Goal: Task Accomplishment & Management: Use online tool/utility

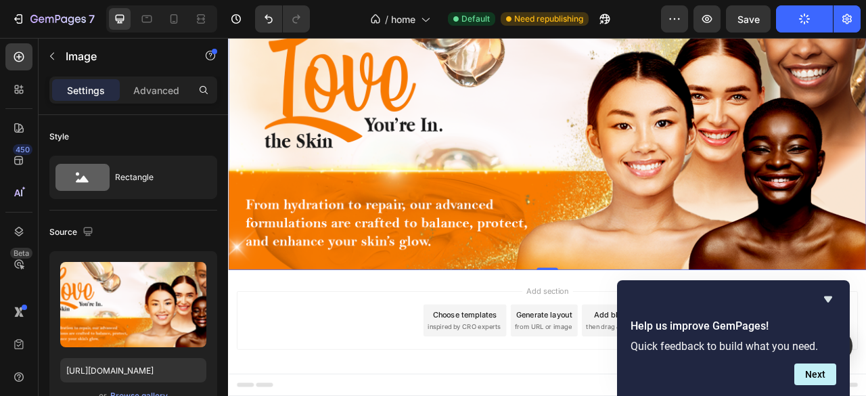
scroll to position [90, 0]
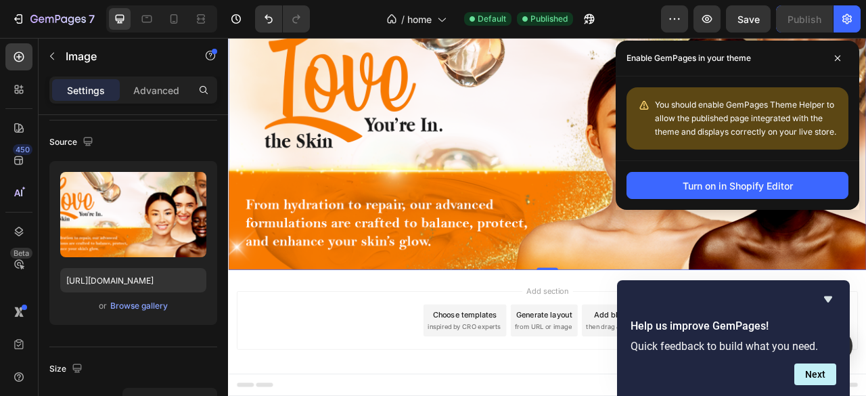
click at [824, 290] on div "Help us improve GemPages! Quick feedback to build what you need. Next" at bounding box center [733, 338] width 233 height 116
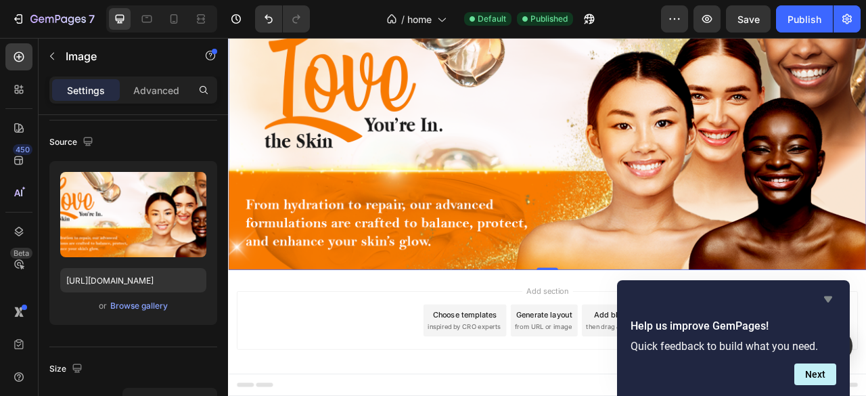
click at [836, 304] on icon "Hide survey" at bounding box center [828, 299] width 16 height 16
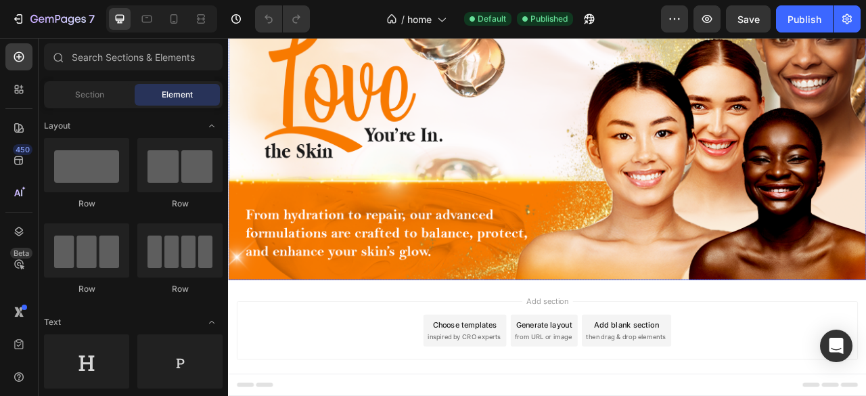
scroll to position [97, 0]
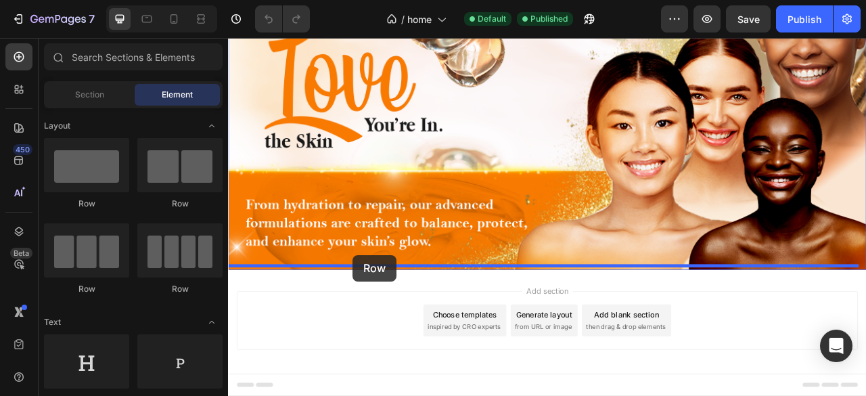
drag, startPoint x: 321, startPoint y: 205, endPoint x: 386, endPoint y: 314, distance: 127.2
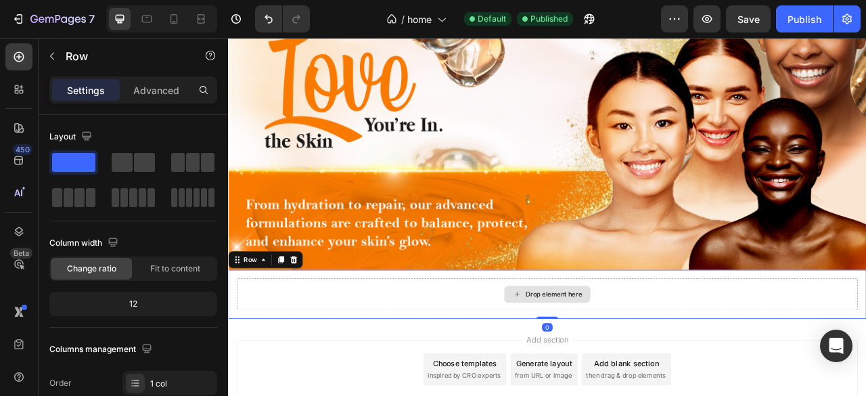
click at [544, 364] on div "Drop element here" at bounding box center [634, 364] width 790 height 41
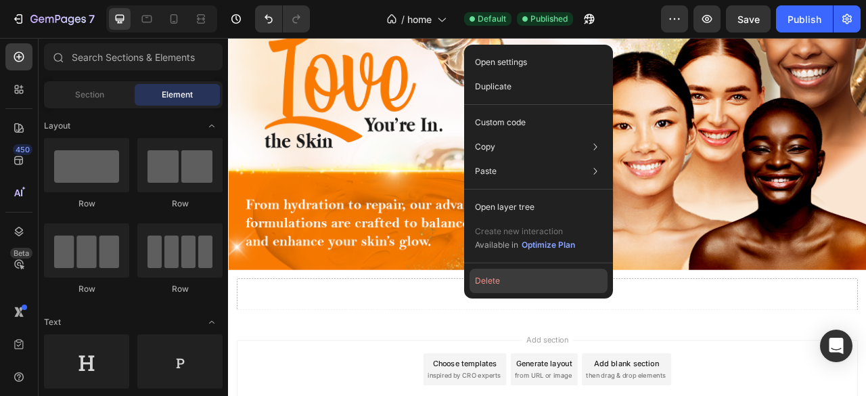
click at [548, 285] on button "Delete" at bounding box center [539, 281] width 138 height 24
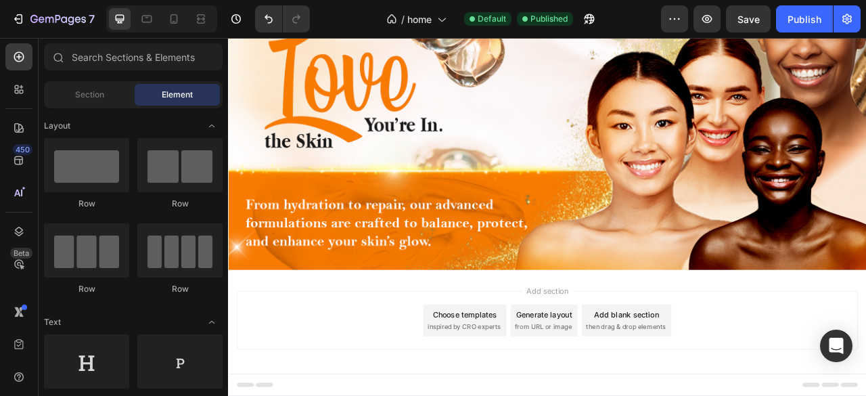
click at [703, 383] on div "Add blank section" at bounding box center [735, 389] width 83 height 14
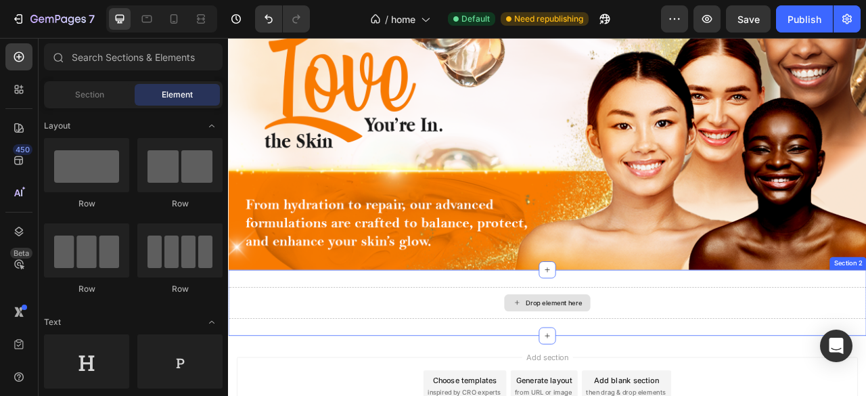
click at [579, 364] on div "Drop element here" at bounding box center [634, 375] width 110 height 22
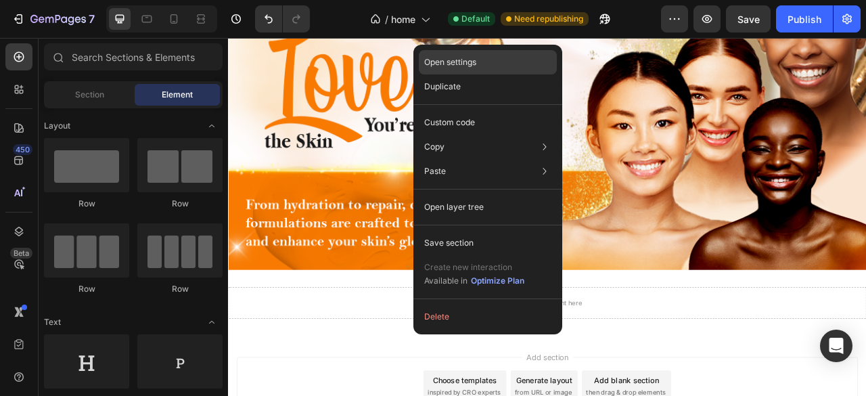
click at [504, 56] on div "Open settings" at bounding box center [488, 62] width 138 height 24
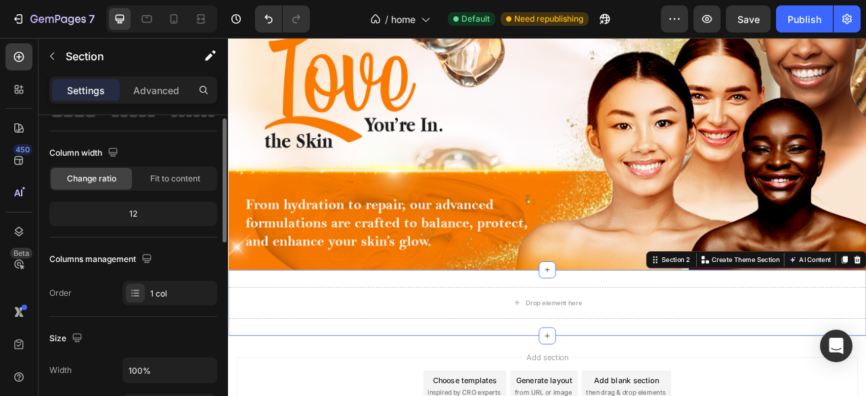
scroll to position [0, 0]
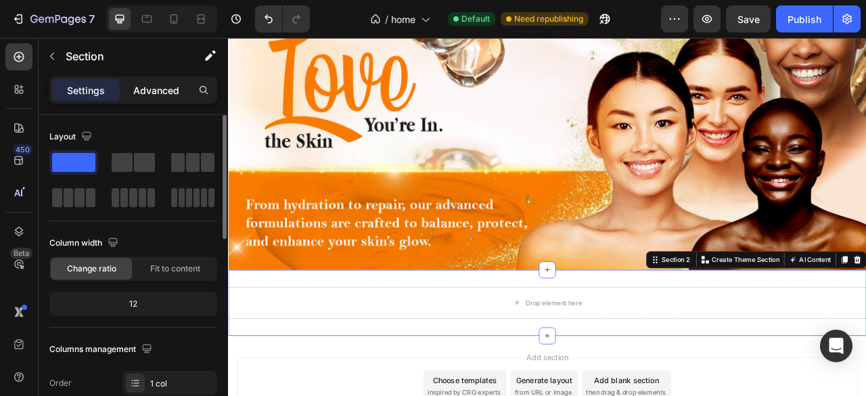
click at [158, 89] on p "Advanced" at bounding box center [156, 90] width 46 height 14
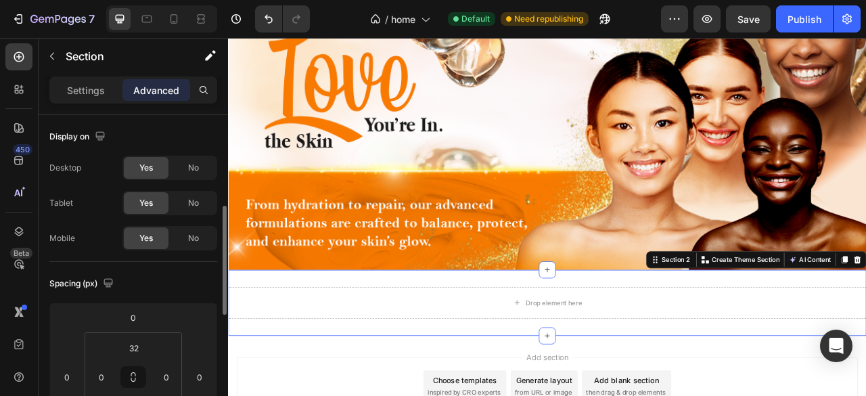
scroll to position [68, 0]
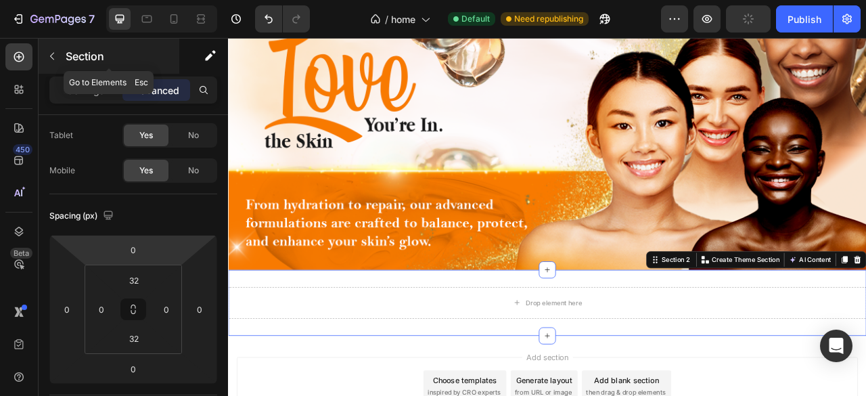
click at [52, 58] on icon "button" at bounding box center [52, 56] width 11 height 11
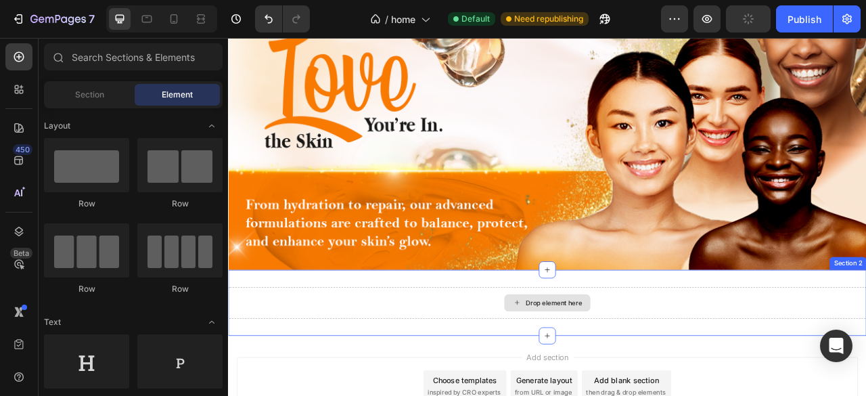
click at [428, 355] on div "Drop element here" at bounding box center [634, 375] width 812 height 41
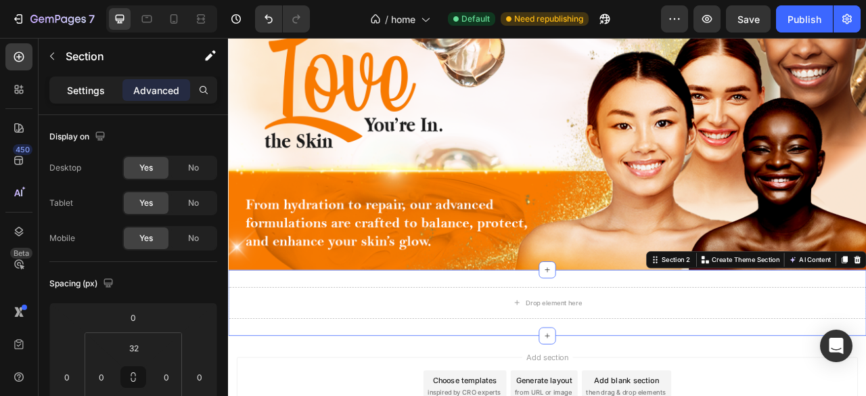
click at [106, 97] on div "Settings" at bounding box center [86, 90] width 68 height 22
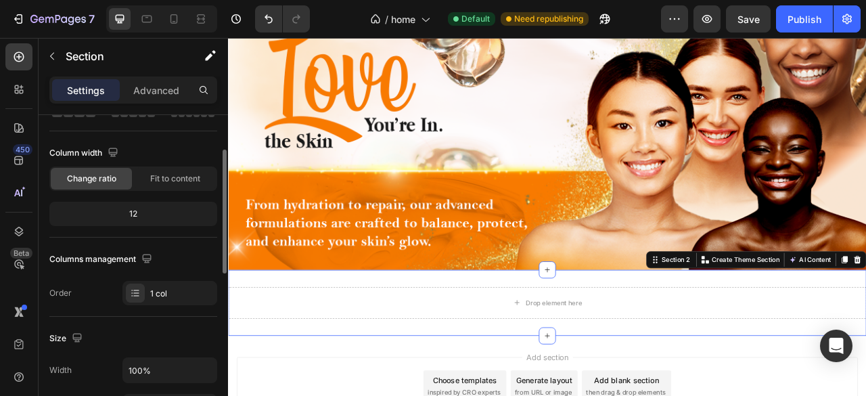
scroll to position [180, 0]
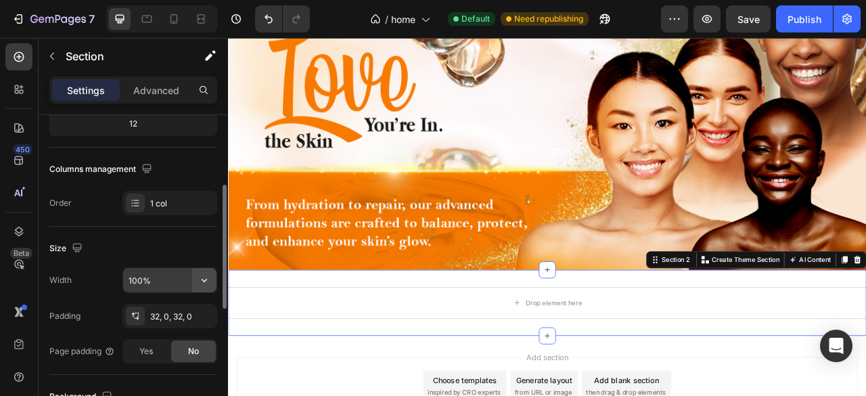
click at [200, 280] on icon "button" at bounding box center [205, 280] width 14 height 14
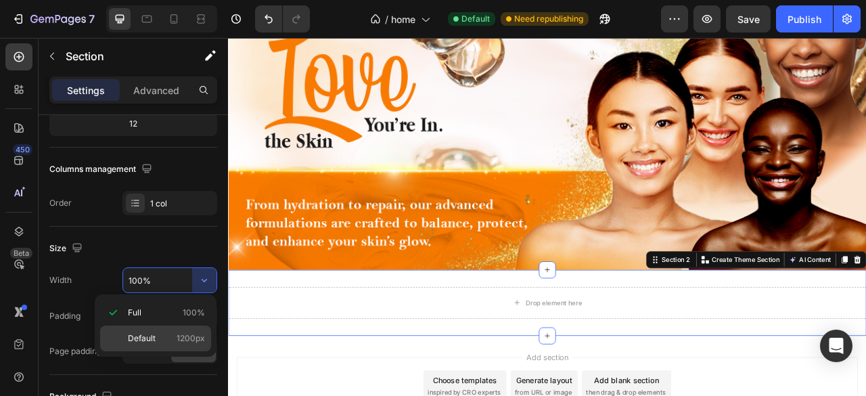
click at [171, 335] on p "Default 1200px" at bounding box center [166, 338] width 77 height 12
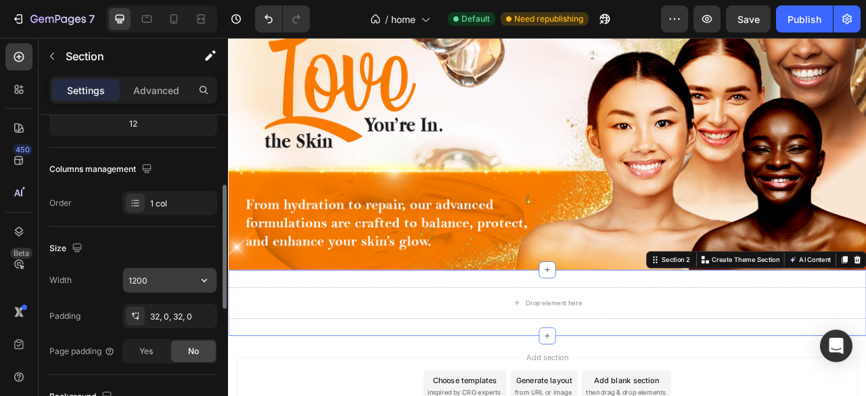
click at [134, 277] on input "1200" at bounding box center [169, 280] width 93 height 24
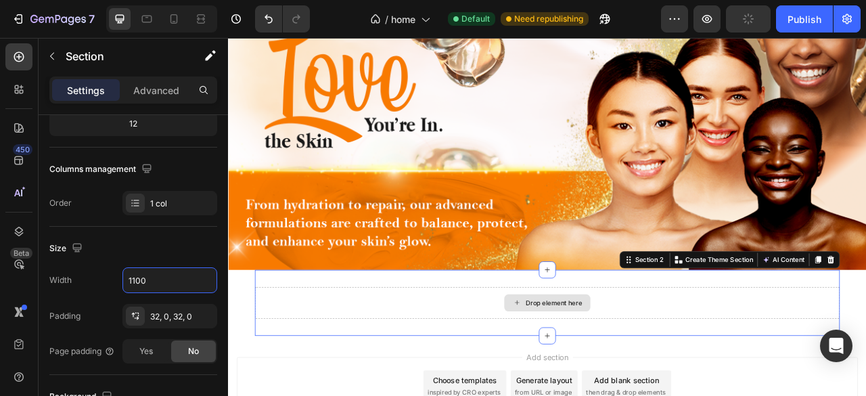
type input "1100"
click at [422, 359] on div "Drop element here" at bounding box center [634, 375] width 744 height 41
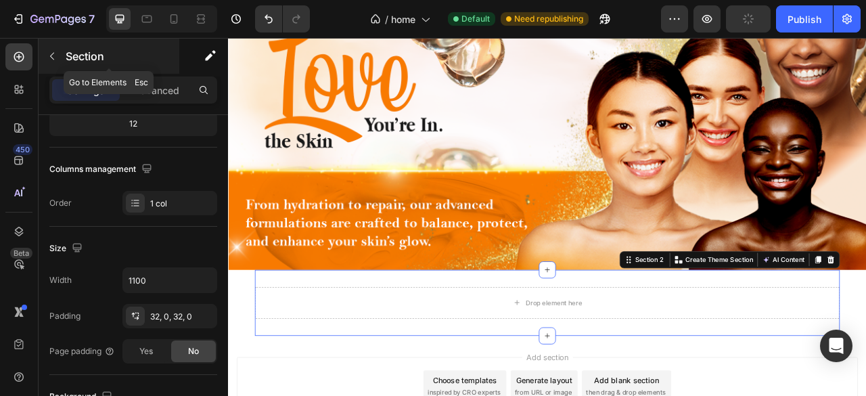
click at [58, 53] on button "button" at bounding box center [52, 56] width 22 height 22
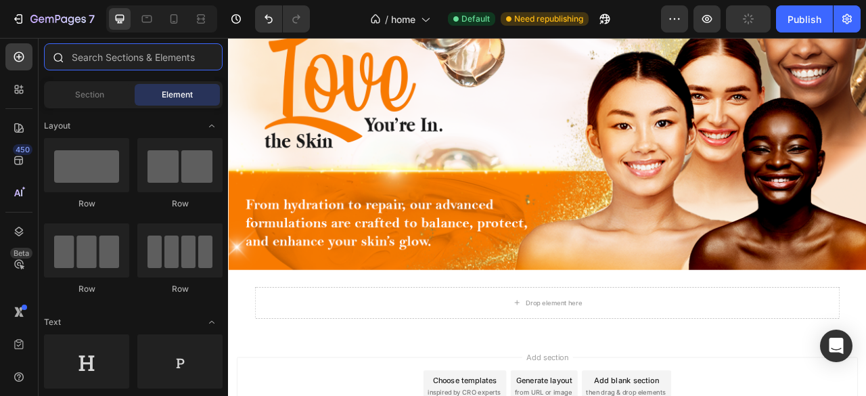
click at [90, 63] on input "text" at bounding box center [133, 56] width 179 height 27
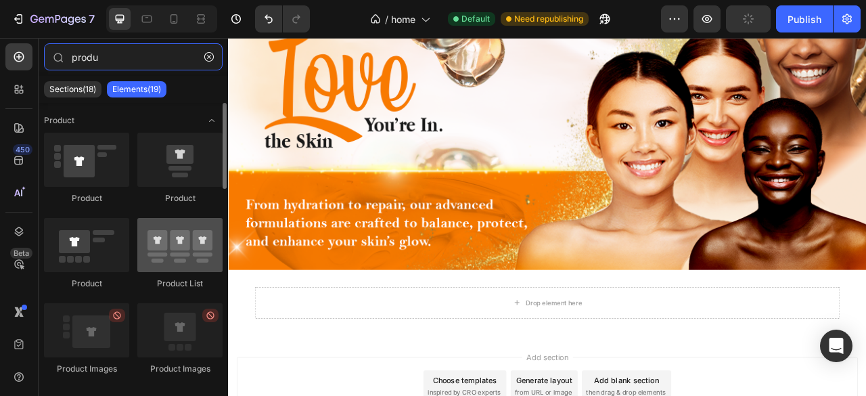
type input "produ"
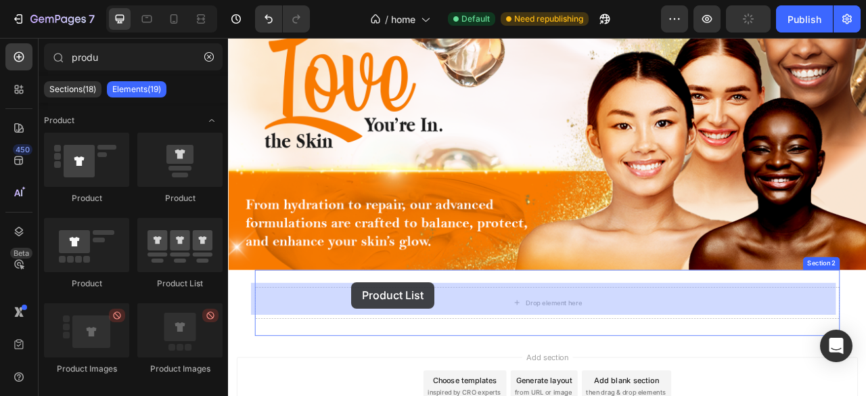
drag, startPoint x: 419, startPoint y: 282, endPoint x: 378, endPoint y: 347, distance: 76.6
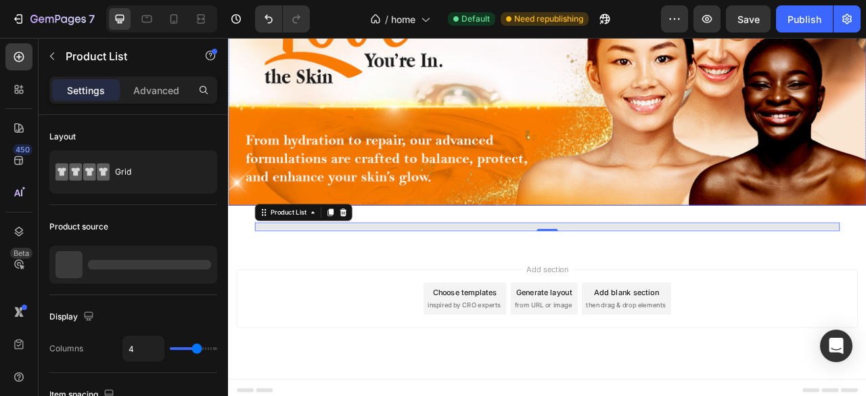
scroll to position [179, 0]
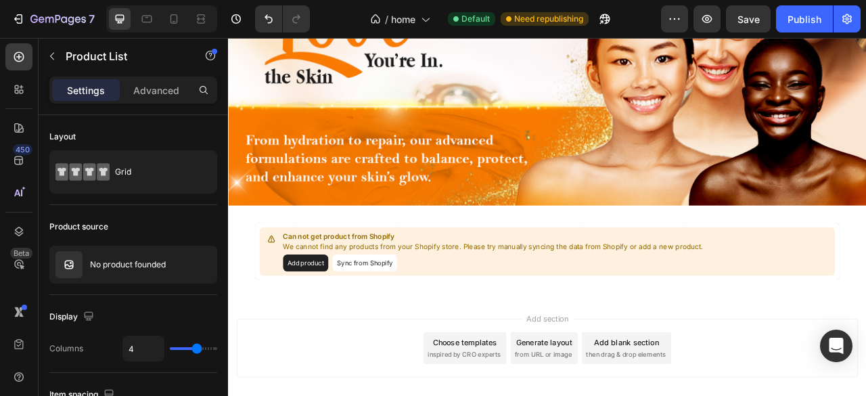
click at [383, 313] on button "Sync from Shopify" at bounding box center [402, 324] width 82 height 22
click at [396, 316] on button "Sync from Shopify" at bounding box center [402, 324] width 82 height 22
click at [389, 313] on button "Sync from Shopify" at bounding box center [402, 324] width 82 height 22
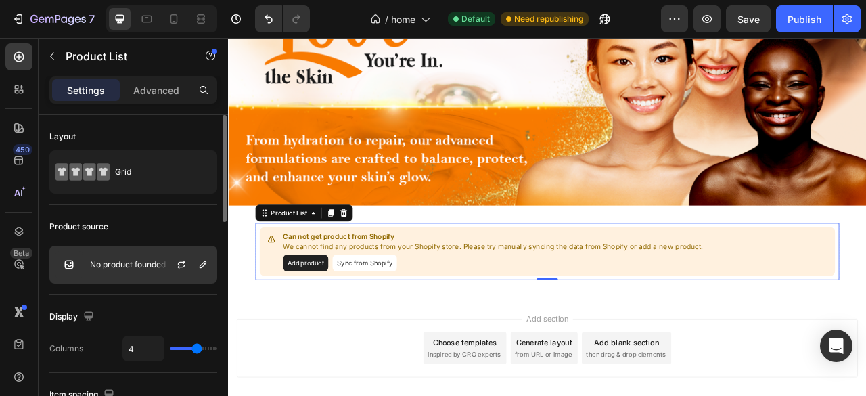
click at [146, 254] on div "No product founded" at bounding box center [133, 265] width 168 height 38
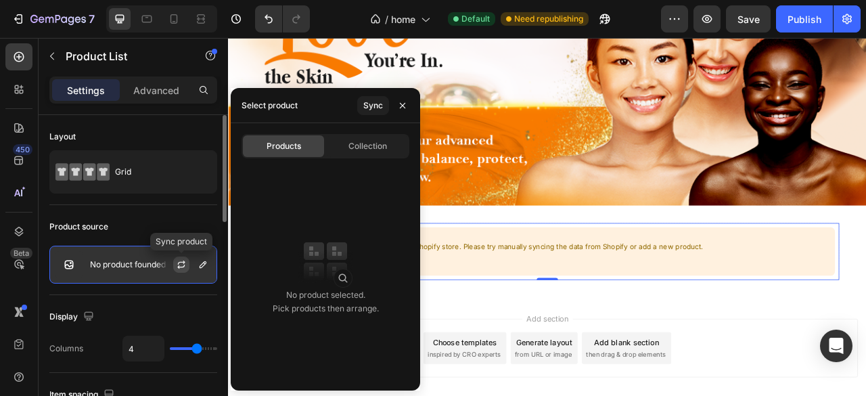
click at [185, 265] on icon "button" at bounding box center [181, 264] width 11 height 11
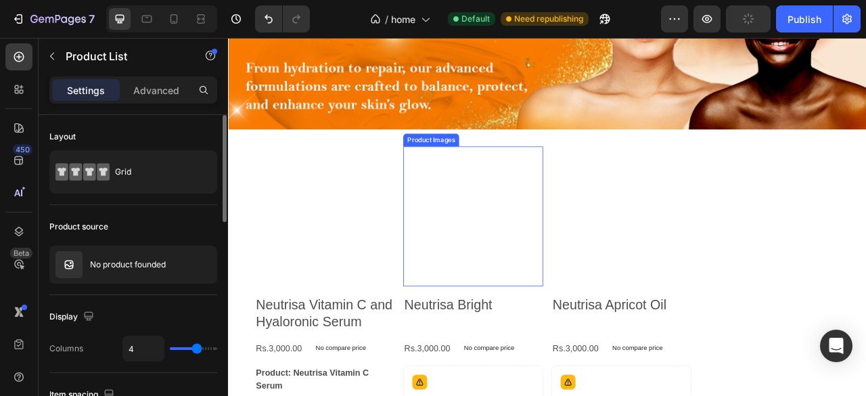
scroll to position [269, 0]
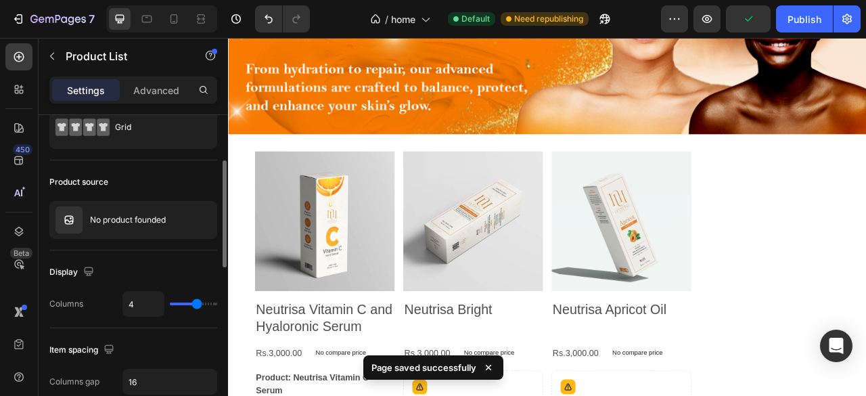
scroll to position [68, 0]
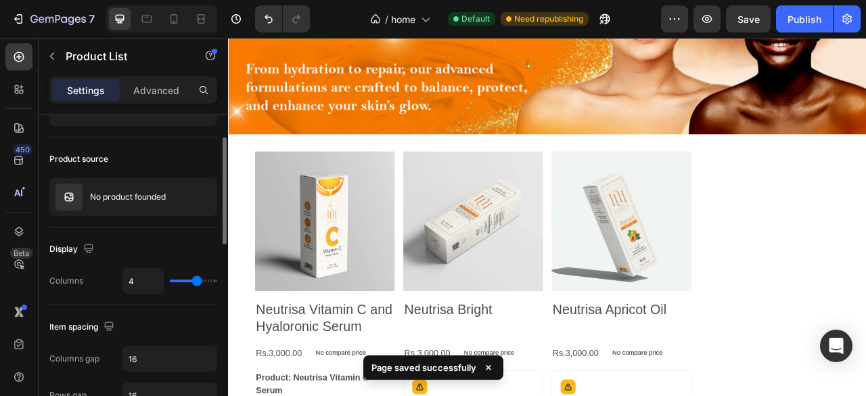
type input "3"
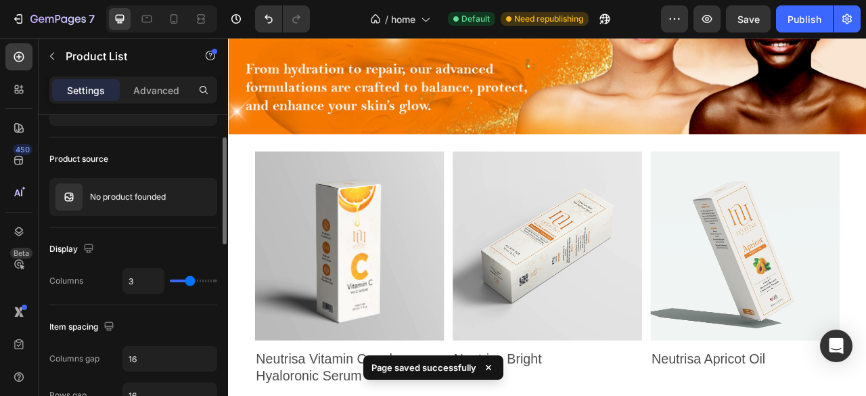
type input "3"
click at [192, 280] on input "range" at bounding box center [193, 281] width 47 height 3
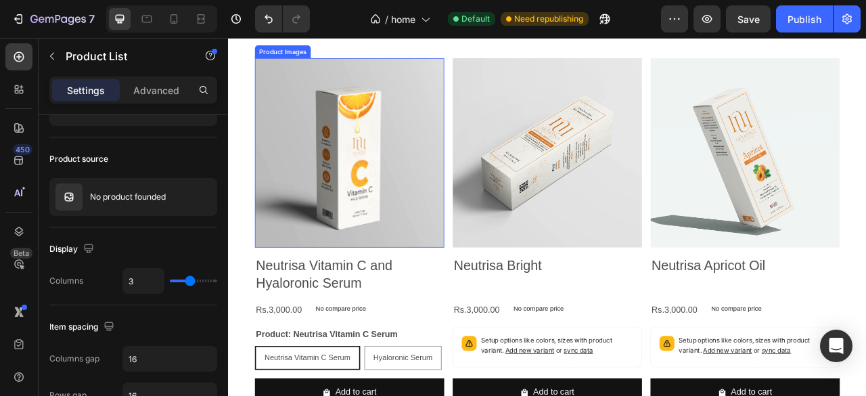
scroll to position [428, 0]
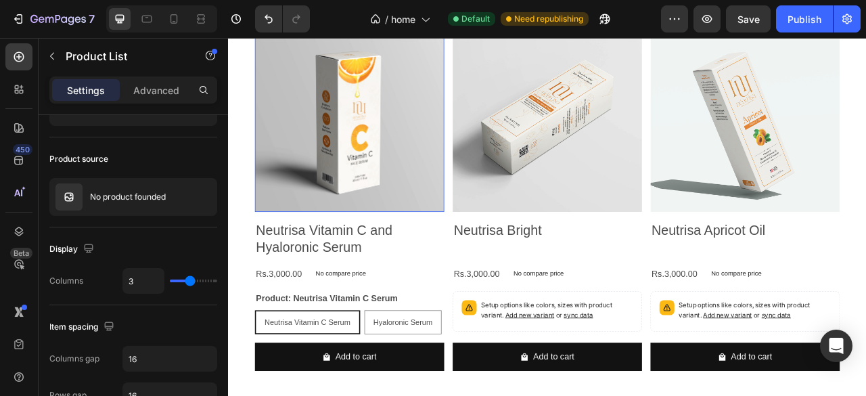
click at [461, 227] on img at bounding box center [382, 138] width 241 height 241
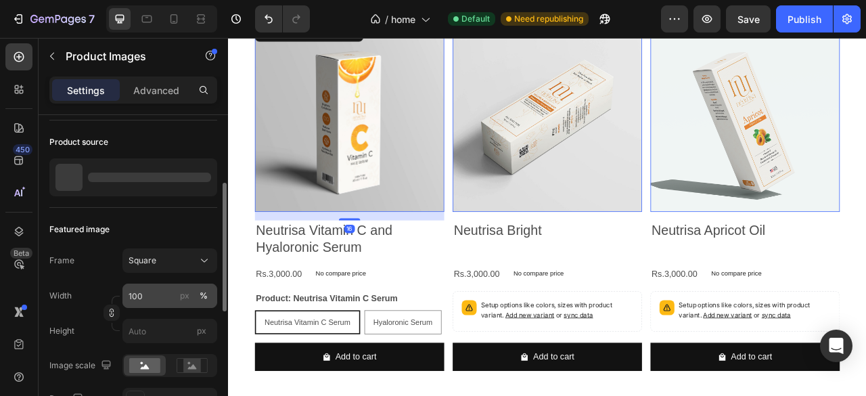
scroll to position [112, 0]
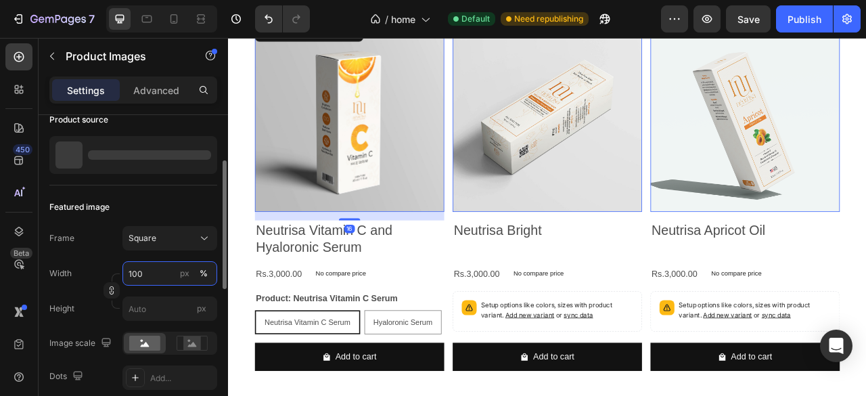
click at [160, 275] on input "100" at bounding box center [169, 273] width 95 height 24
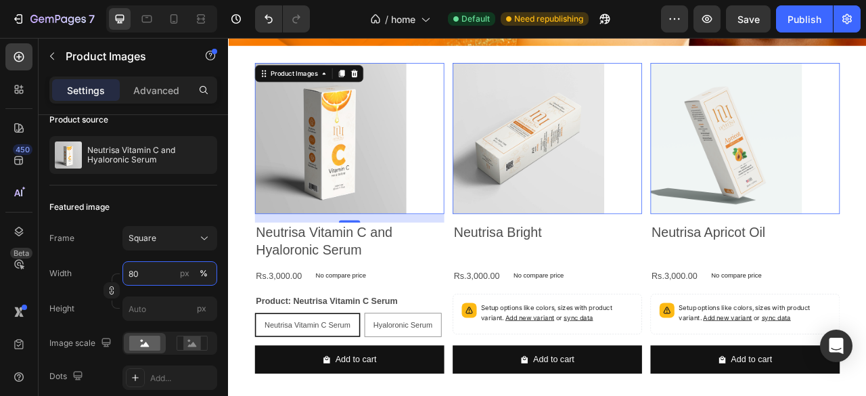
scroll to position [135, 0]
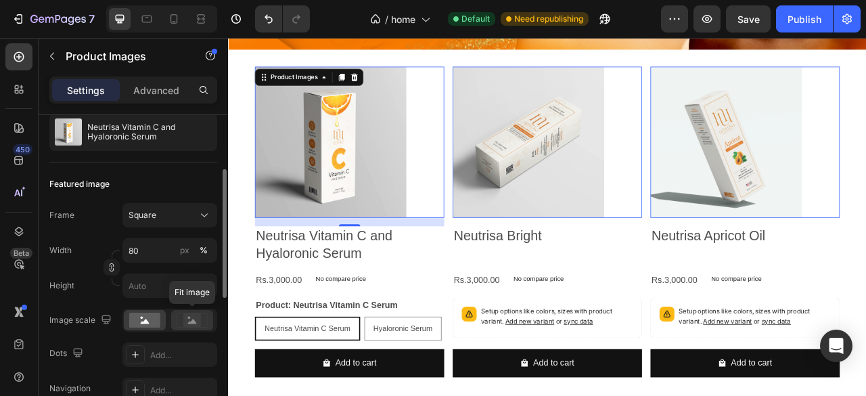
click at [188, 317] on rect at bounding box center [192, 320] width 18 height 14
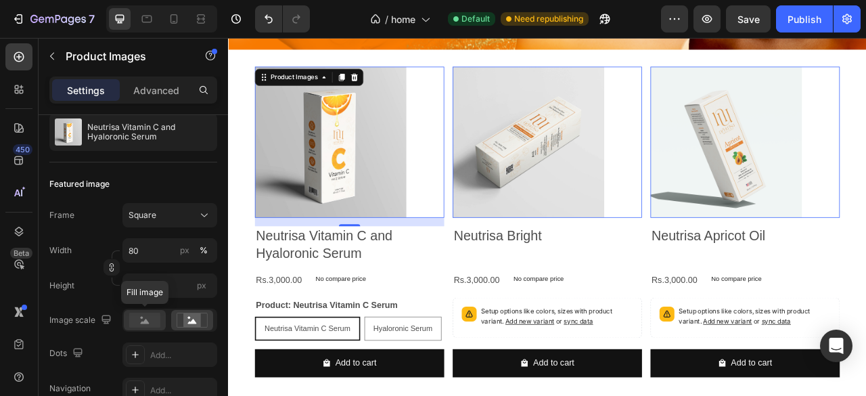
click at [141, 320] on rect at bounding box center [144, 320] width 31 height 15
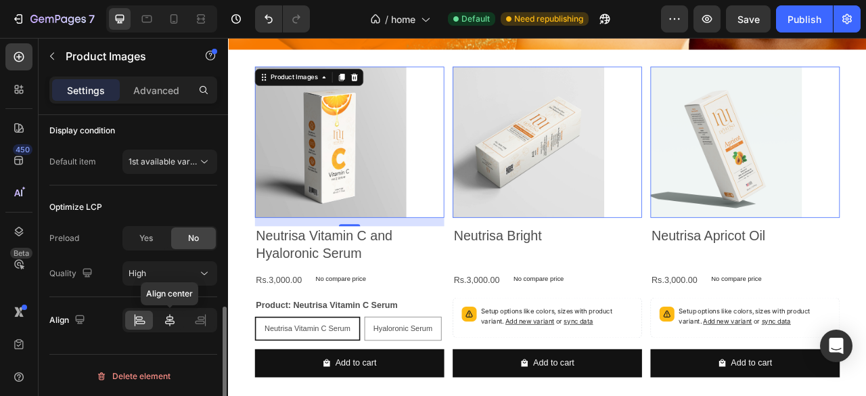
click at [169, 319] on icon at bounding box center [170, 320] width 14 height 14
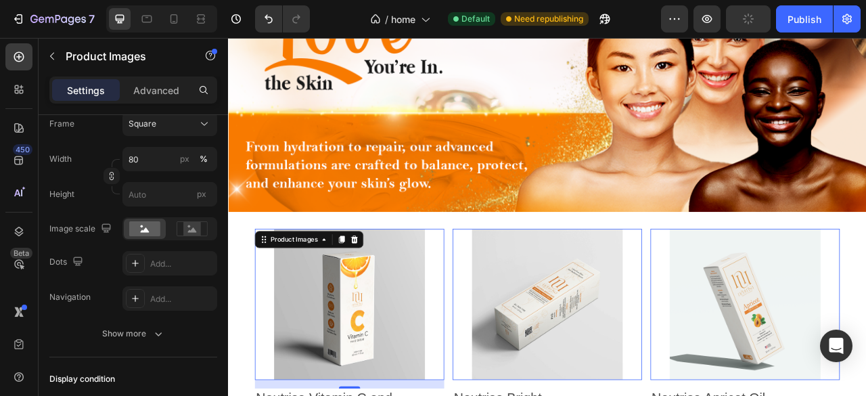
scroll to position [129, 0]
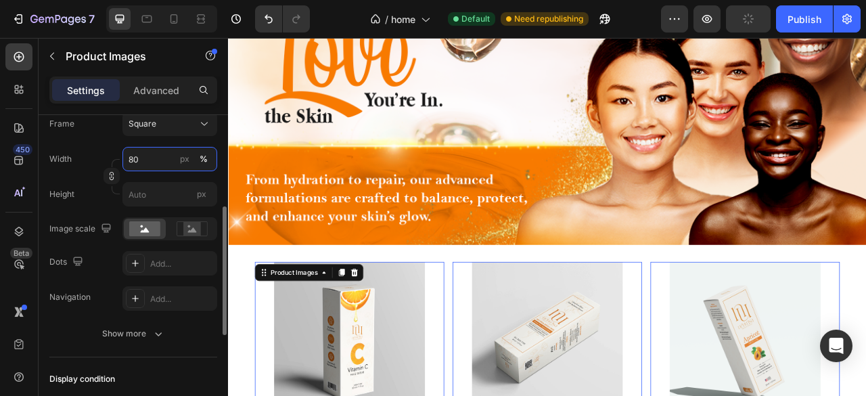
click at [140, 158] on input "80" at bounding box center [169, 159] width 95 height 24
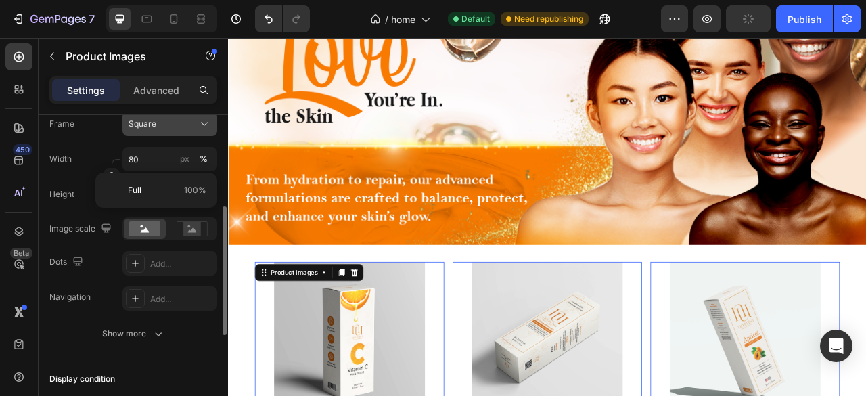
click at [173, 129] on div "Square" at bounding box center [170, 124] width 83 height 14
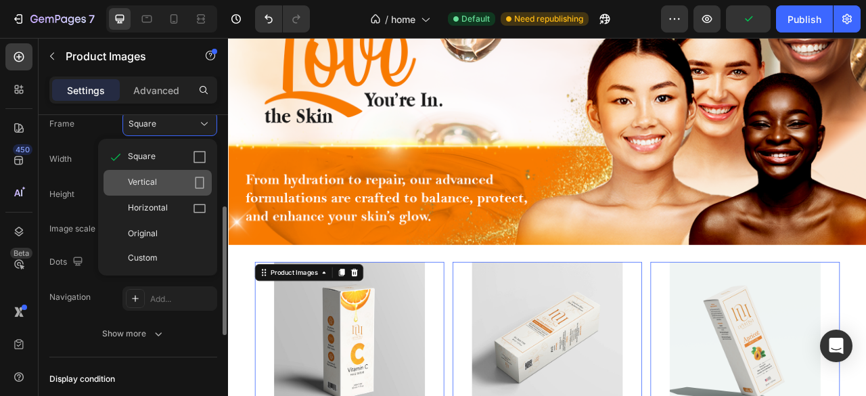
click at [175, 178] on div "Vertical" at bounding box center [167, 183] width 79 height 14
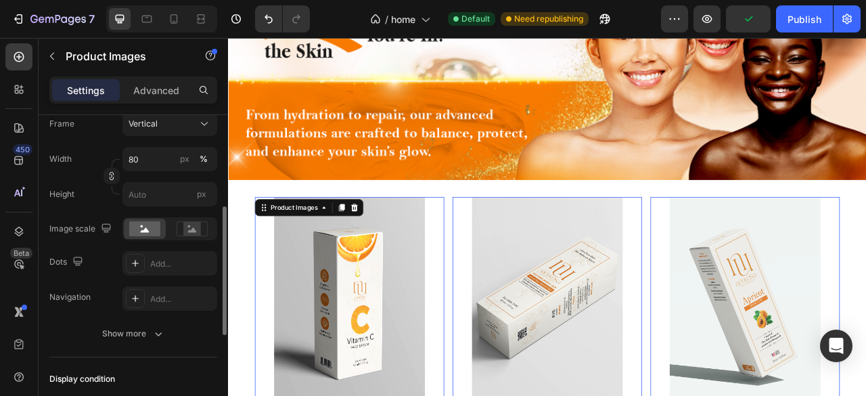
scroll to position [242, 0]
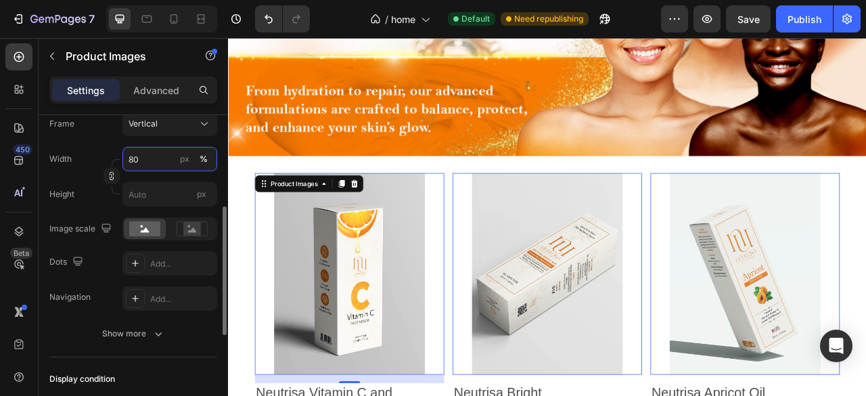
click at [135, 155] on input "80" at bounding box center [169, 159] width 95 height 24
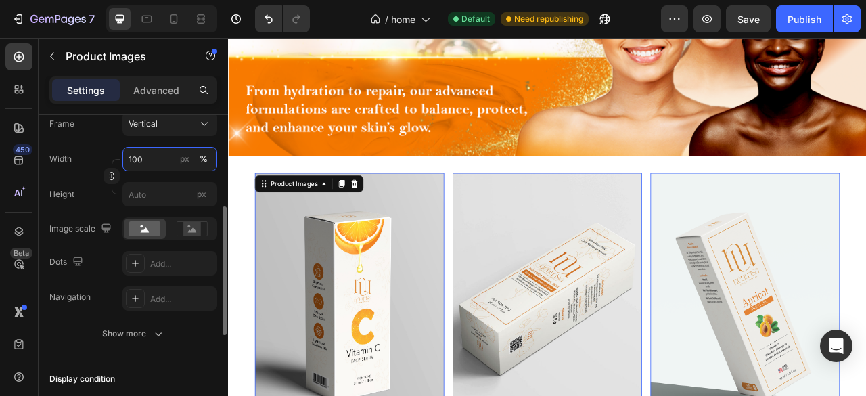
type input "100"
click at [79, 170] on div "Width 100 px % Height px" at bounding box center [133, 177] width 168 height 60
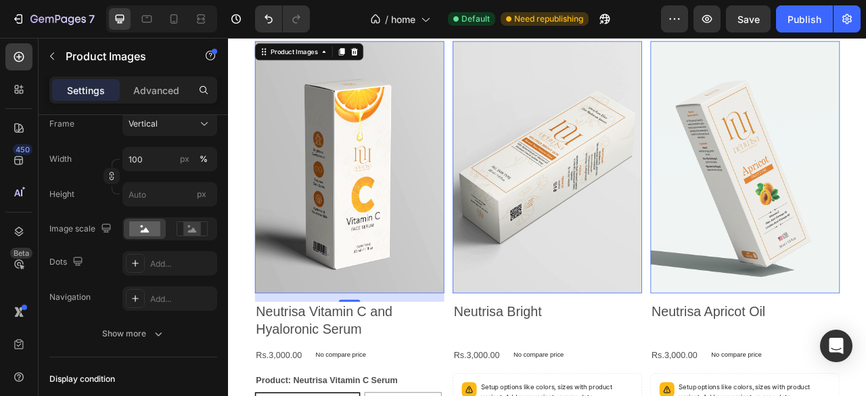
scroll to position [428, 0]
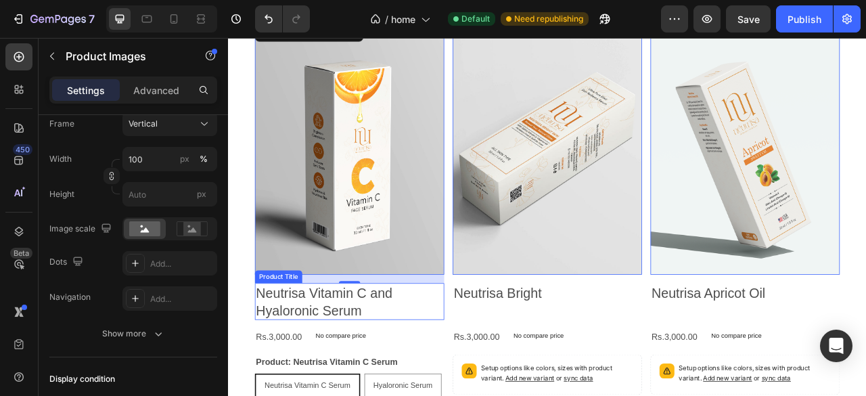
click at [432, 367] on h2 "Neutrisa Vitamin C and Hyaloronic Serum" at bounding box center [382, 373] width 241 height 47
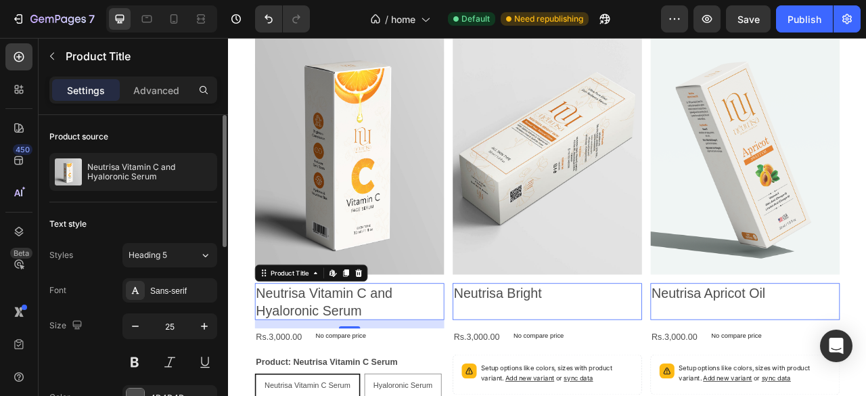
scroll to position [45, 0]
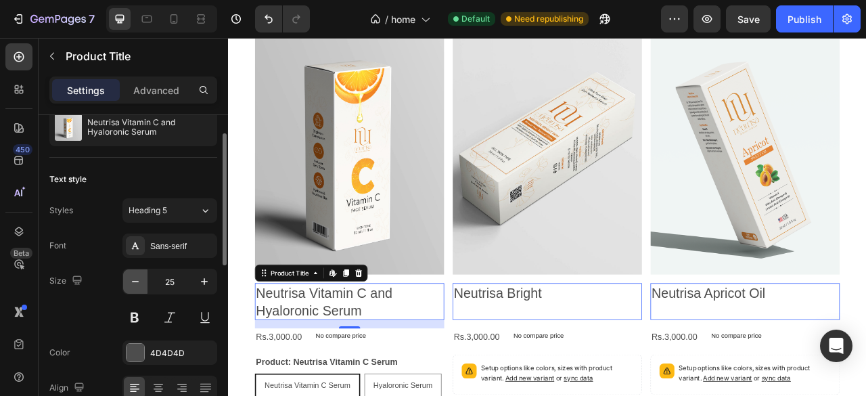
click at [133, 281] on icon "button" at bounding box center [135, 281] width 7 height 1
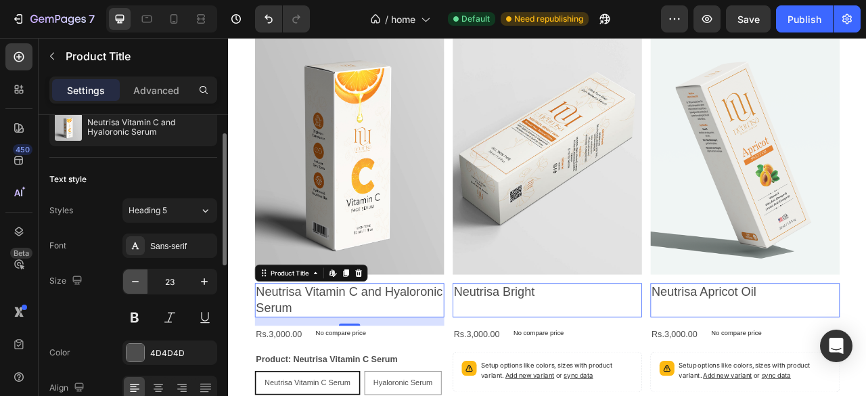
click at [133, 281] on icon "button" at bounding box center [135, 281] width 7 height 1
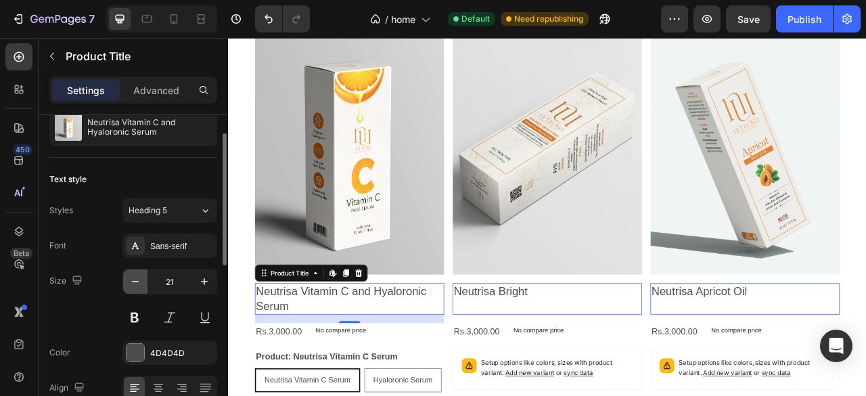
type input "20"
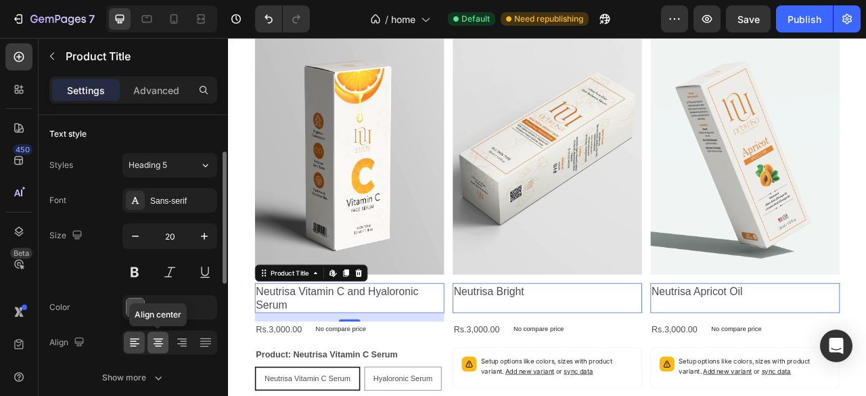
click at [158, 343] on icon at bounding box center [159, 343] width 14 height 14
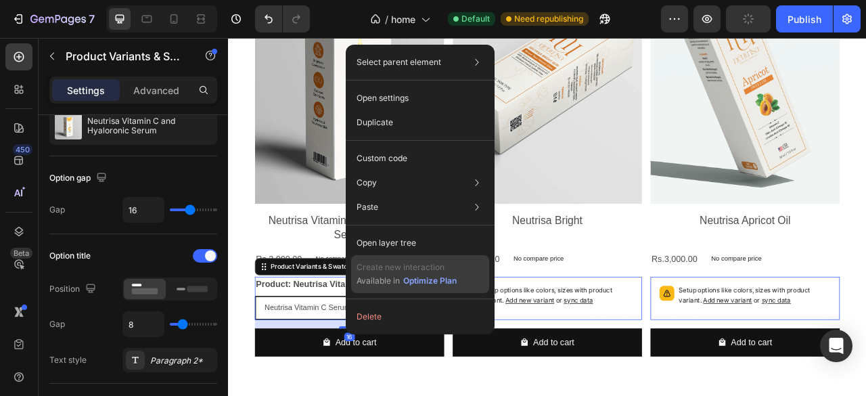
scroll to position [0, 0]
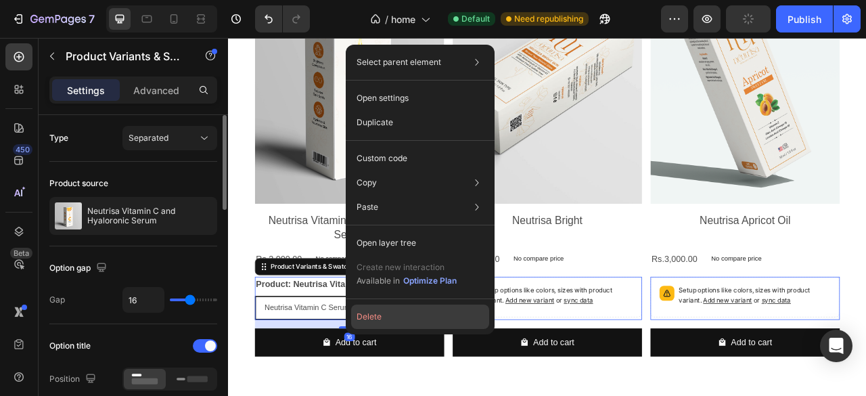
click at [416, 317] on button "Delete" at bounding box center [420, 317] width 138 height 24
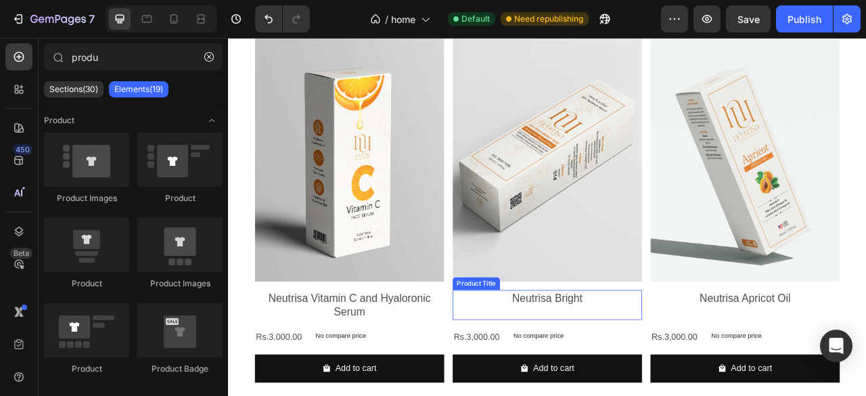
scroll to position [406, 0]
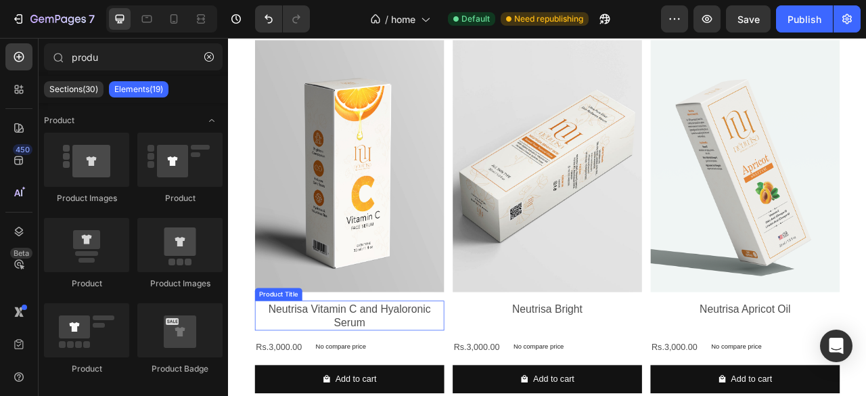
click at [443, 378] on h2 "Neutrisa Vitamin C and Hyaloronic Serum" at bounding box center [382, 391] width 241 height 38
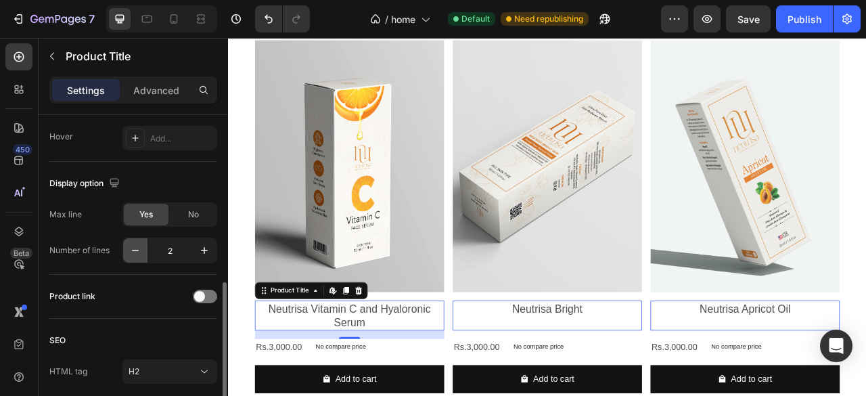
click at [137, 252] on icon "button" at bounding box center [136, 251] width 14 height 14
type input "1"
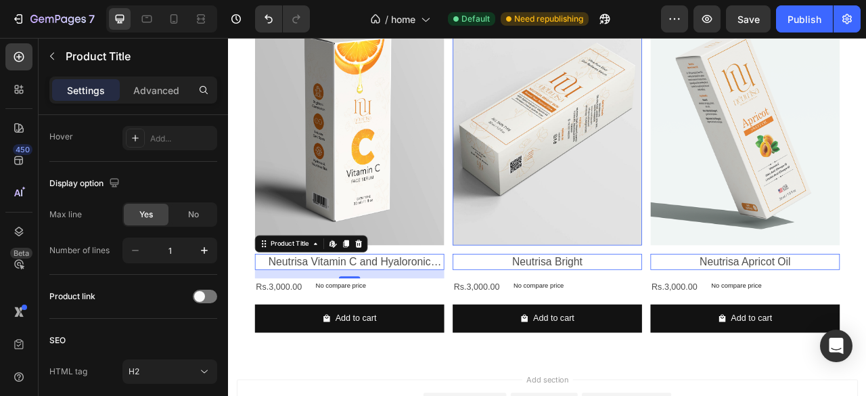
scroll to position [474, 0]
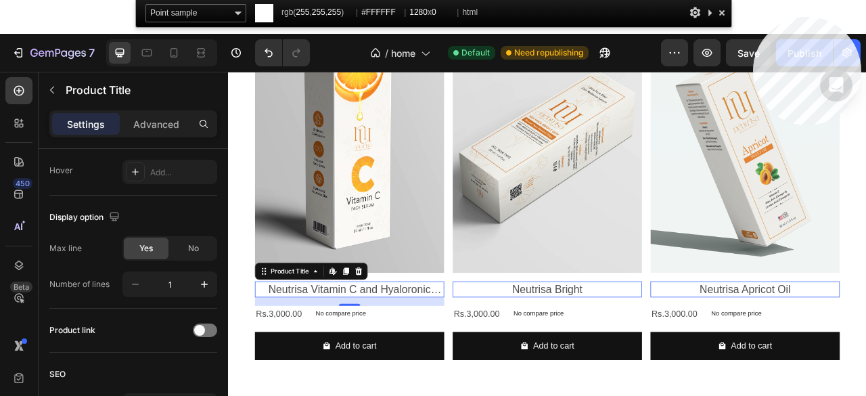
click at [753, 17] on html "7 / home Default Need republishing Preview Save Publish 450 Beta produ Sections…" at bounding box center [433, 51] width 866 height 102
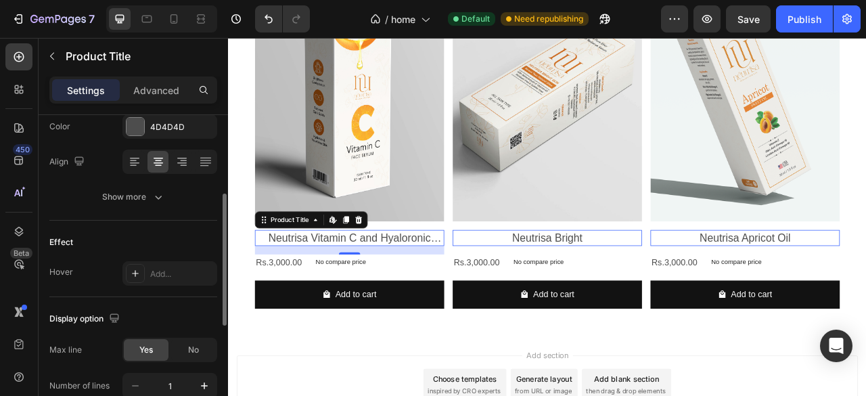
scroll to position [112, 0]
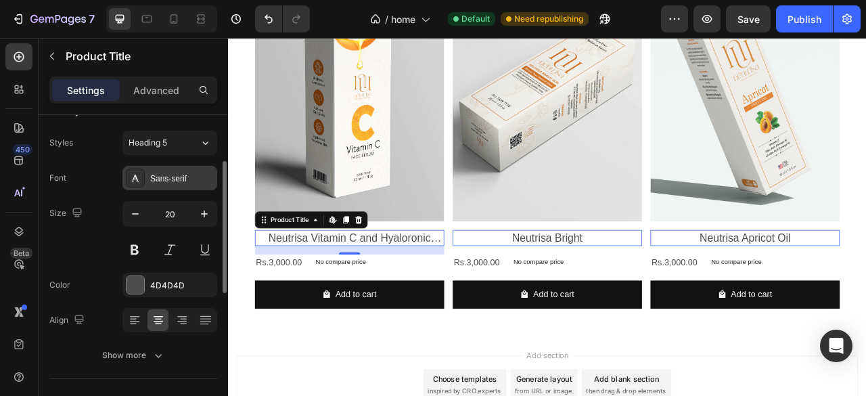
click at [135, 181] on icon at bounding box center [135, 178] width 11 height 11
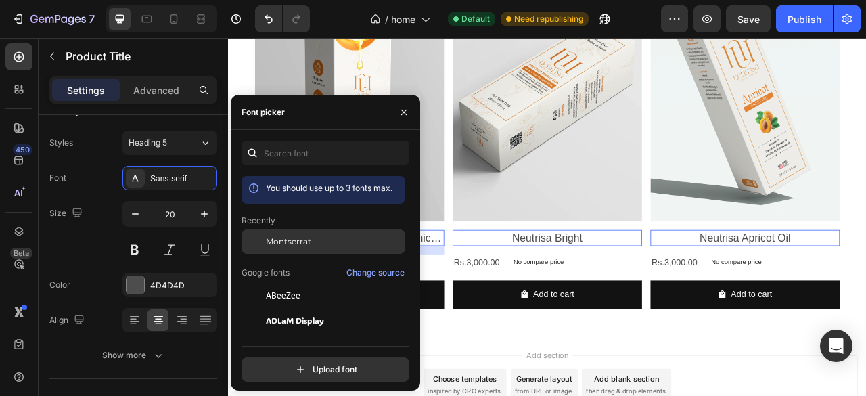
click at [295, 238] on span "Montserrat" at bounding box center [288, 242] width 45 height 12
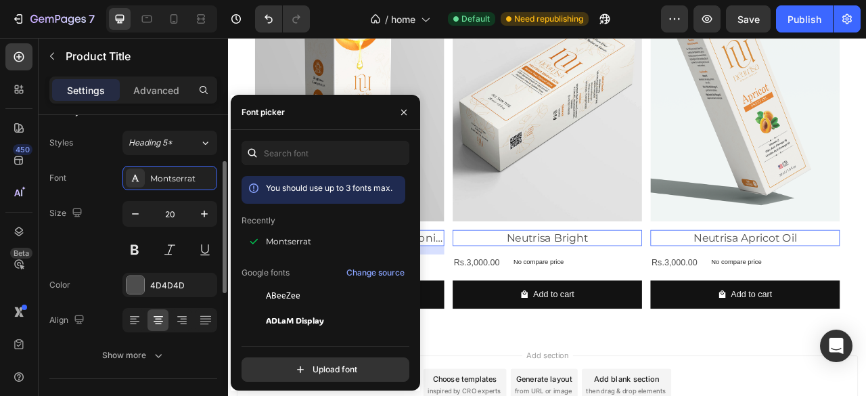
click at [91, 231] on div "Size 20" at bounding box center [133, 231] width 168 height 61
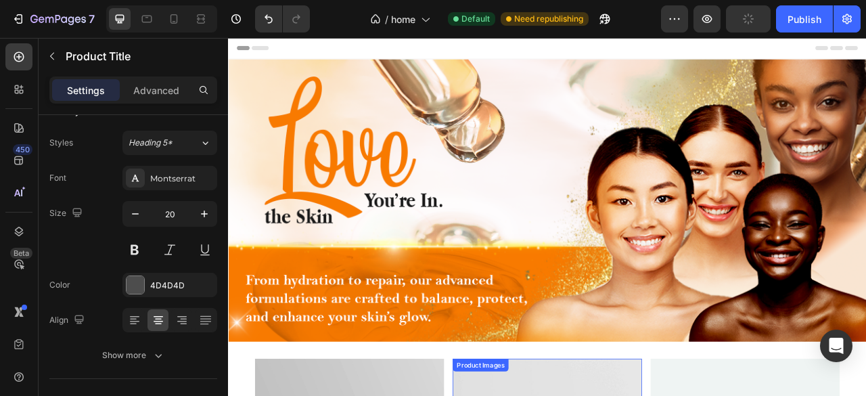
scroll to position [0, 0]
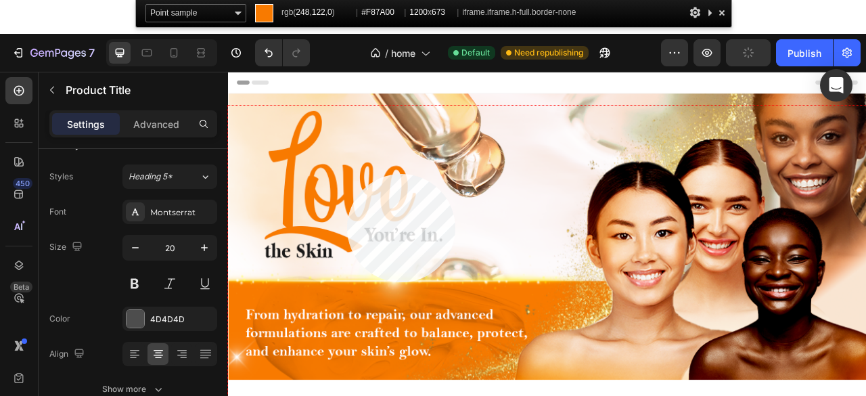
click at [347, 174] on div at bounding box center [634, 333] width 812 height 455
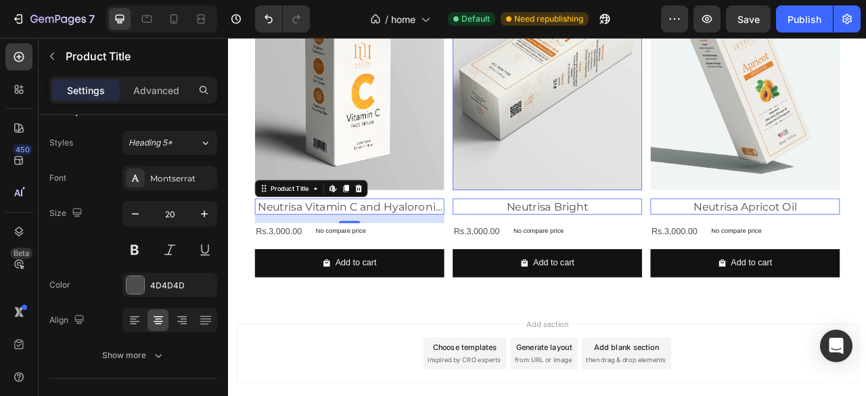
scroll to position [541, 0]
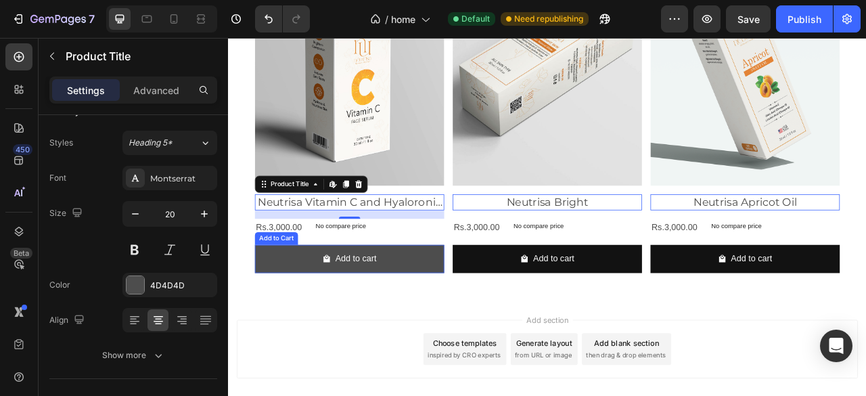
click at [443, 319] on button "Add to cart" at bounding box center [382, 319] width 241 height 36
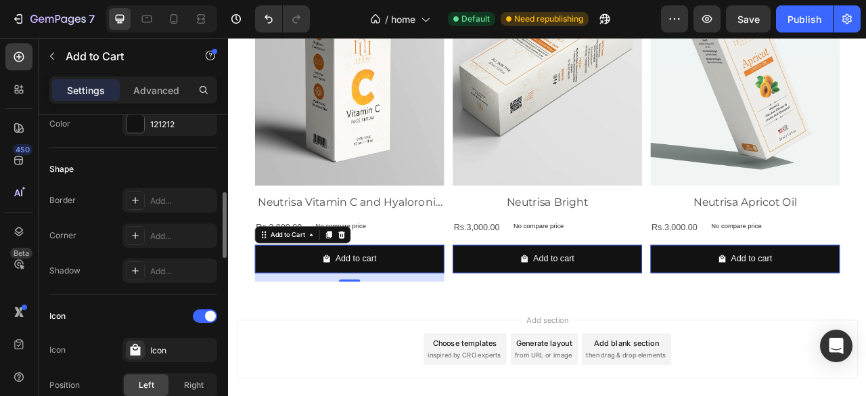
scroll to position [196, 0]
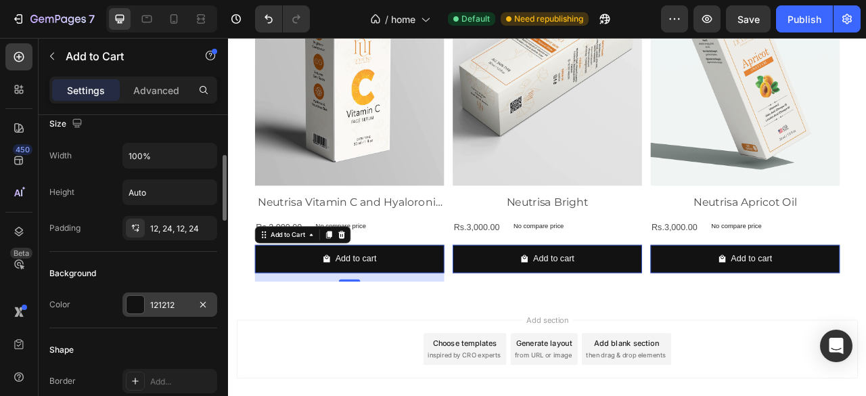
click at [142, 296] on div at bounding box center [136, 305] width 18 height 18
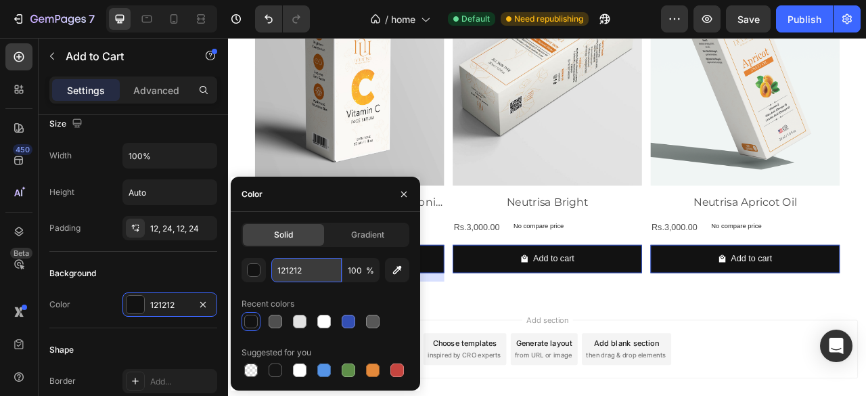
click at [290, 269] on input "121212" at bounding box center [306, 270] width 70 height 24
paste input "f87a00"
type input "f87a00"
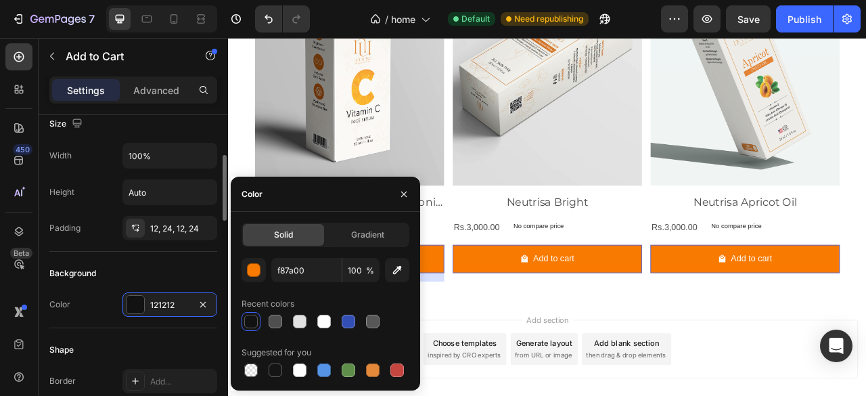
drag, startPoint x: 158, startPoint y: 268, endPoint x: 182, endPoint y: 269, distance: 24.4
click at [159, 269] on div "Background" at bounding box center [133, 274] width 168 height 22
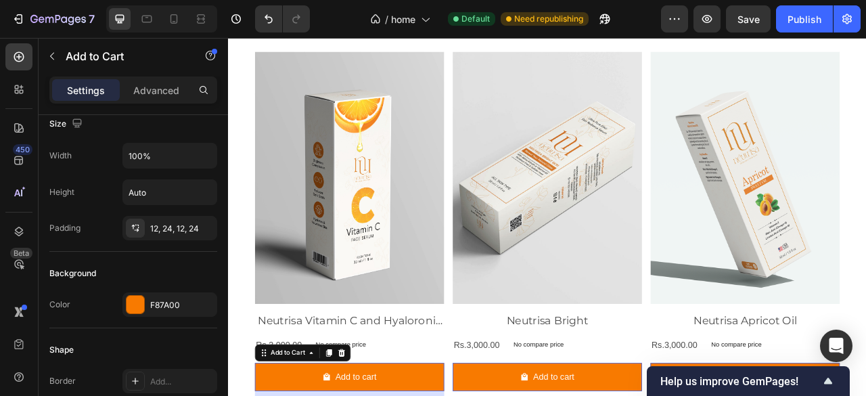
scroll to position [383, 0]
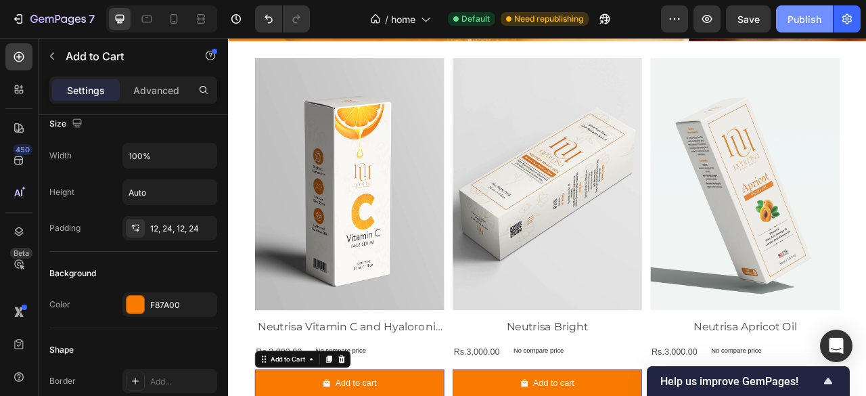
click at [813, 20] on div "Publish" at bounding box center [805, 19] width 34 height 14
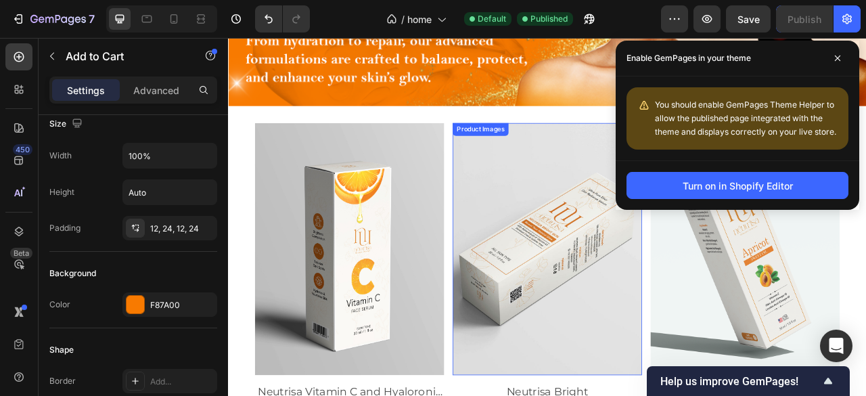
scroll to position [293, 0]
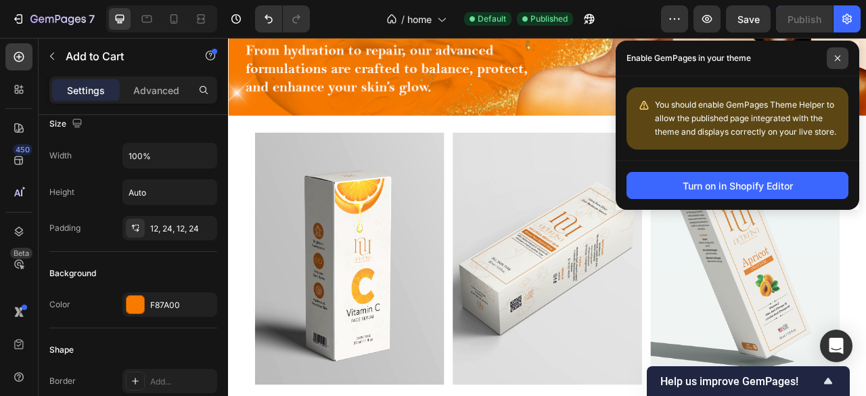
click at [837, 55] on icon at bounding box center [837, 58] width 7 height 7
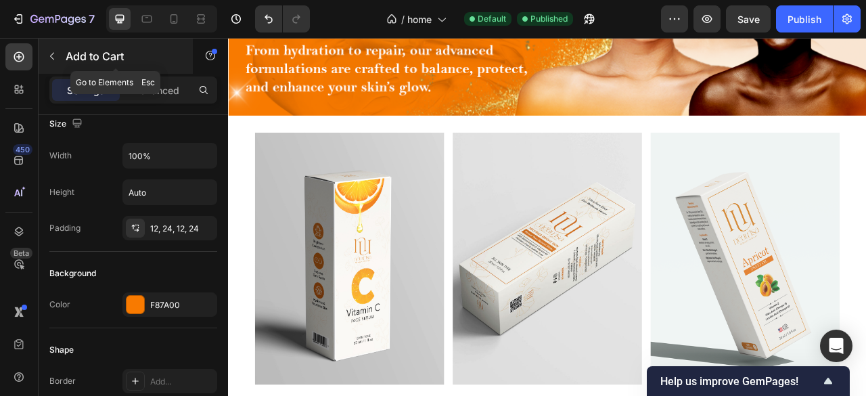
click at [54, 62] on button "button" at bounding box center [52, 56] width 22 height 22
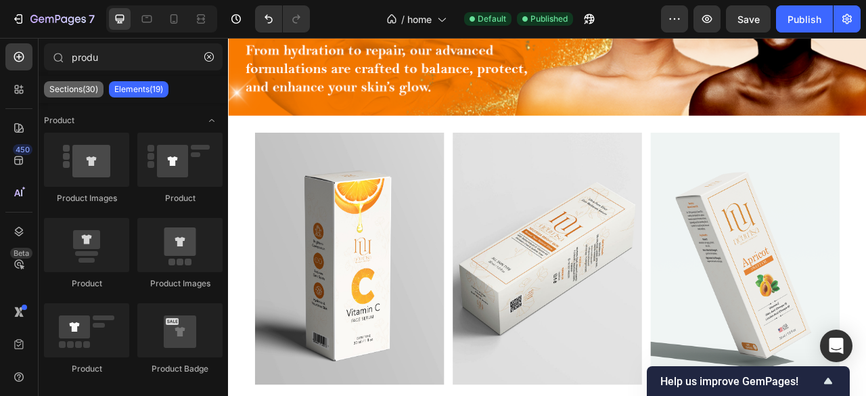
click at [77, 89] on p "Sections(30)" at bounding box center [73, 89] width 49 height 11
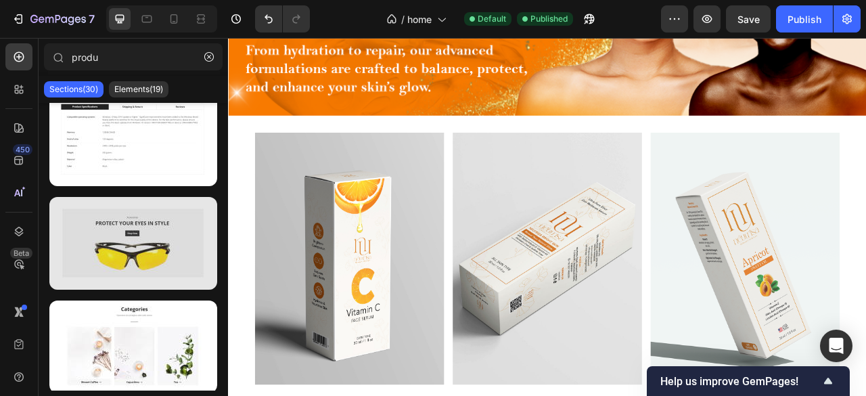
scroll to position [2813, 0]
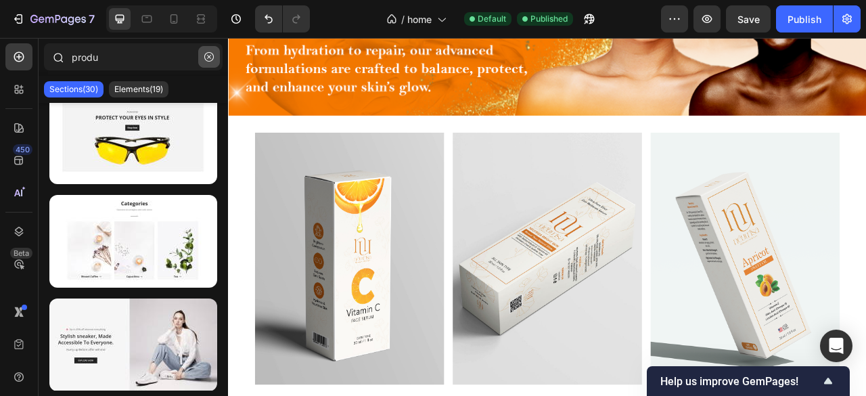
click at [204, 55] on icon "button" at bounding box center [208, 56] width 9 height 9
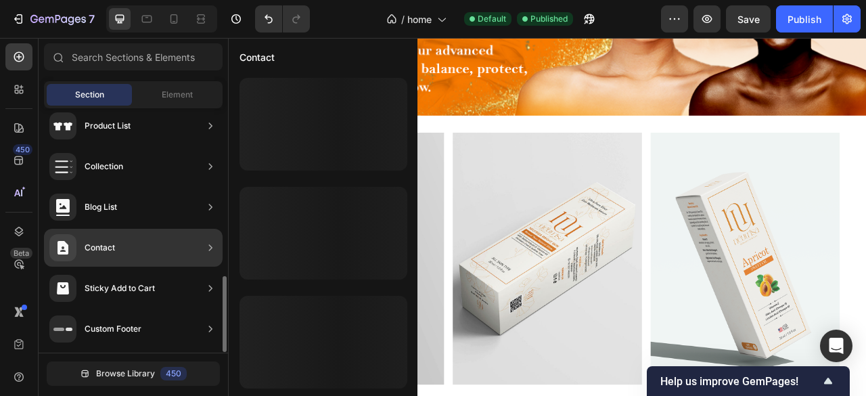
scroll to position [472, 0]
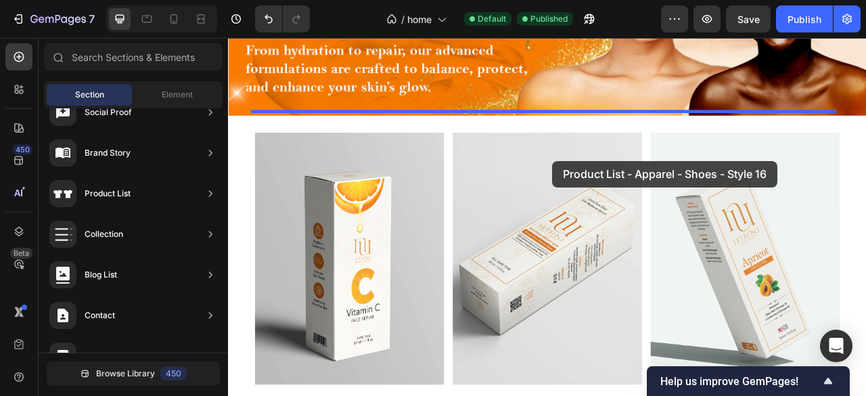
drag, startPoint x: 549, startPoint y: 278, endPoint x: 640, endPoint y: 194, distance: 124.1
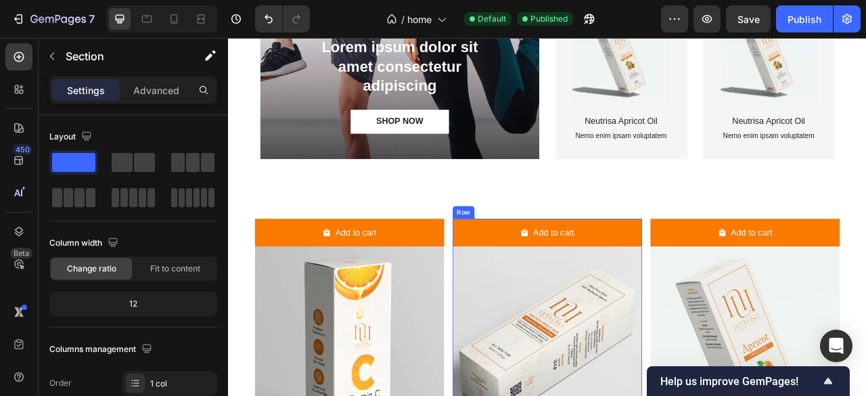
scroll to position [858, 0]
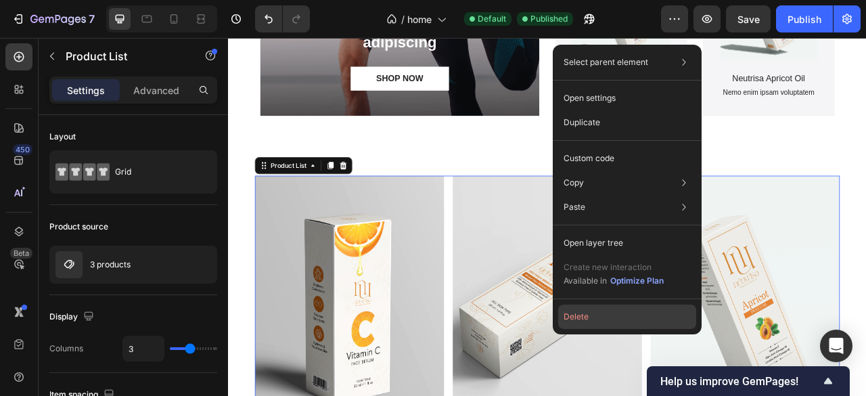
click at [600, 314] on button "Delete" at bounding box center [627, 317] width 138 height 24
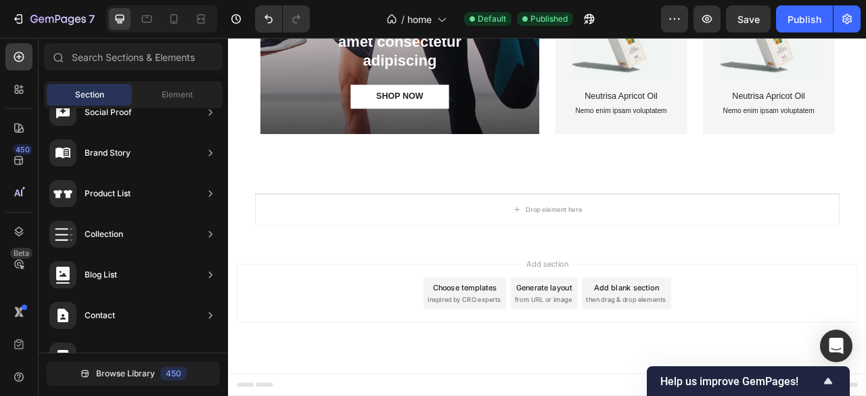
scroll to position [833, 0]
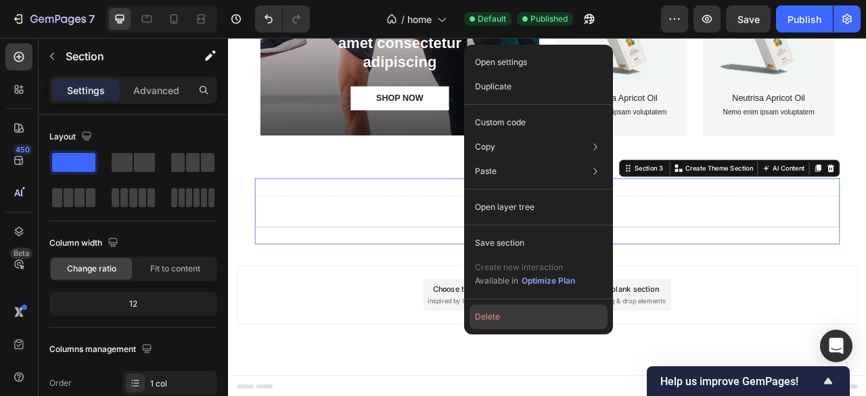
click at [522, 317] on button "Delete" at bounding box center [539, 317] width 138 height 24
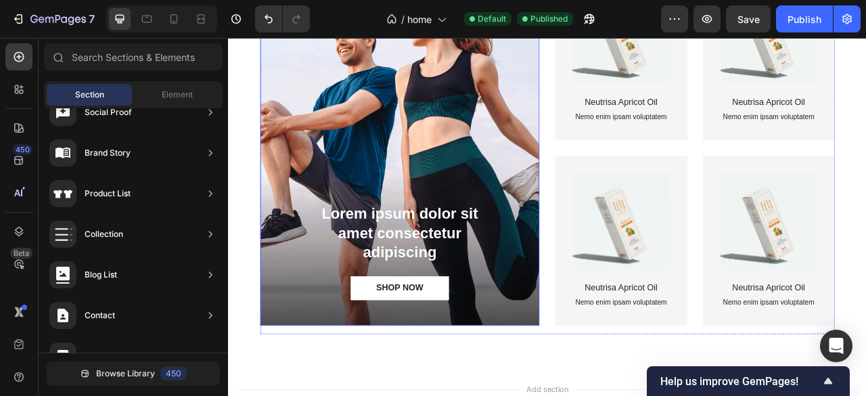
scroll to position [524, 0]
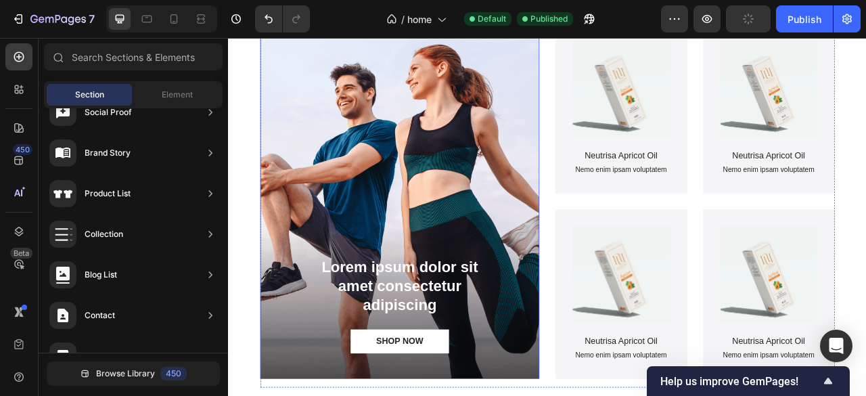
click at [544, 221] on div "Background Image" at bounding box center [446, 246] width 355 height 452
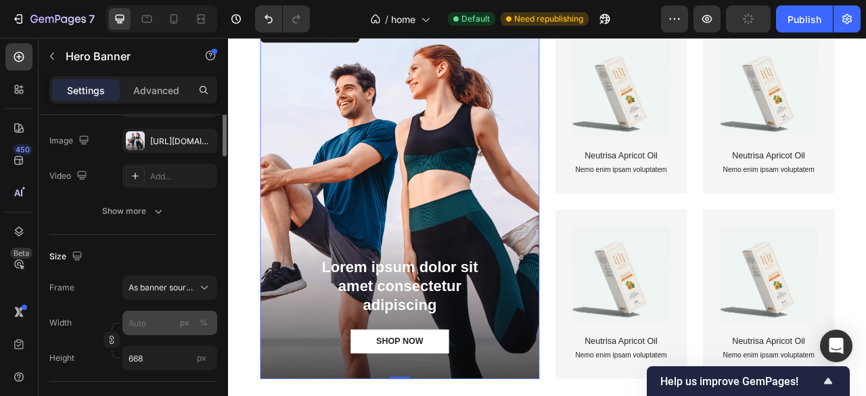
scroll to position [90, 0]
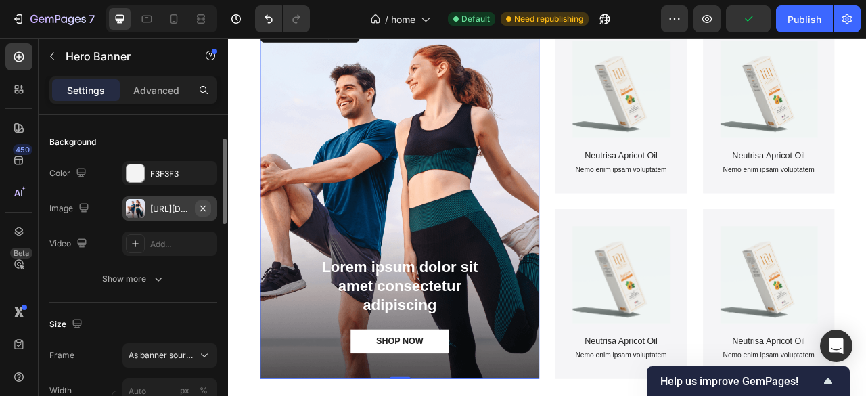
click at [203, 204] on icon "button" at bounding box center [203, 208] width 11 height 11
type input "100"
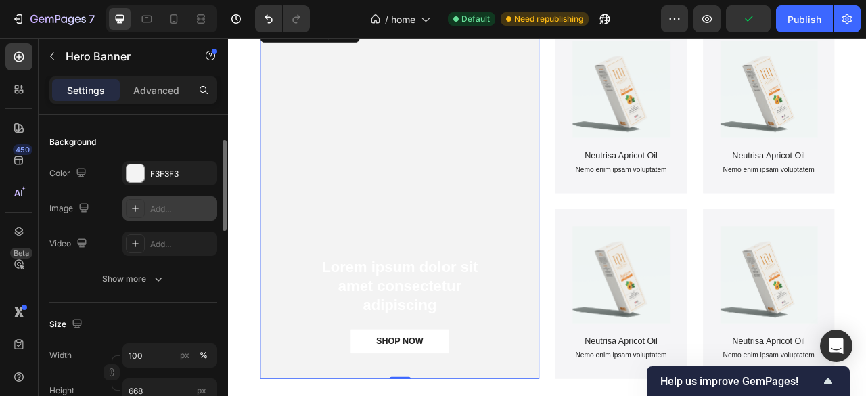
click at [146, 209] on div "Add..." at bounding box center [169, 208] width 95 height 24
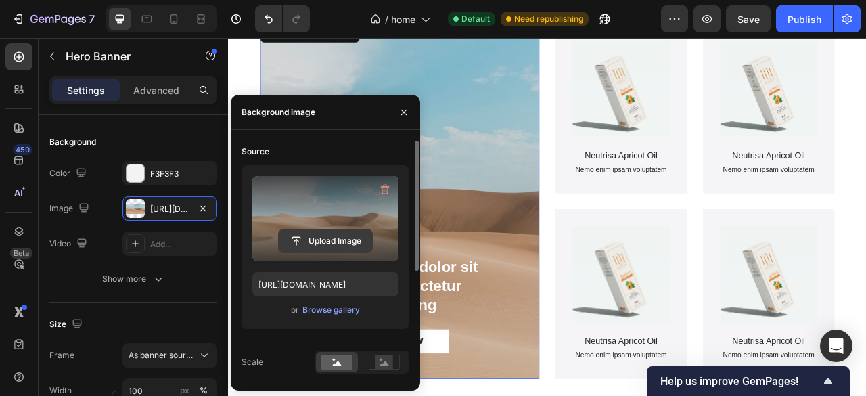
click at [319, 239] on input "file" at bounding box center [325, 240] width 93 height 23
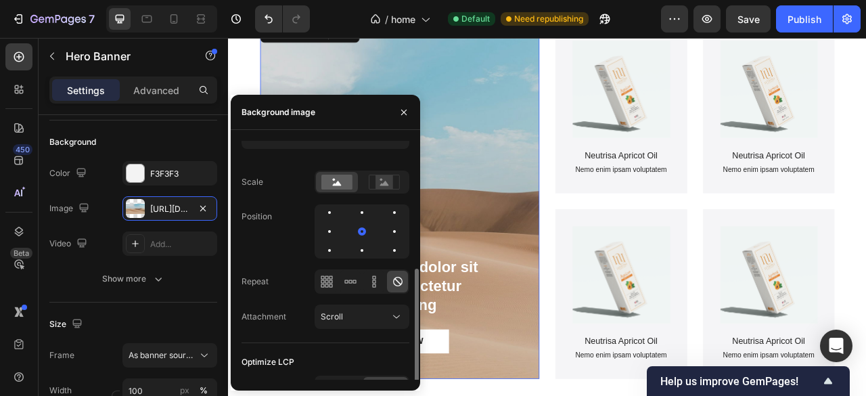
scroll to position [200, 0]
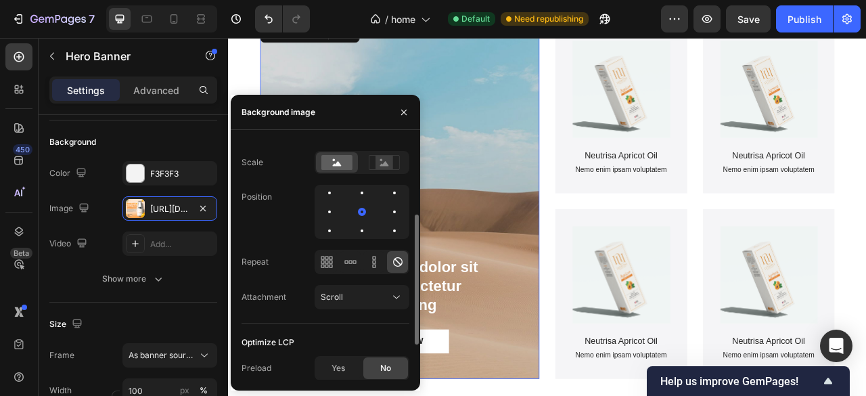
type input "https://cdn.shopify.com/s/files/1/0777/6242/9167/files/gempages_586541806678704…"
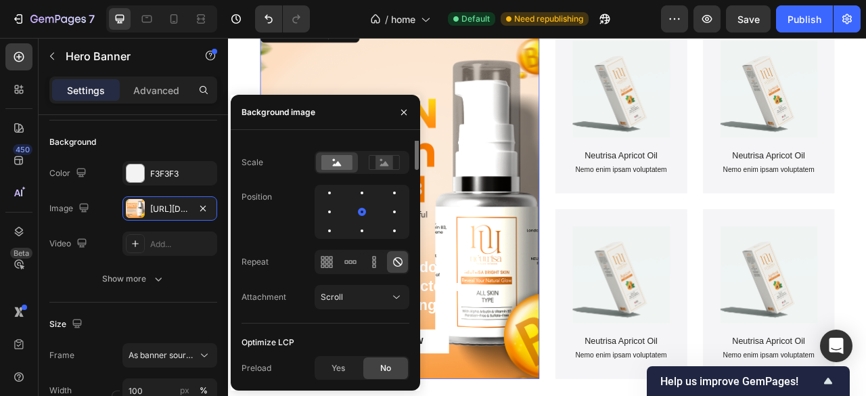
scroll to position [42, 0]
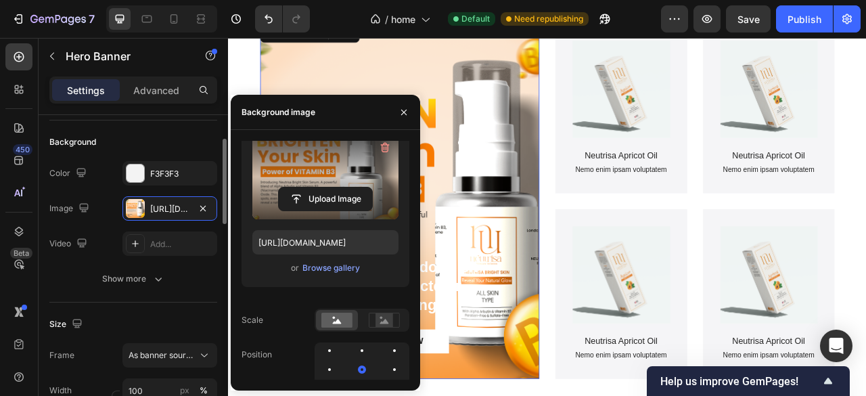
click at [101, 319] on div "Size" at bounding box center [133, 324] width 168 height 22
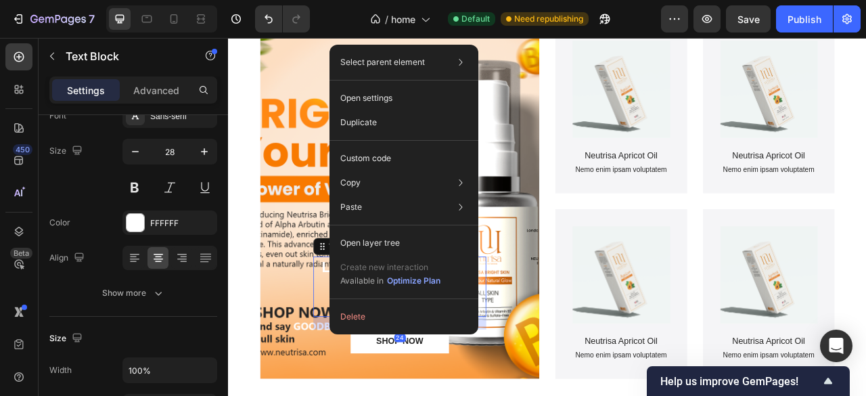
scroll to position [0, 0]
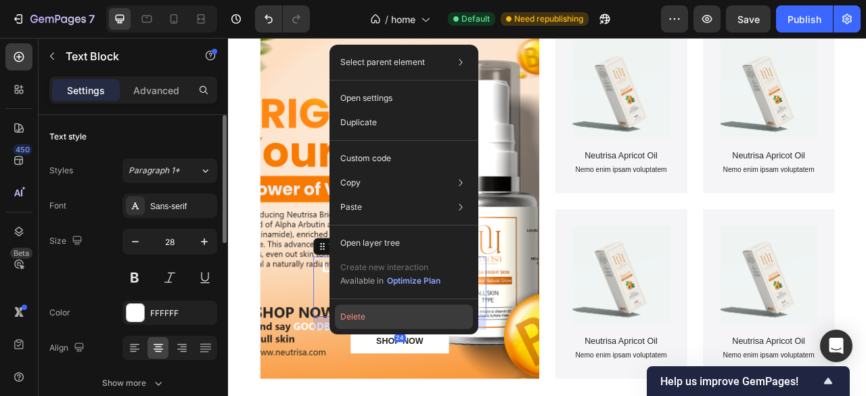
click at [396, 316] on button "Delete" at bounding box center [404, 317] width 138 height 24
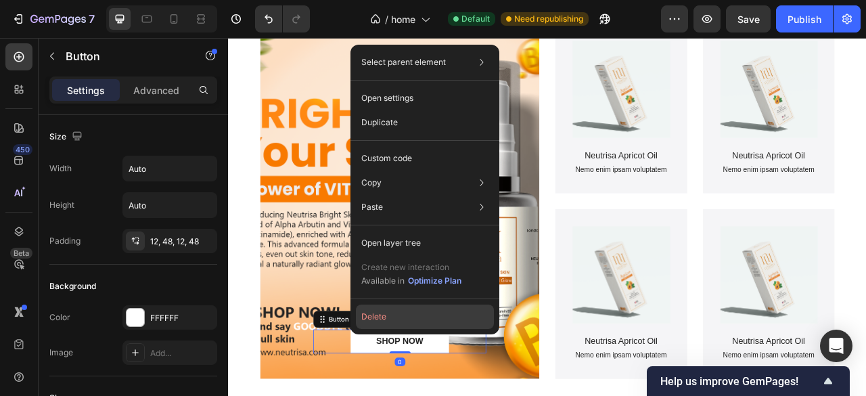
click at [401, 317] on button "Delete" at bounding box center [425, 317] width 138 height 24
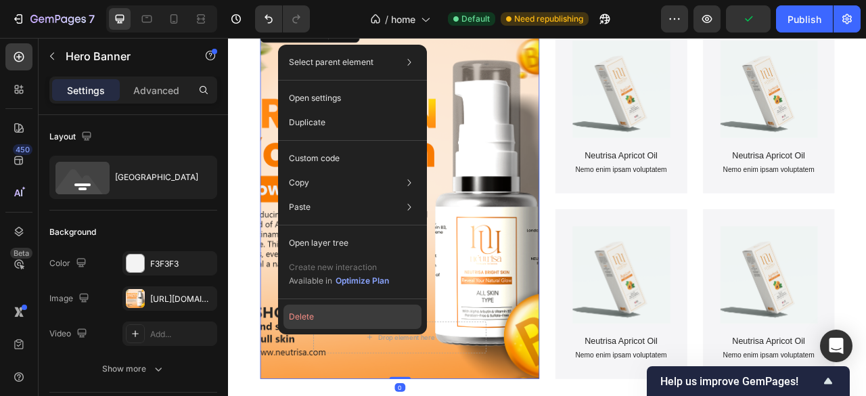
click at [367, 317] on button "Delete" at bounding box center [353, 317] width 138 height 24
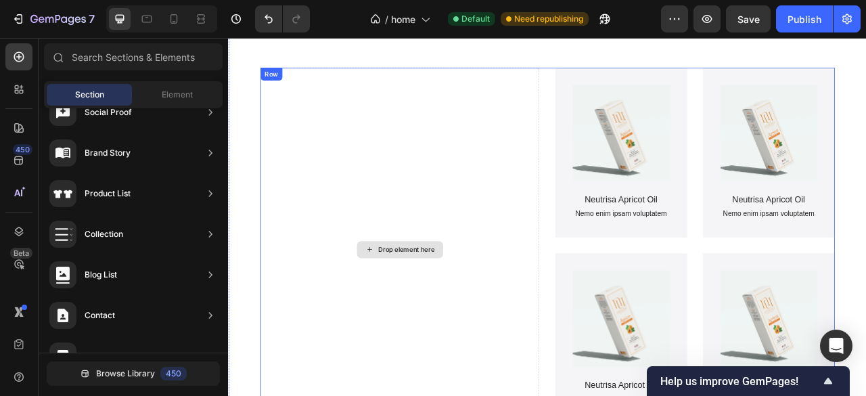
scroll to position [456, 0]
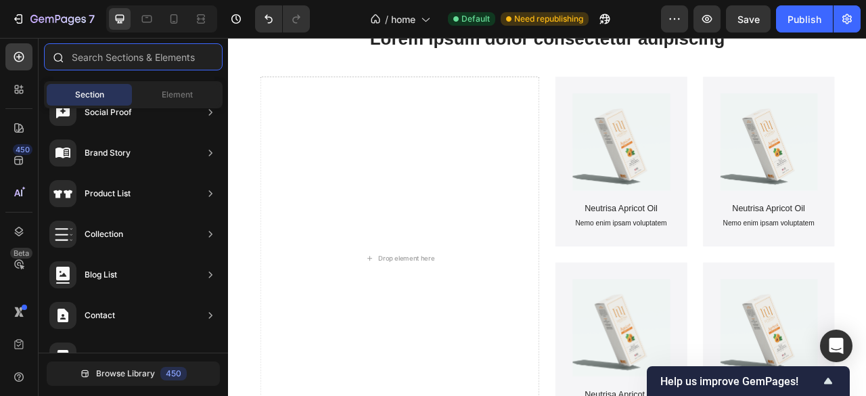
click at [112, 66] on input "text" at bounding box center [133, 56] width 179 height 27
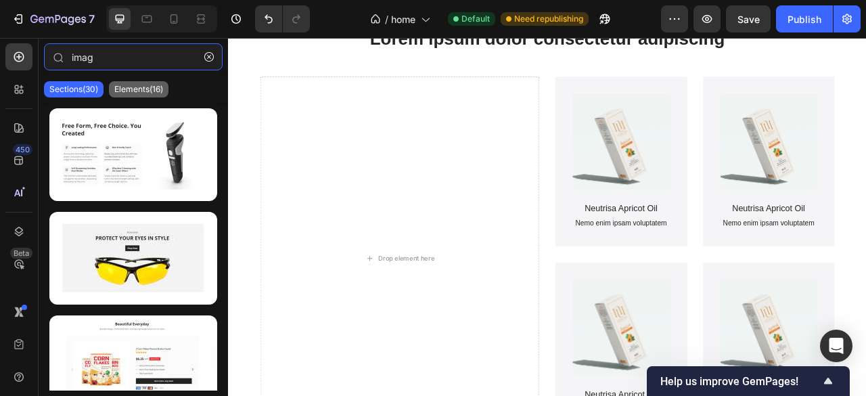
type input "imag"
click at [149, 85] on p "Elements(16)" at bounding box center [138, 89] width 49 height 11
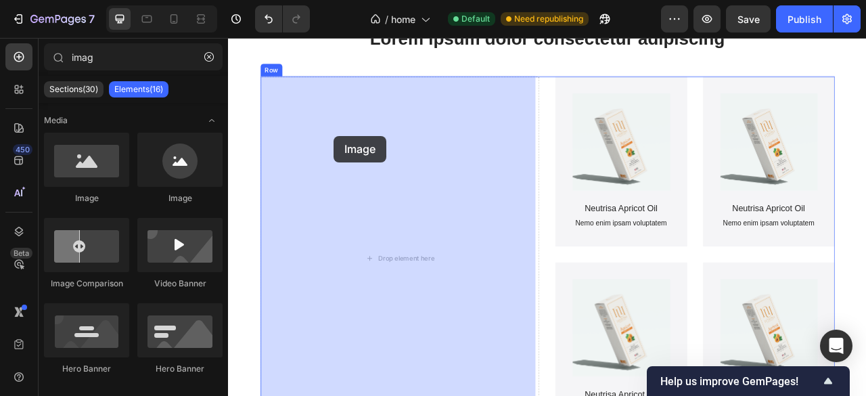
drag, startPoint x: 246, startPoint y: 164, endPoint x: 362, endPoint y: 162, distance: 116.4
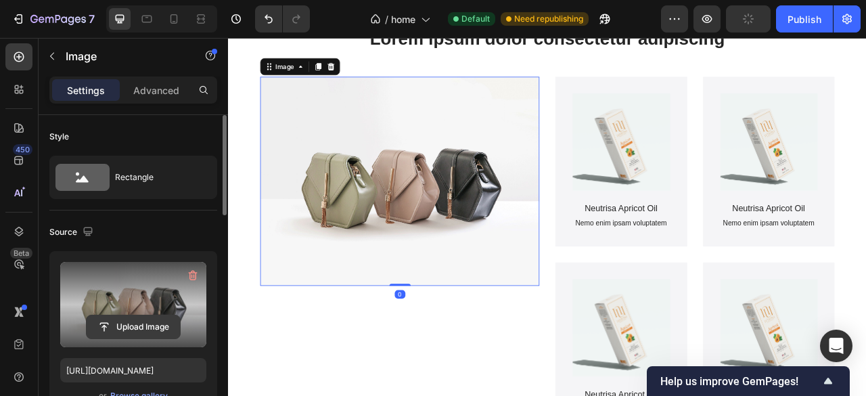
scroll to position [68, 0]
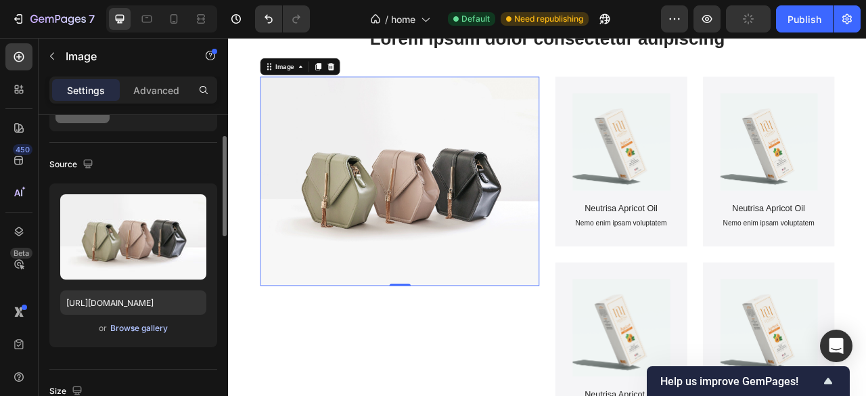
click at [146, 331] on div "Browse gallery" at bounding box center [139, 328] width 58 height 12
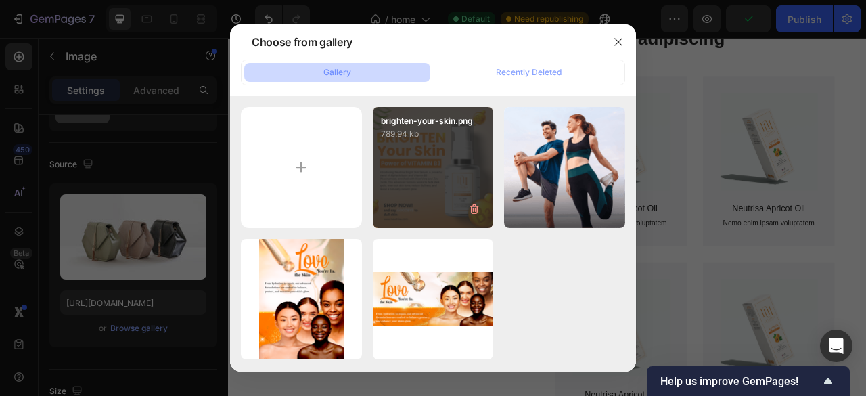
click at [418, 171] on div "brighten-your-skin.png 789.94 kb" at bounding box center [433, 167] width 121 height 121
type input "https://cdn.shopify.com/s/files/1/0777/6242/9167/files/gempages_586541806678704…"
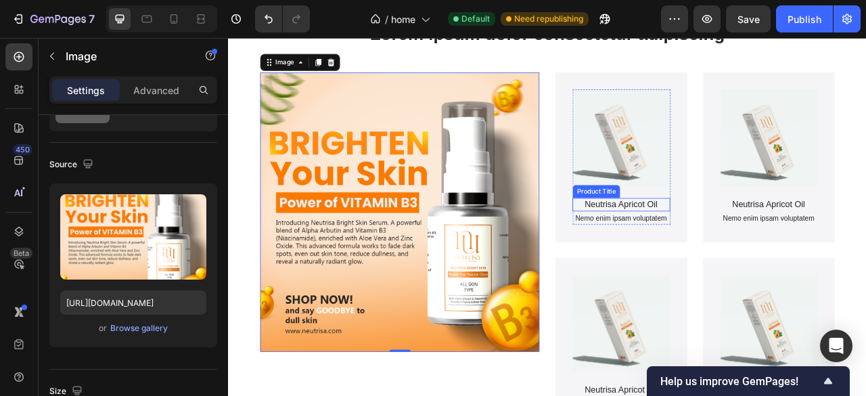
scroll to position [456, 0]
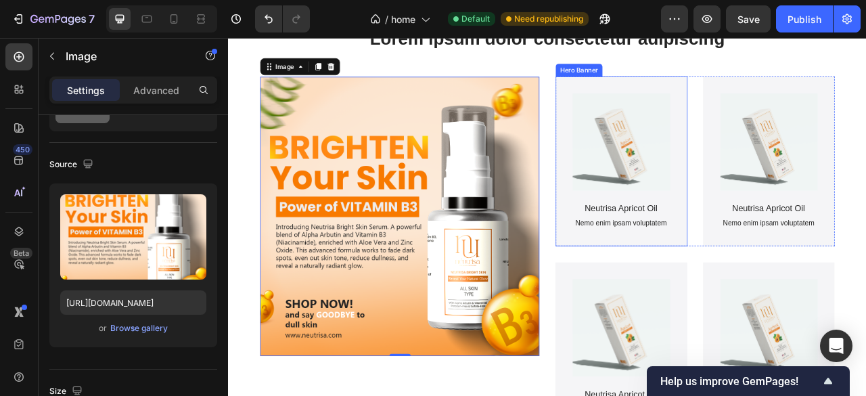
click at [792, 150] on div "Product Images Neutrisa Apricot Oil Product Title Nemo enim ipsam voluptatem Te…" at bounding box center [728, 194] width 168 height 215
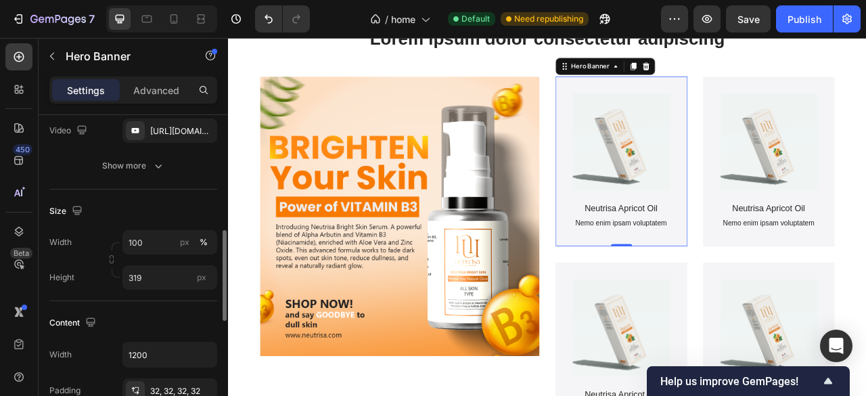
scroll to position [248, 0]
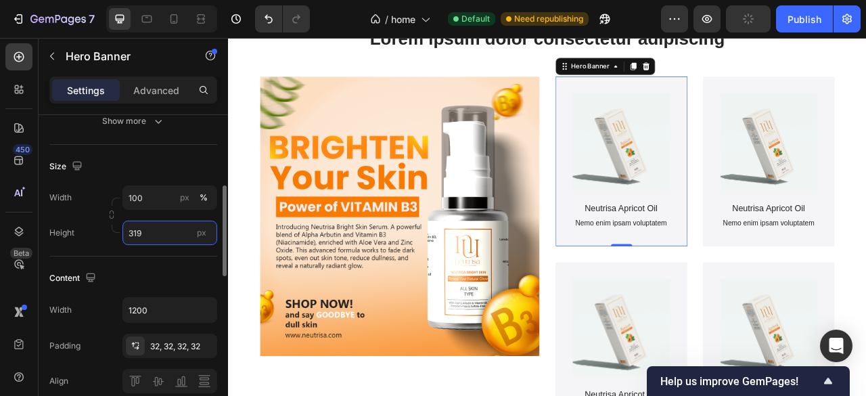
click at [155, 239] on input "319" at bounding box center [169, 233] width 95 height 24
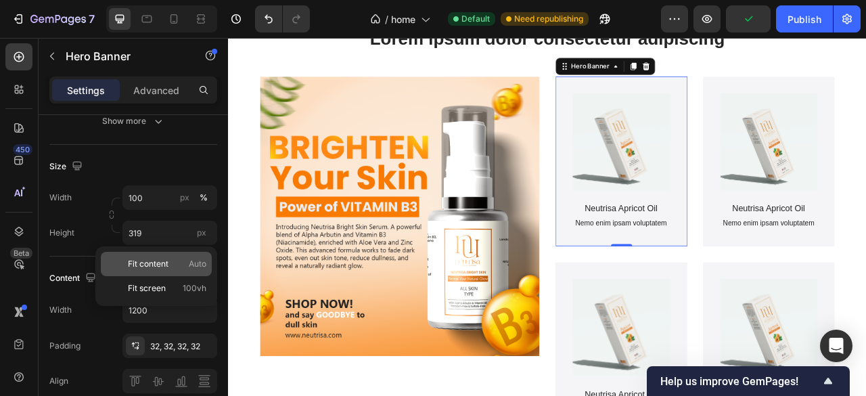
click at [196, 254] on div "Fit content Auto" at bounding box center [156, 264] width 111 height 24
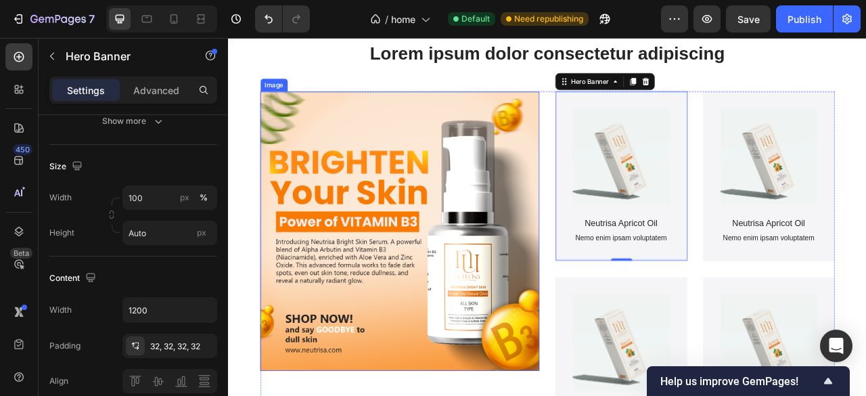
scroll to position [411, 0]
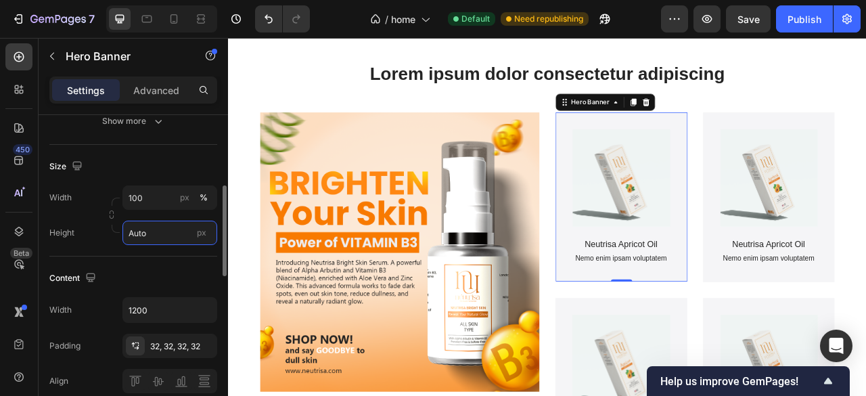
click at [150, 235] on input "Auto" at bounding box center [169, 233] width 95 height 24
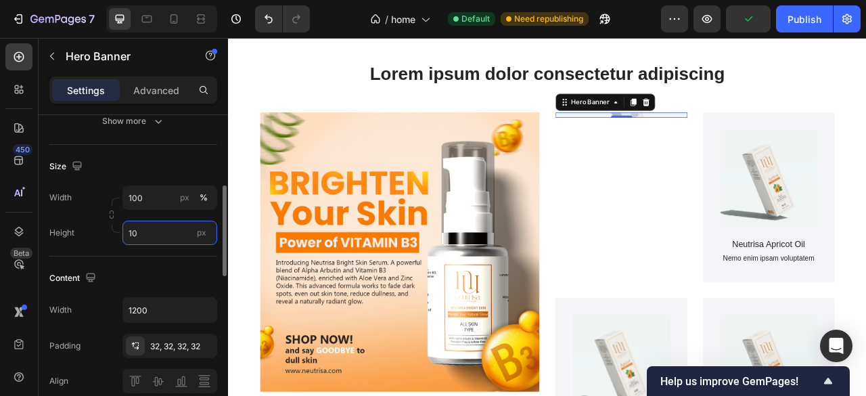
type input "1"
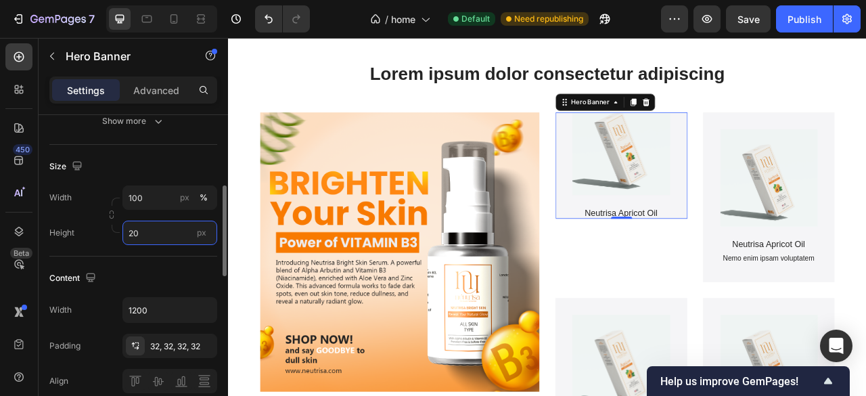
type input "2"
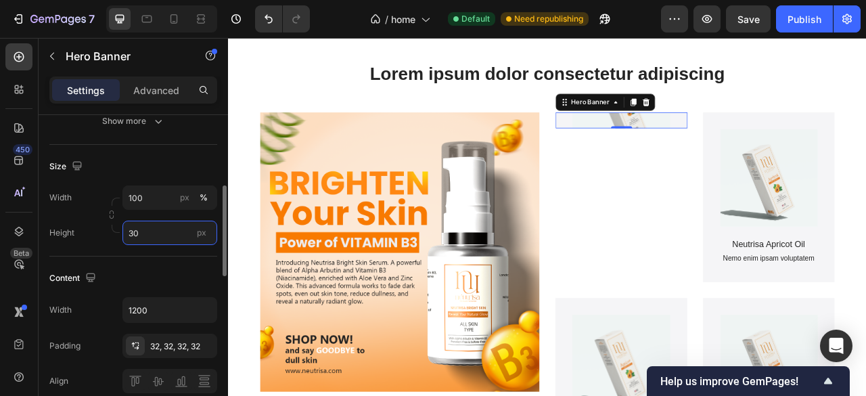
type input "3"
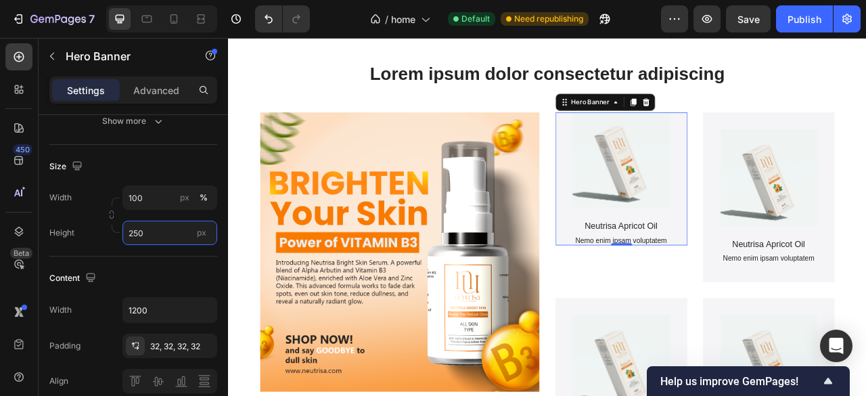
type input "250"
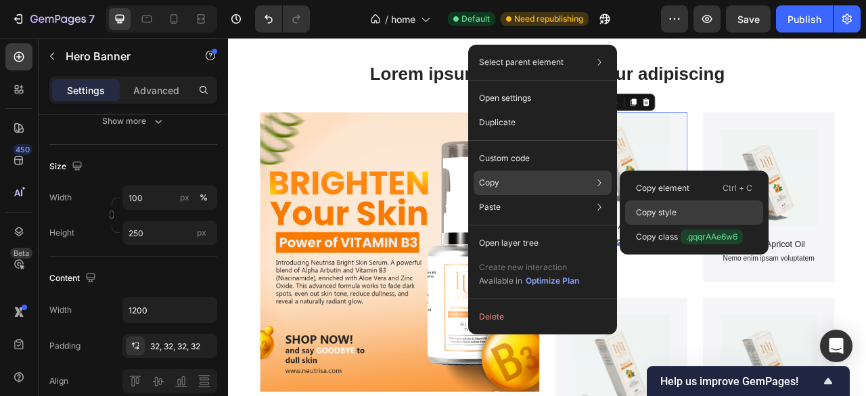
click at [643, 206] on div "Copy style" at bounding box center [694, 212] width 138 height 24
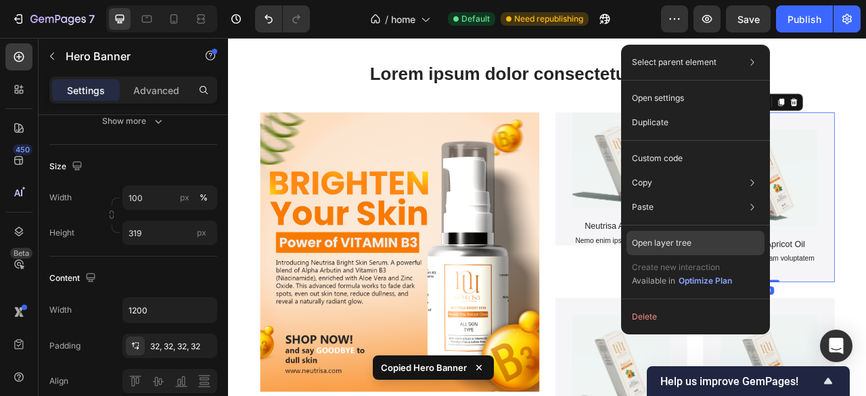
scroll to position [248, 0]
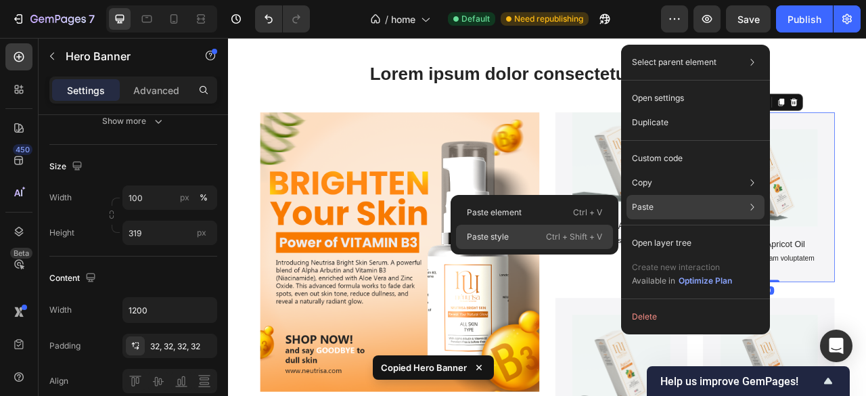
click at [535, 233] on div "Paste style Ctrl + Shift + V" at bounding box center [534, 237] width 157 height 24
type input "250"
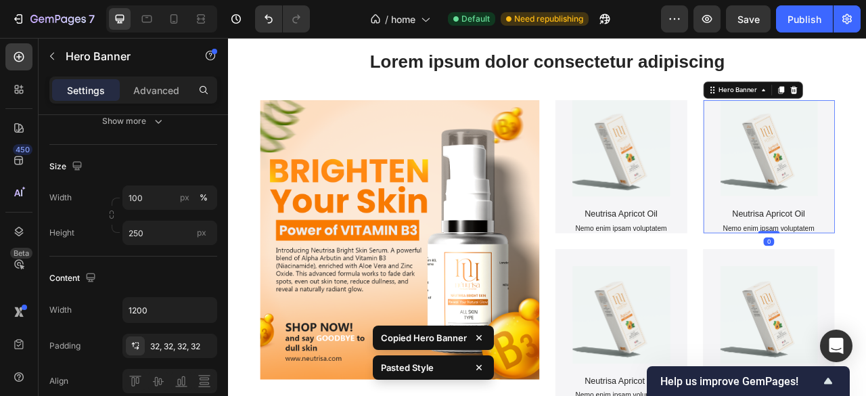
scroll to position [433, 0]
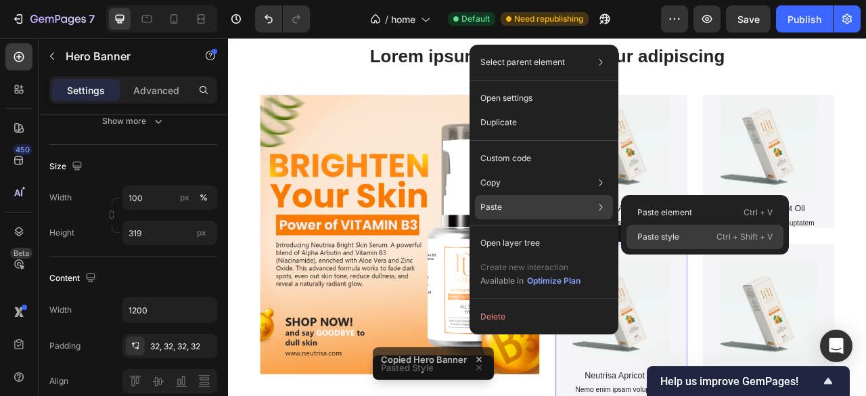
click at [656, 237] on p "Paste style" at bounding box center [659, 237] width 42 height 12
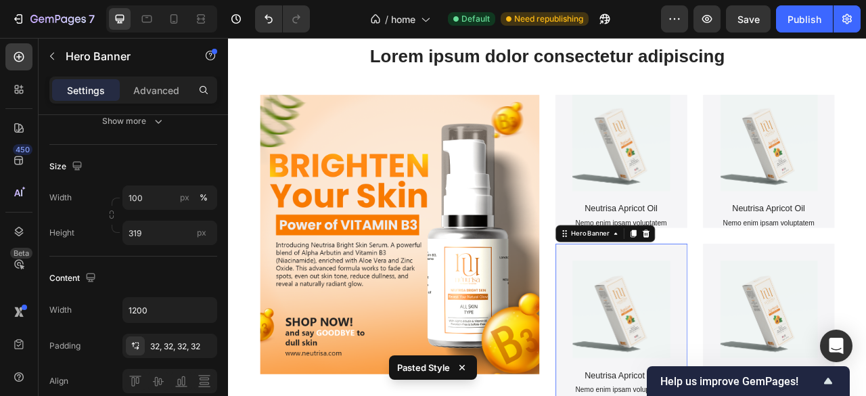
type input "250"
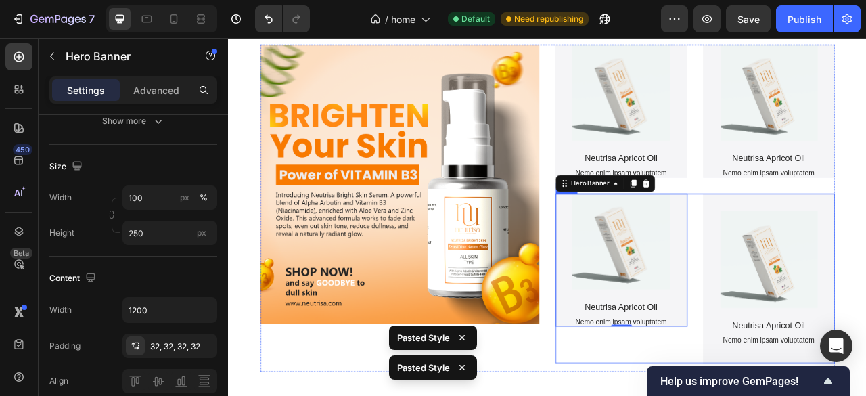
scroll to position [501, 0]
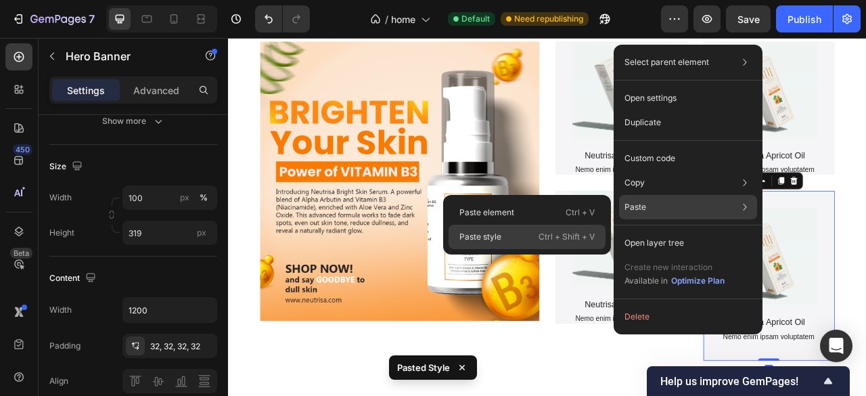
click at [550, 225] on div "Paste style Ctrl + Shift + V" at bounding box center [527, 237] width 157 height 24
type input "250"
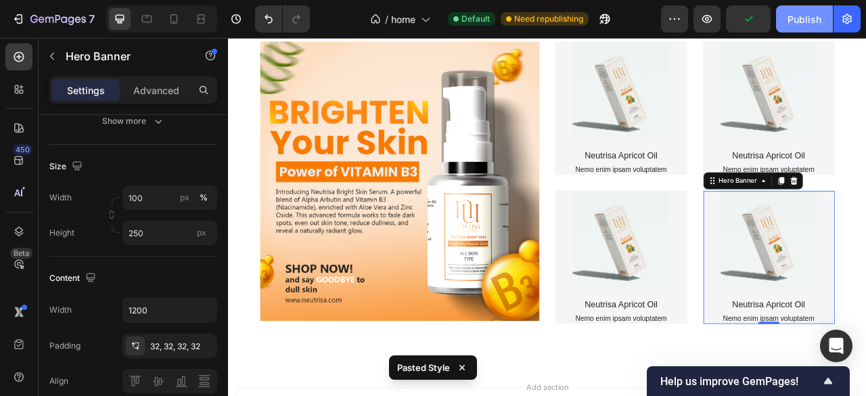
click at [820, 24] on div "Publish" at bounding box center [805, 19] width 34 height 14
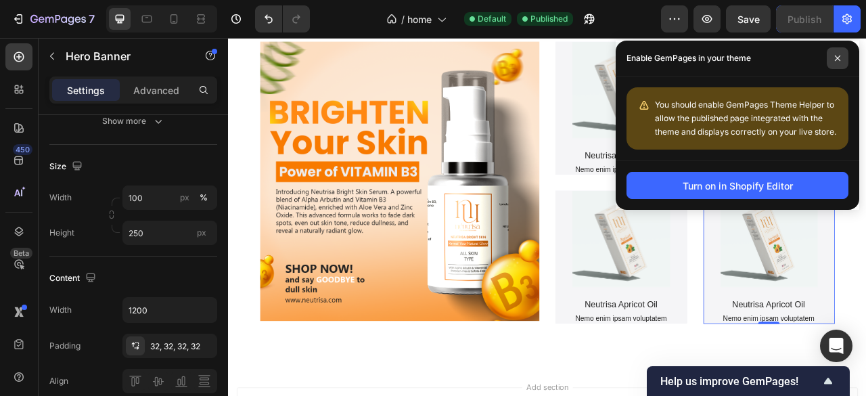
click at [837, 53] on span at bounding box center [838, 58] width 22 height 22
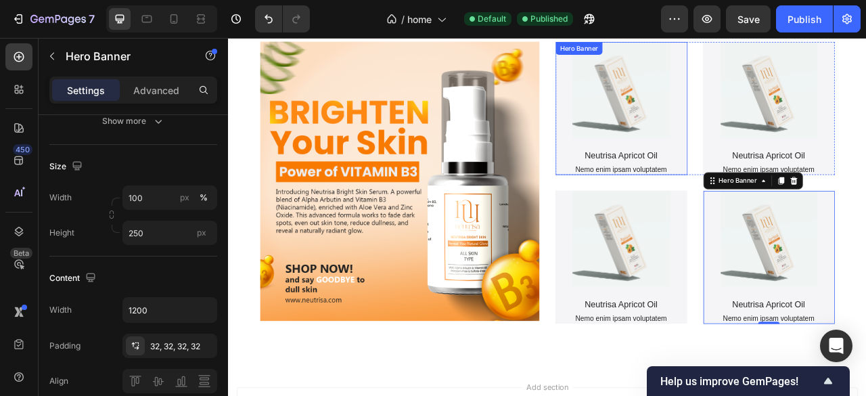
click at [649, 187] on div "Product Images Neutrisa Apricot Oil Product Title Nemo enim ipsam voluptatem Te…" at bounding box center [728, 126] width 168 height 215
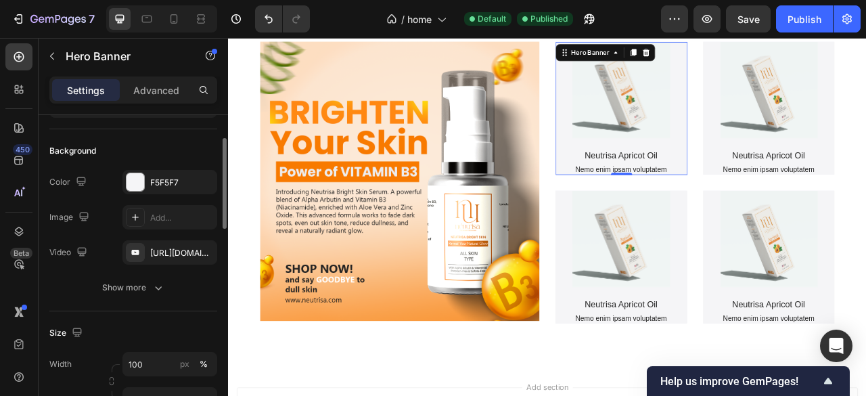
scroll to position [0, 0]
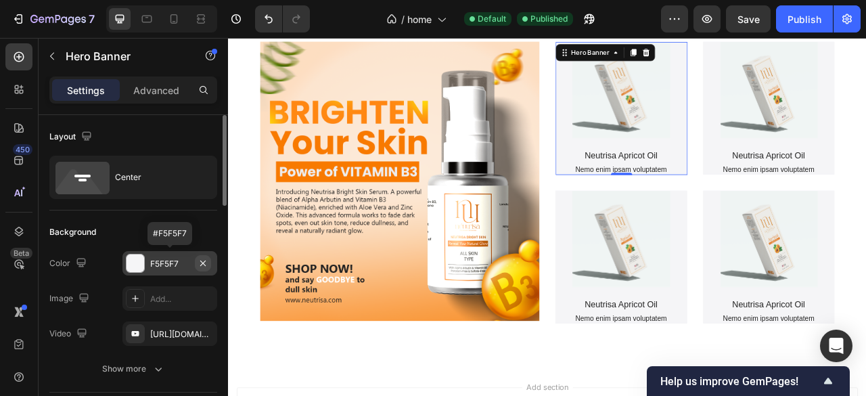
click at [203, 262] on icon "button" at bounding box center [202, 262] width 5 height 5
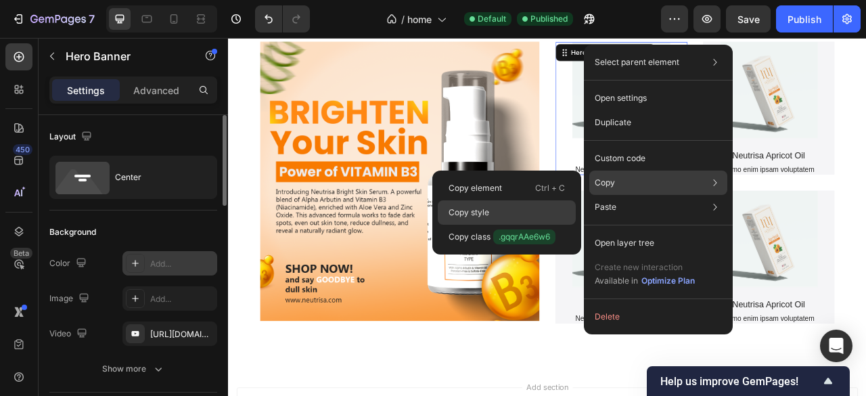
drag, startPoint x: 513, startPoint y: 210, endPoint x: 430, endPoint y: 200, distance: 83.8
click at [513, 210] on div "Copy style" at bounding box center [507, 212] width 138 height 24
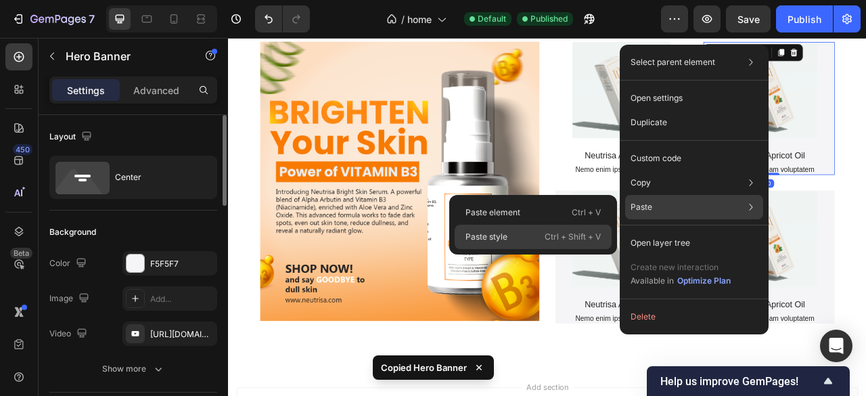
click at [532, 228] on div "Paste style Ctrl + Shift + V" at bounding box center [533, 237] width 157 height 24
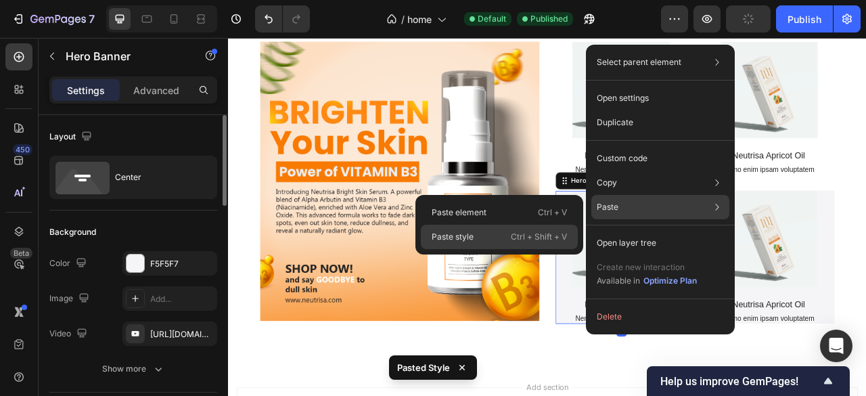
drag, startPoint x: 506, startPoint y: 237, endPoint x: 403, endPoint y: 252, distance: 104.0
click at [506, 237] on div "Paste style Ctrl + Shift + V" at bounding box center [499, 237] width 157 height 24
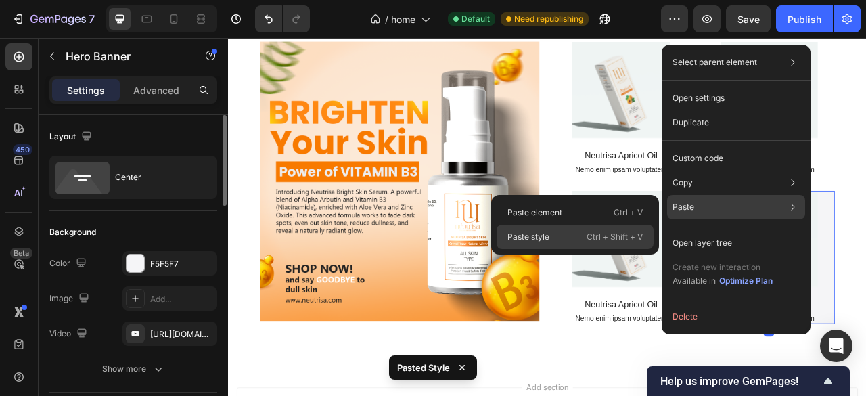
click at [569, 237] on div "Paste style Ctrl + Shift + V" at bounding box center [575, 237] width 157 height 24
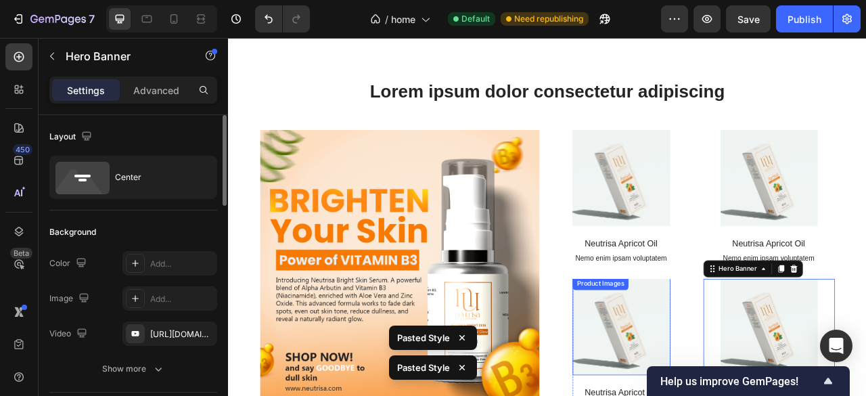
scroll to position [365, 0]
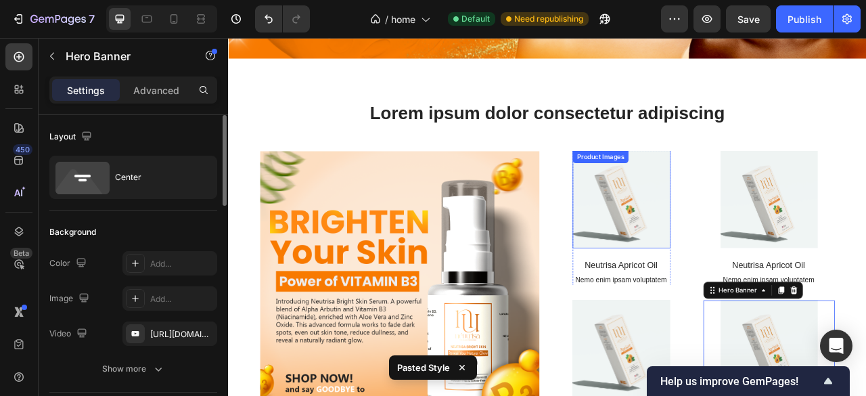
click at [690, 267] on img at bounding box center [728, 243] width 125 height 125
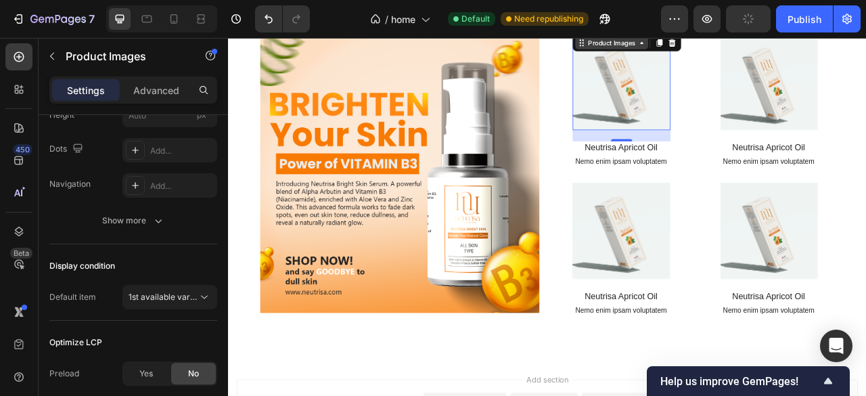
scroll to position [524, 0]
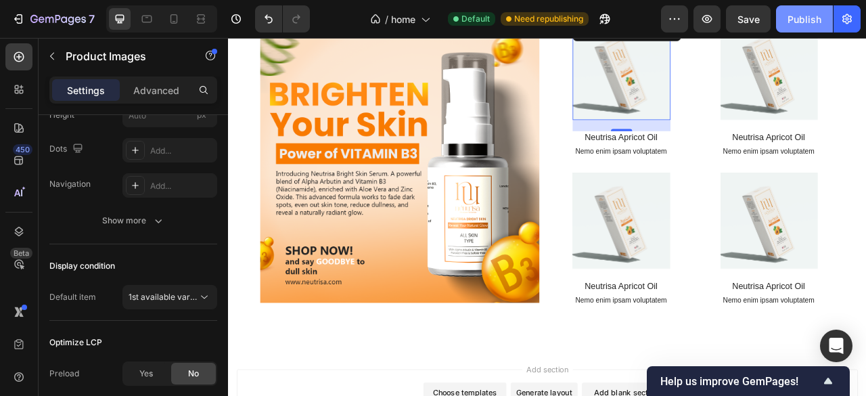
click at [827, 21] on button "Publish" at bounding box center [804, 18] width 57 height 27
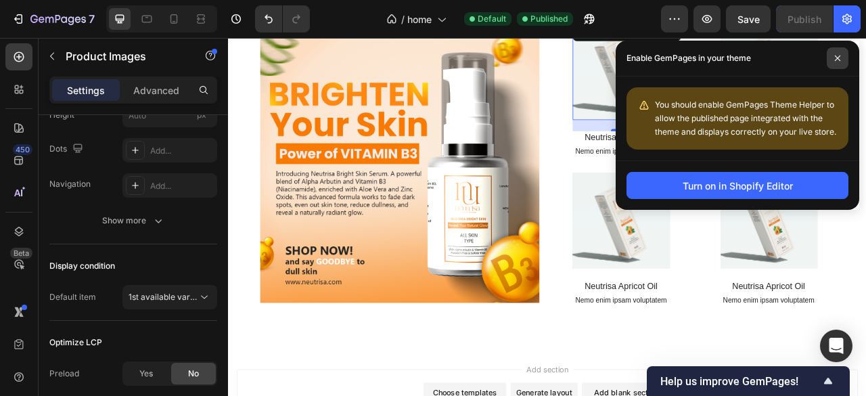
click at [838, 53] on span at bounding box center [838, 58] width 22 height 22
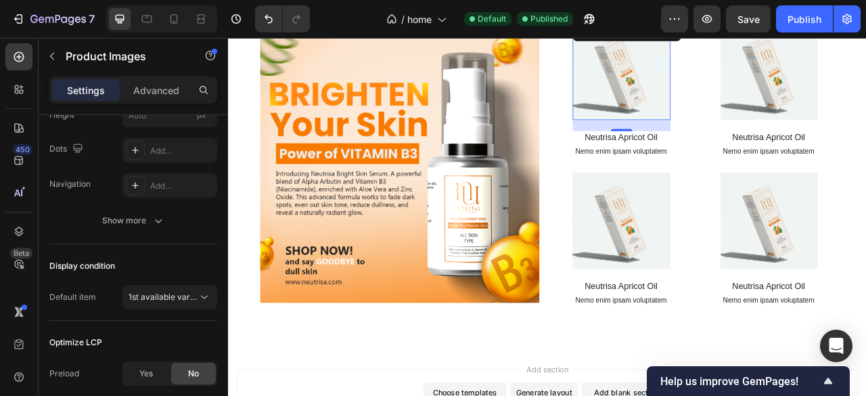
click at [721, 164] on div "21" at bounding box center [728, 167] width 14 height 11
click at [737, 160] on h1 "Neutrisa Apricot Oil" at bounding box center [728, 164] width 125 height 17
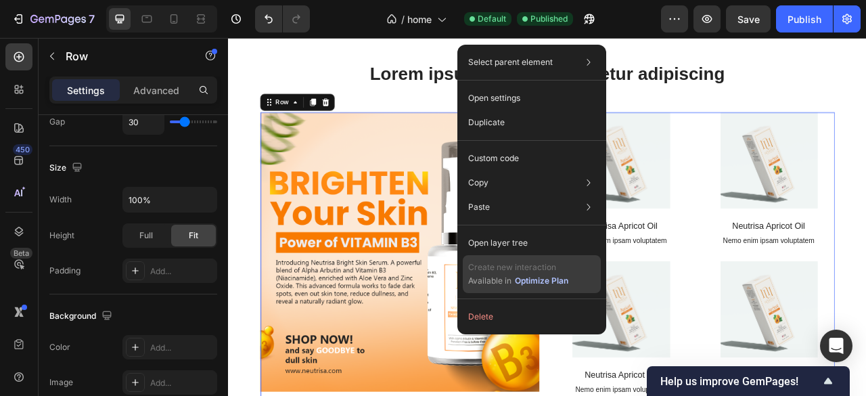
scroll to position [0, 0]
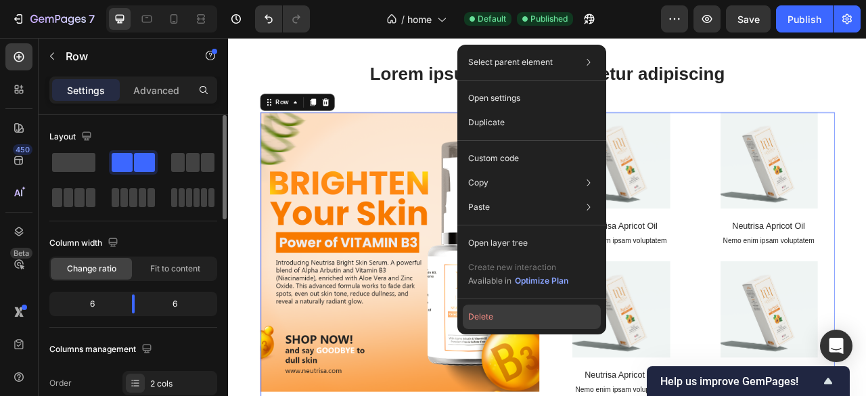
drag, startPoint x: 138, startPoint y: 165, endPoint x: 508, endPoint y: 317, distance: 400.0
click at [508, 317] on button "Delete" at bounding box center [532, 317] width 138 height 24
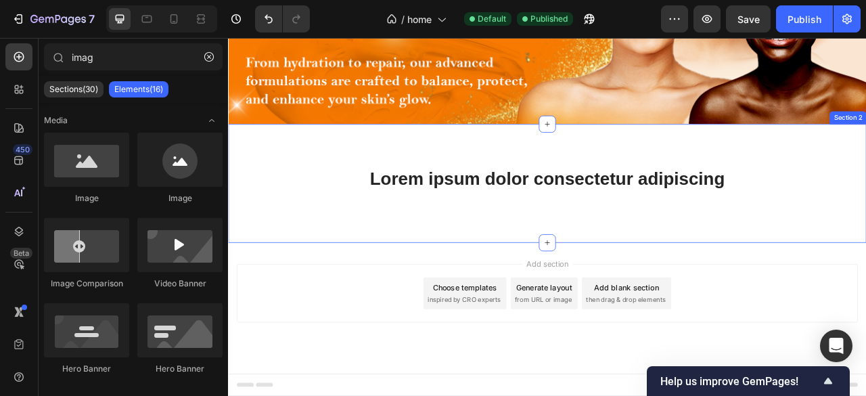
scroll to position [275, 0]
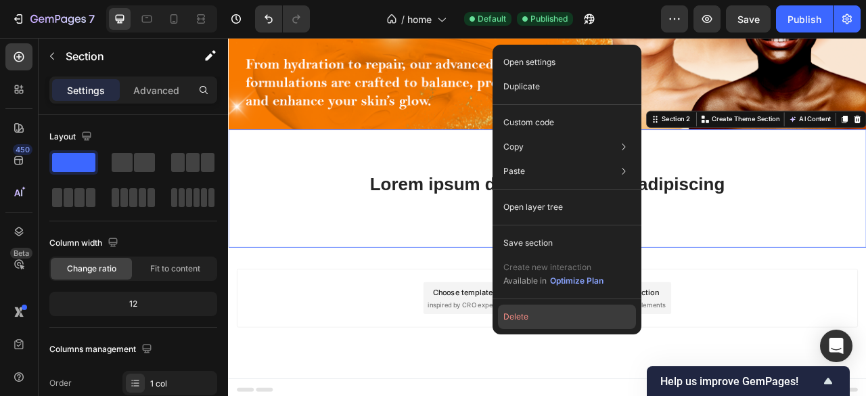
drag, startPoint x: 535, startPoint y: 324, endPoint x: 390, endPoint y: 365, distance: 151.1
click at [535, 324] on button "Delete" at bounding box center [567, 317] width 138 height 24
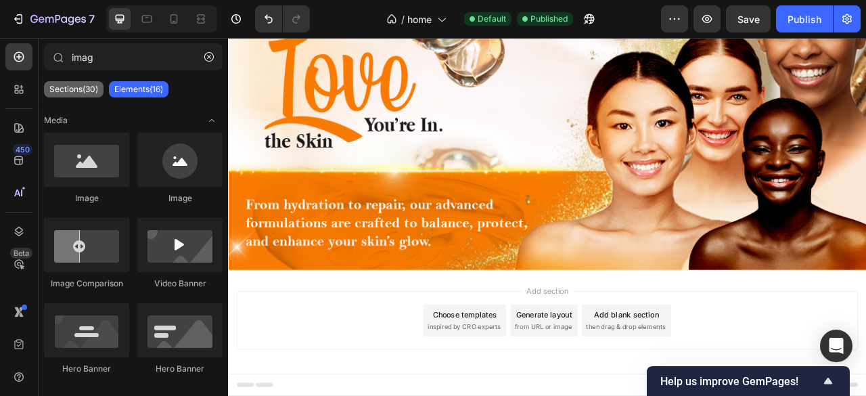
click at [84, 95] on div "Sections(30)" at bounding box center [74, 89] width 60 height 16
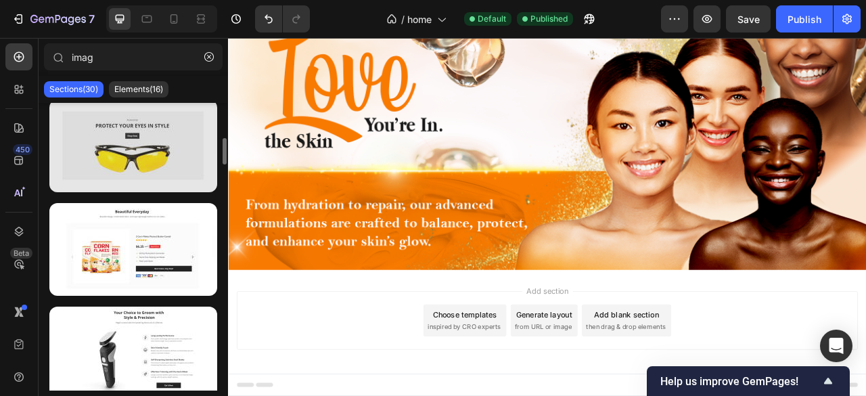
scroll to position [225, 0]
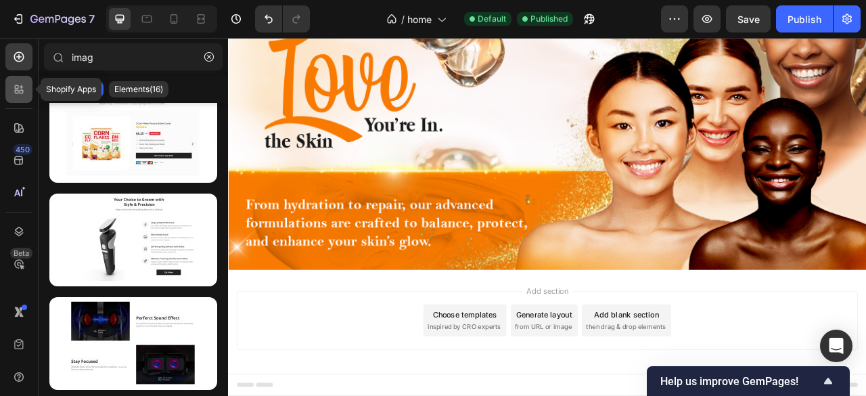
click at [15, 99] on div at bounding box center [18, 89] width 27 height 27
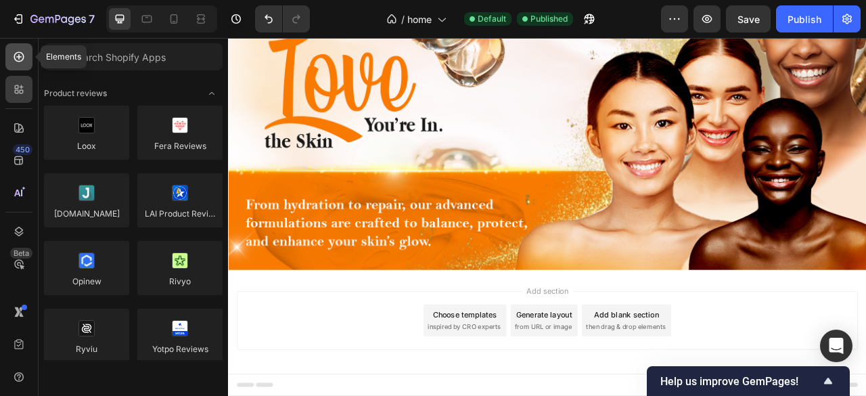
click at [15, 64] on div at bounding box center [18, 56] width 27 height 27
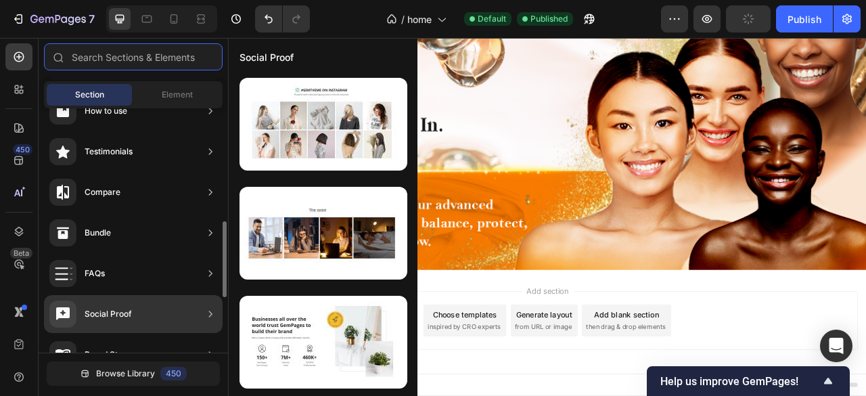
scroll to position [428, 0]
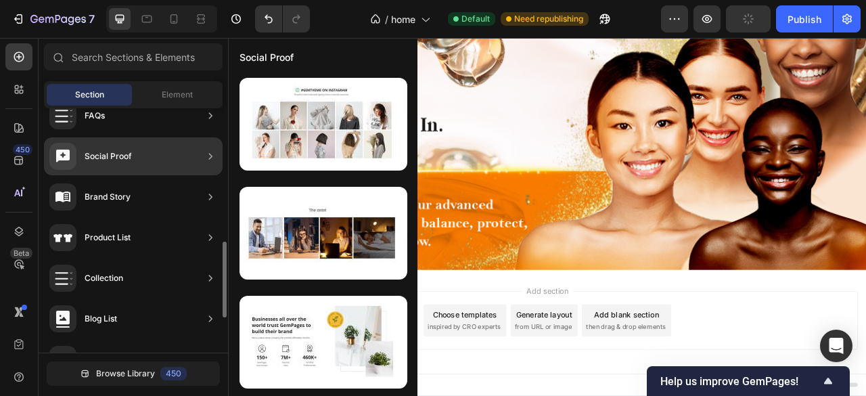
click at [159, 233] on div "Product List" at bounding box center [133, 238] width 179 height 38
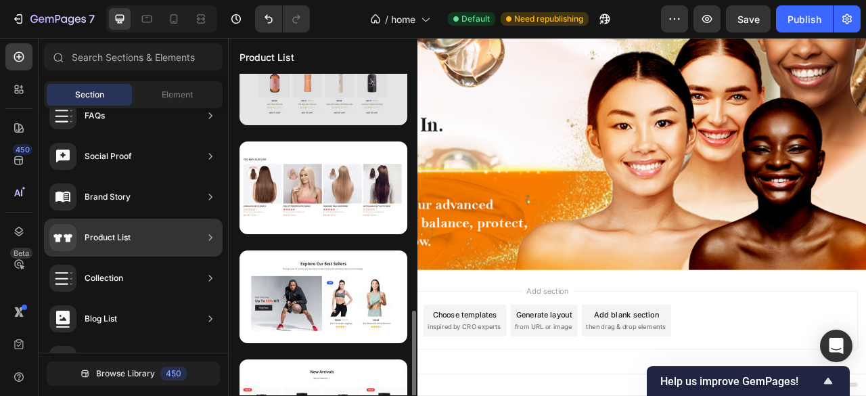
scroll to position [744, 0]
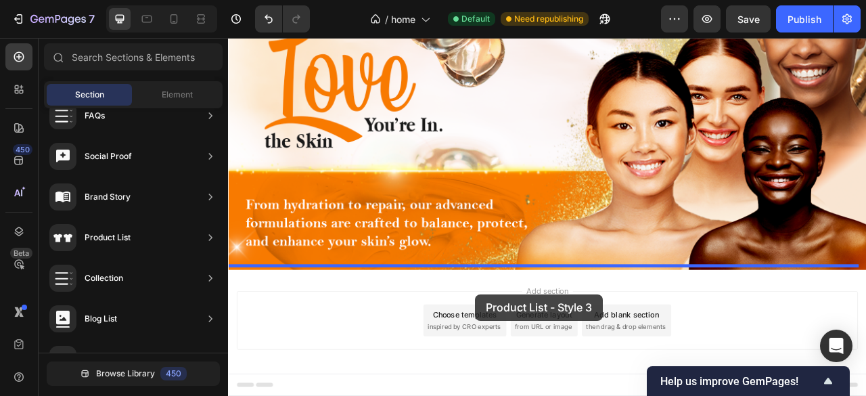
drag, startPoint x: 560, startPoint y: 300, endPoint x: 542, endPoint y: 364, distance: 66.8
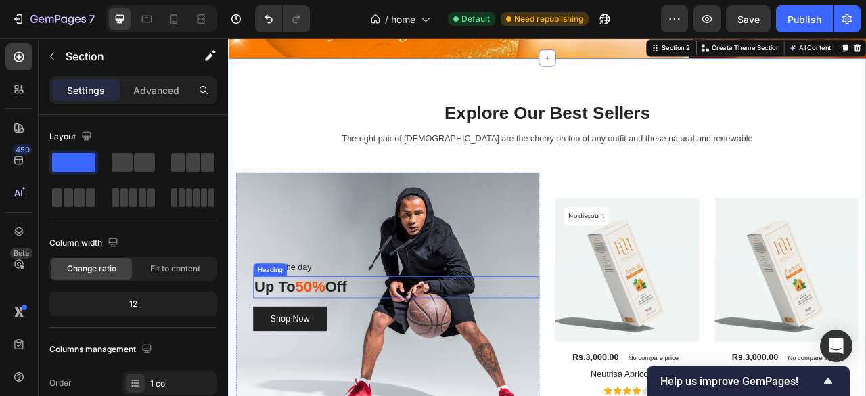
scroll to position [339, 0]
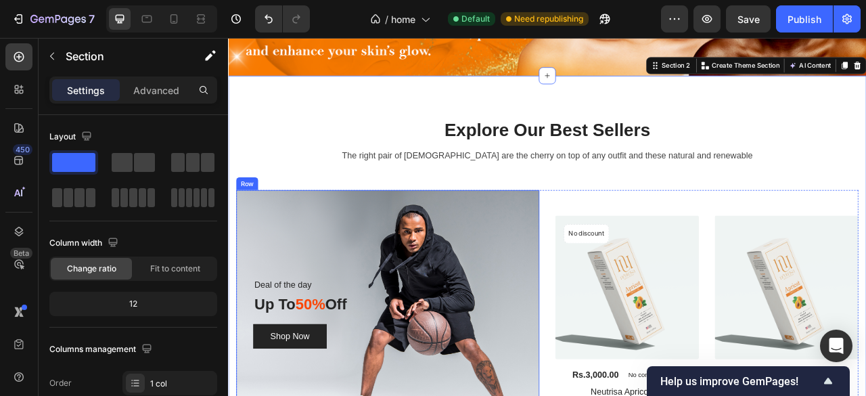
click at [542, 255] on div "Deal of the day Text block Up To 50% Off Heading Shop Now Button Row" at bounding box center [431, 388] width 386 height 315
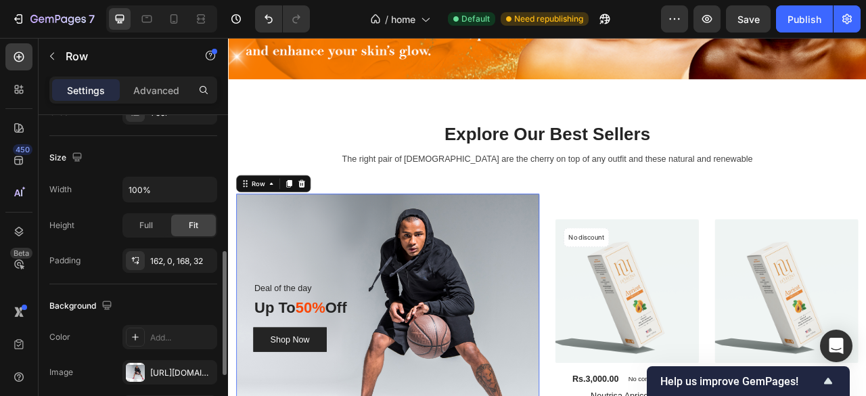
scroll to position [406, 0]
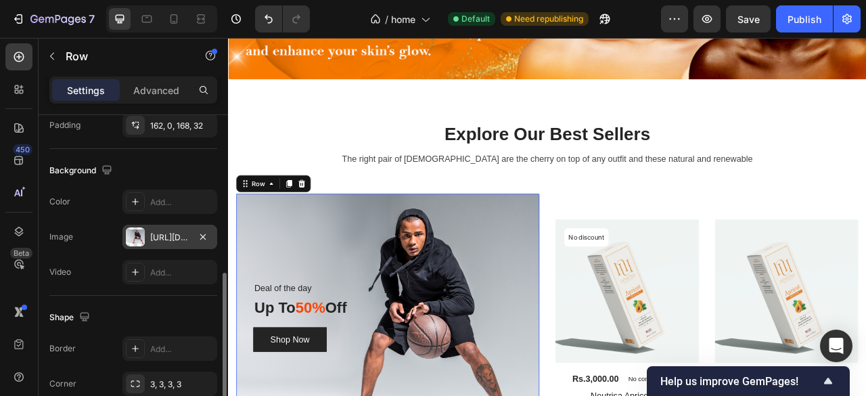
click at [170, 231] on div "https://ucarecdn.com/68b7778b-d1fd-4286-a960-d272f172b7ff/-/format/auto/" at bounding box center [169, 237] width 39 height 12
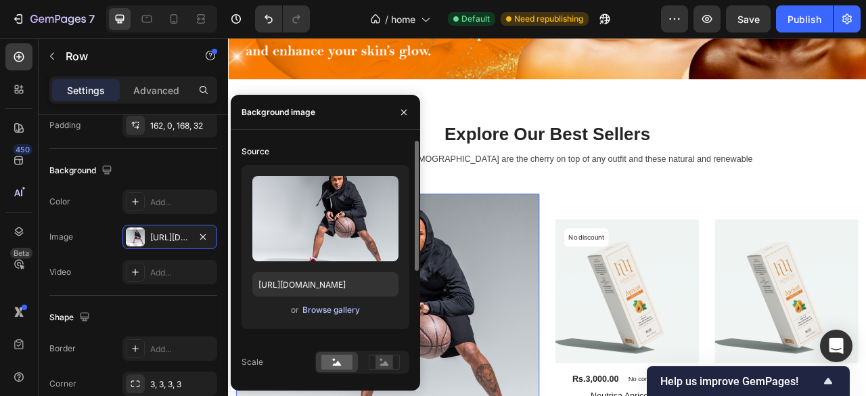
click at [321, 308] on div "Browse gallery" at bounding box center [332, 310] width 58 height 12
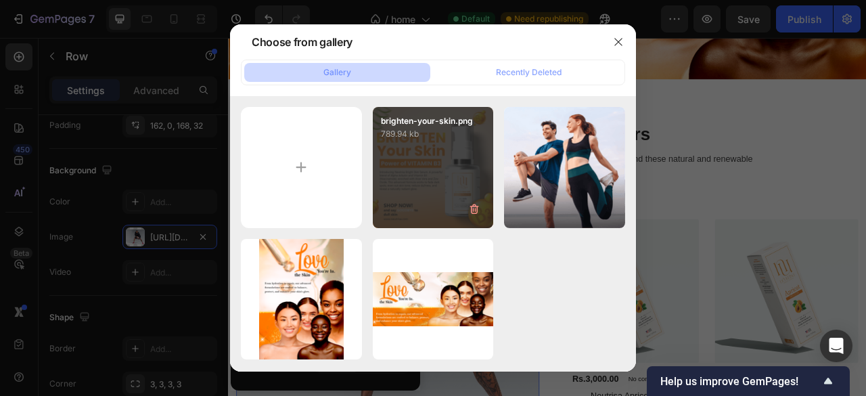
click at [447, 185] on div "brighten-your-skin.png 789.94 kb" at bounding box center [433, 167] width 121 height 121
type input "https://cdn.shopify.com/s/files/1/0777/6242/9167/files/gempages_586541806678704…"
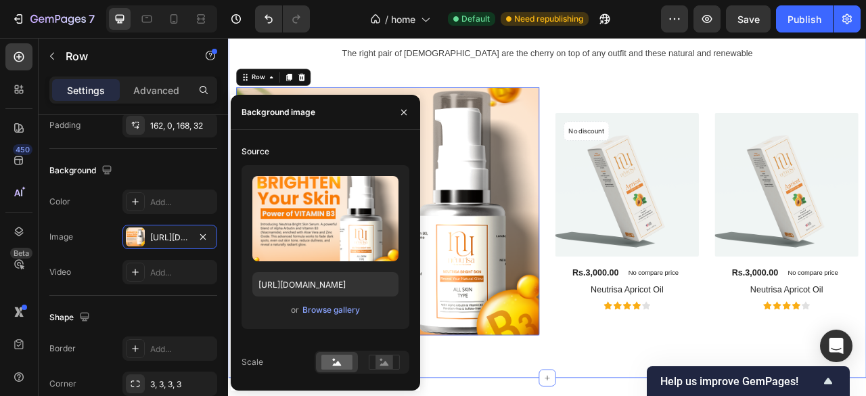
scroll to position [474, 0]
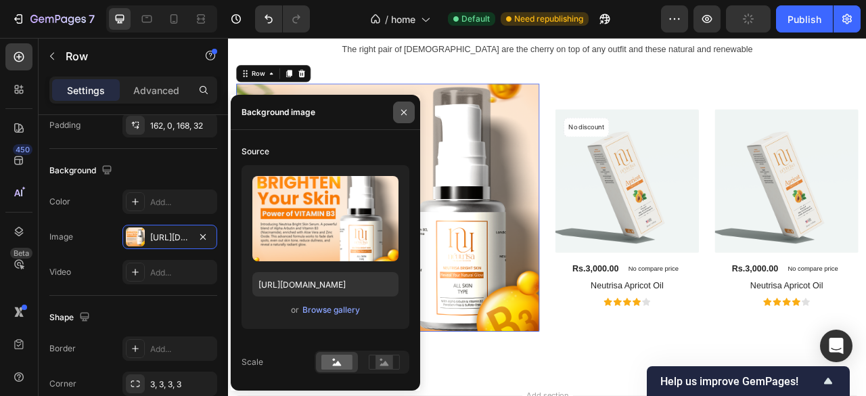
click at [403, 104] on button "button" at bounding box center [404, 113] width 22 height 22
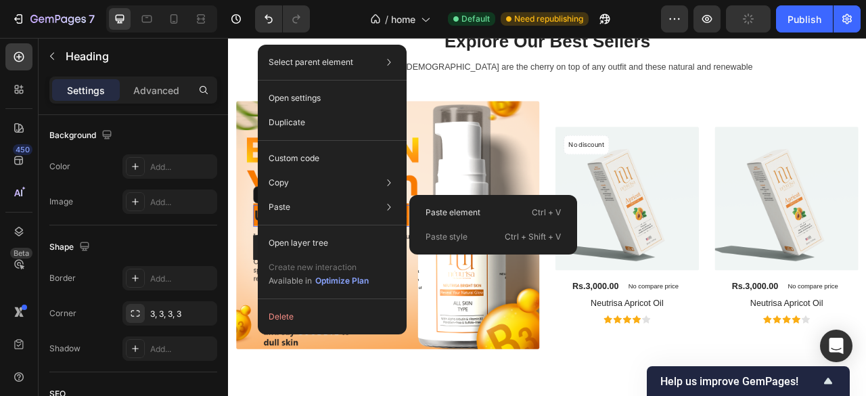
scroll to position [0, 0]
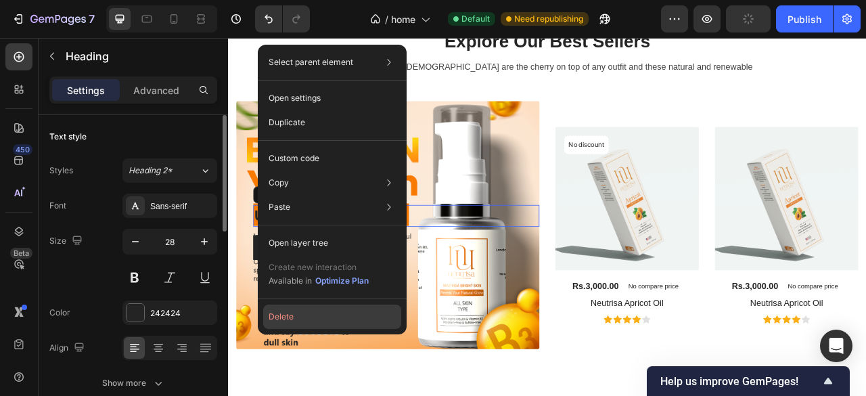
click at [329, 316] on button "Delete" at bounding box center [332, 317] width 138 height 24
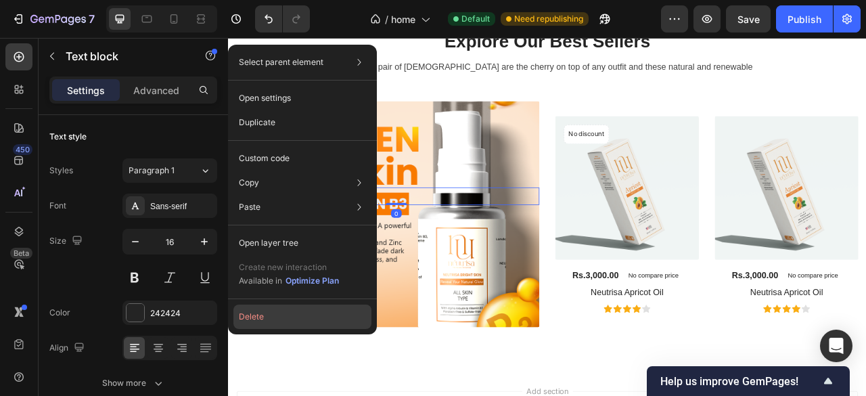
click at [294, 308] on button "Delete" at bounding box center [302, 317] width 138 height 24
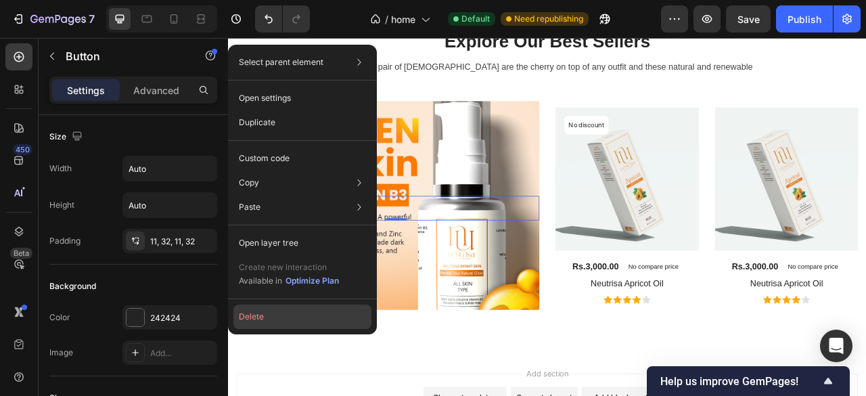
click at [301, 323] on button "Delete" at bounding box center [302, 317] width 138 height 24
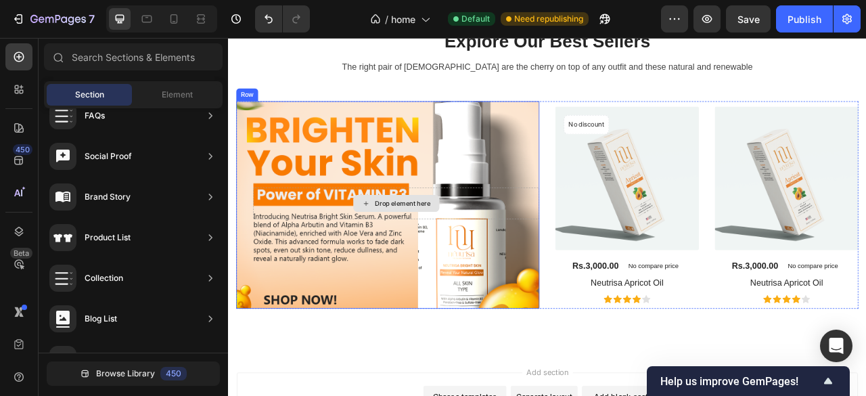
click at [455, 234] on div "Drop element here" at bounding box center [442, 248] width 364 height 41
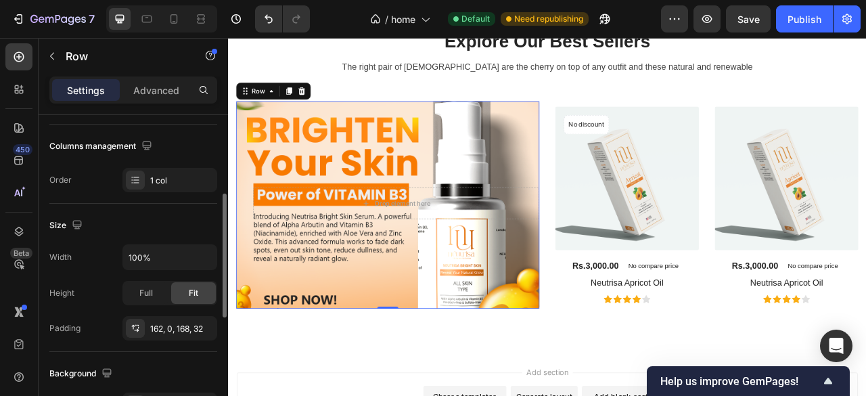
scroll to position [271, 0]
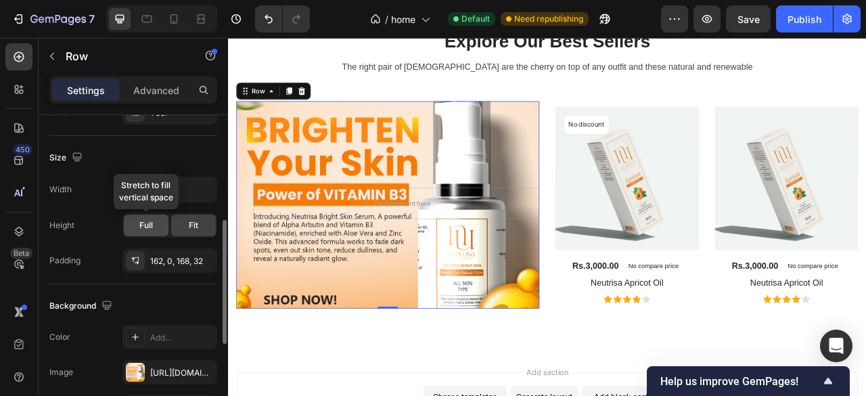
click at [153, 221] on div "Full" at bounding box center [146, 226] width 45 height 22
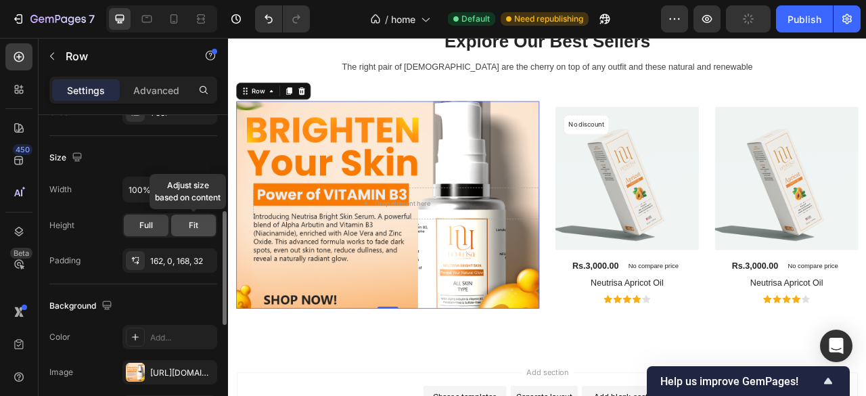
click at [196, 221] on span "Fit" at bounding box center [193, 225] width 9 height 12
click at [146, 225] on span "Full" at bounding box center [146, 225] width 14 height 12
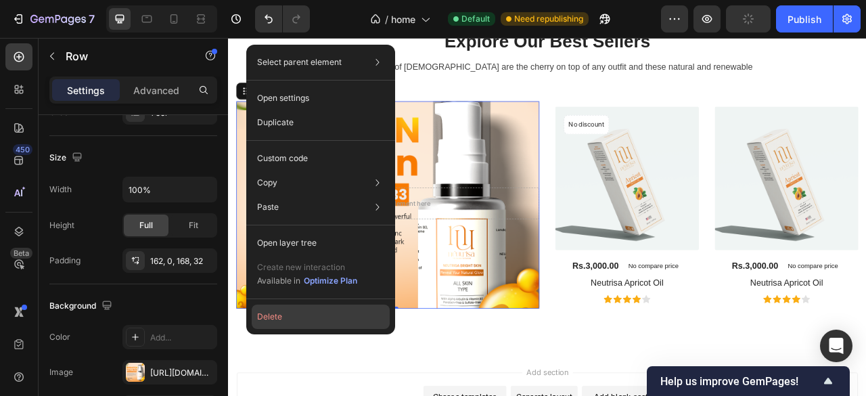
click at [322, 319] on button "Delete" at bounding box center [321, 317] width 138 height 24
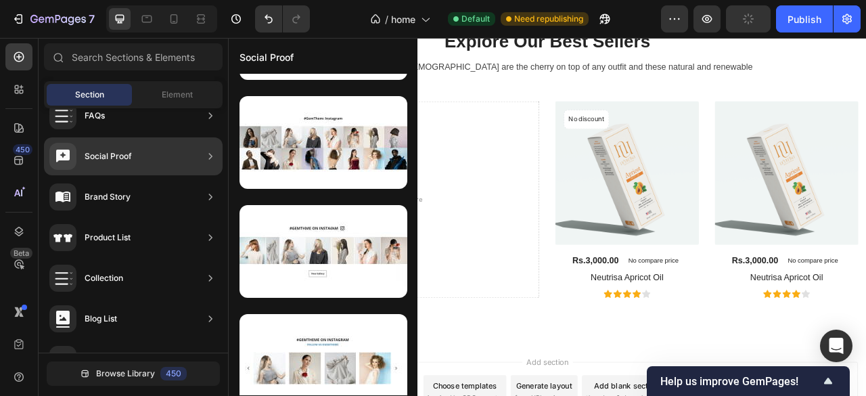
scroll to position [215, 0]
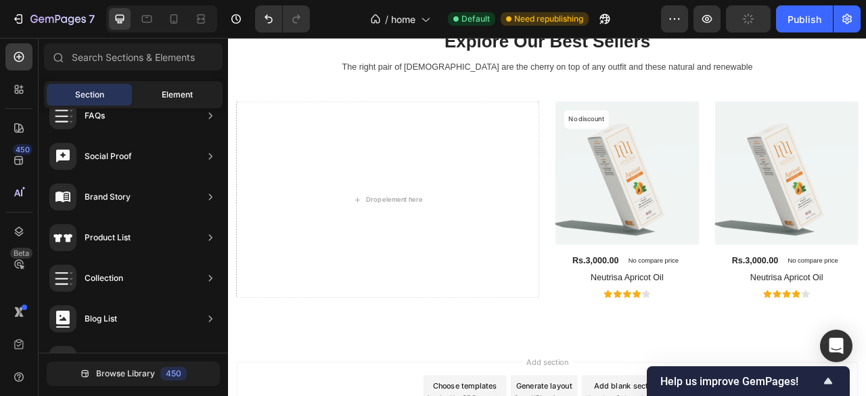
click at [177, 87] on div "Element" at bounding box center [177, 95] width 85 height 22
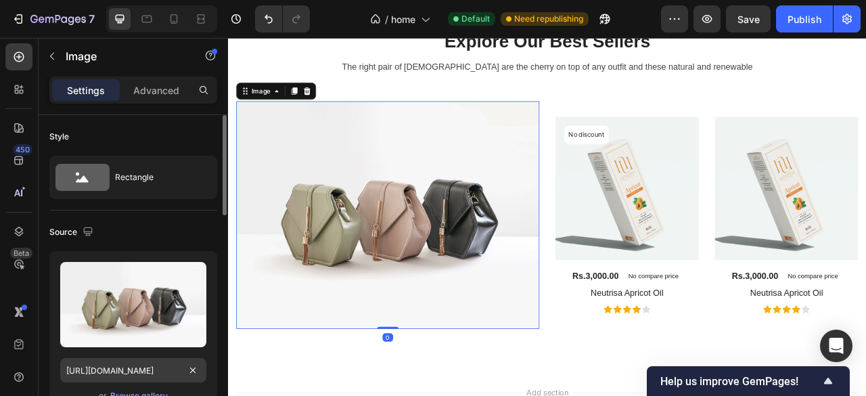
scroll to position [45, 0]
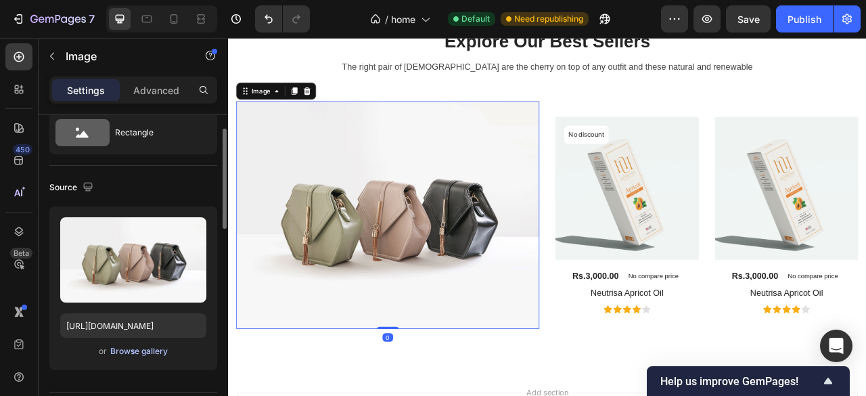
click at [149, 348] on div "Browse gallery" at bounding box center [139, 351] width 58 height 12
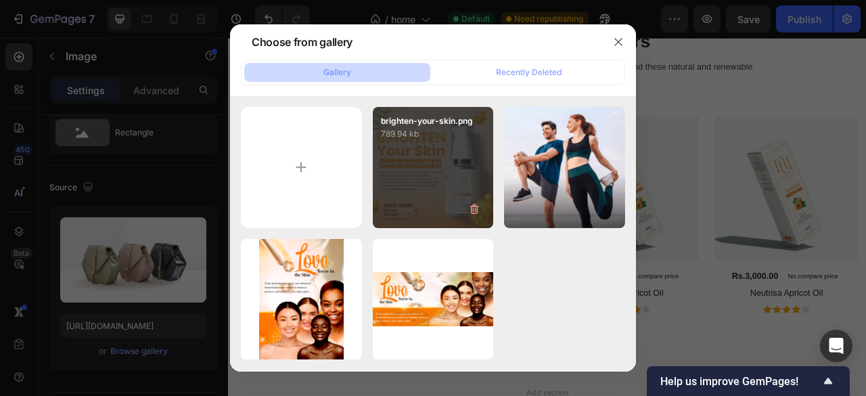
click at [387, 171] on div "brighten-your-skin.png 789.94 kb" at bounding box center [433, 167] width 121 height 121
type input "https://cdn.shopify.com/s/files/1/0777/6242/9167/files/gempages_586541806678704…"
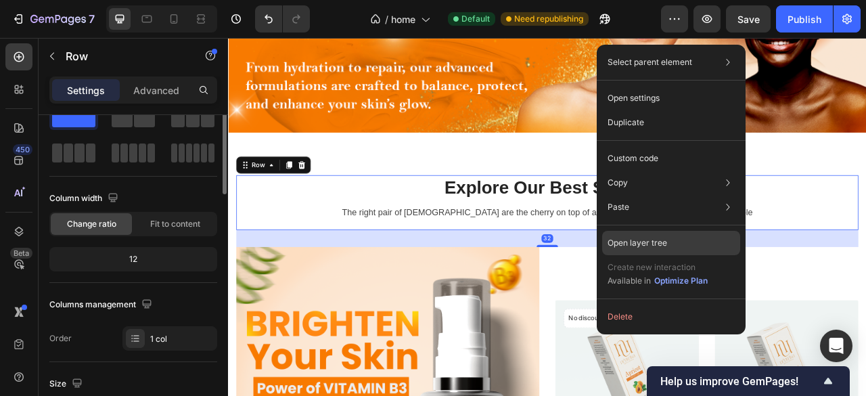
scroll to position [0, 0]
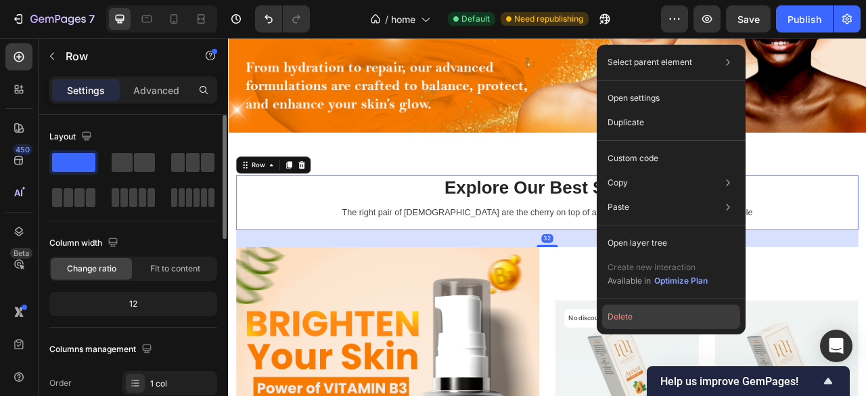
click at [646, 320] on button "Delete" at bounding box center [671, 317] width 138 height 24
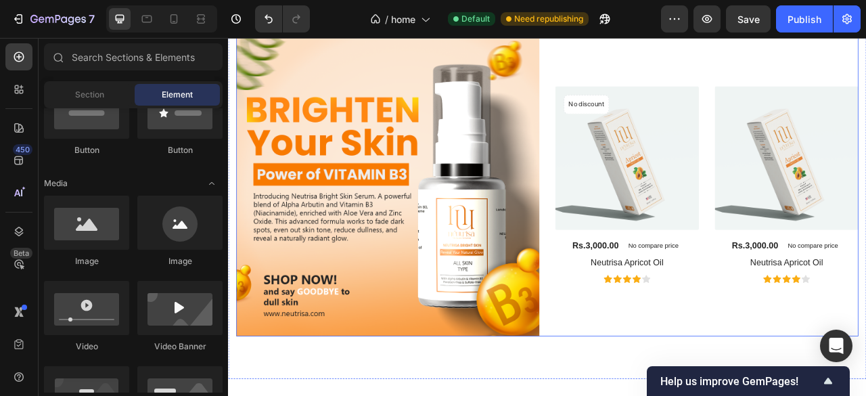
scroll to position [452, 0]
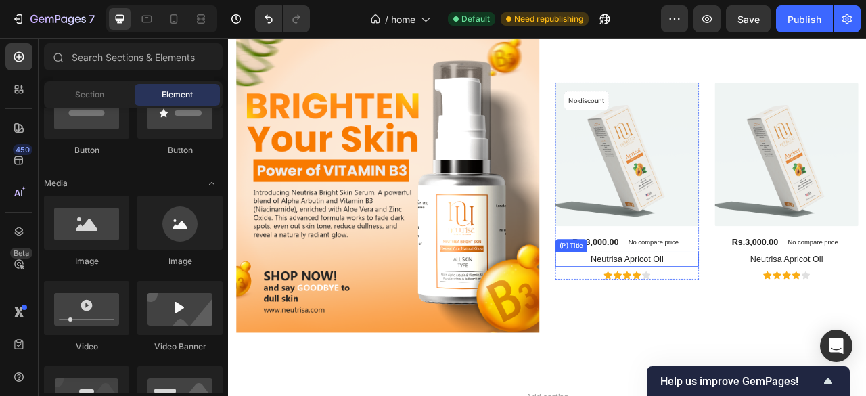
click at [717, 310] on h1 "Neutrisa Apricot Oil" at bounding box center [735, 319] width 183 height 19
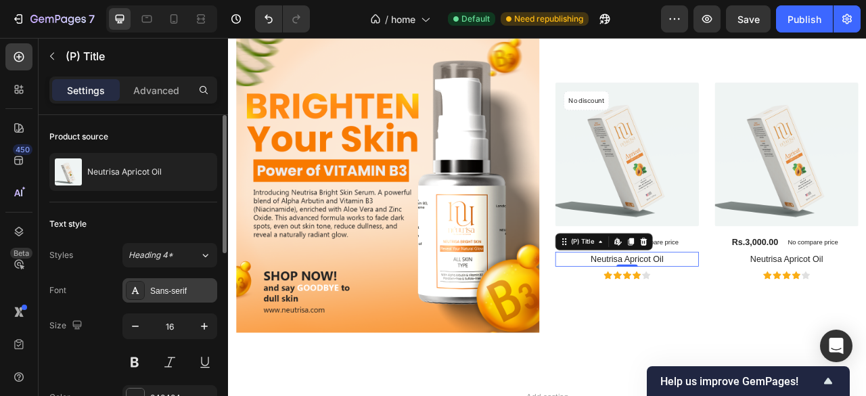
click at [189, 288] on div "Sans-serif" at bounding box center [182, 291] width 64 height 12
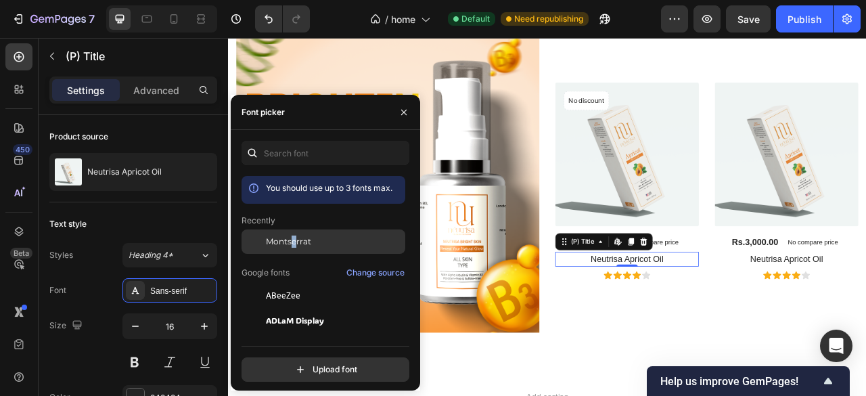
click at [294, 235] on div "Montserrat" at bounding box center [324, 241] width 164 height 24
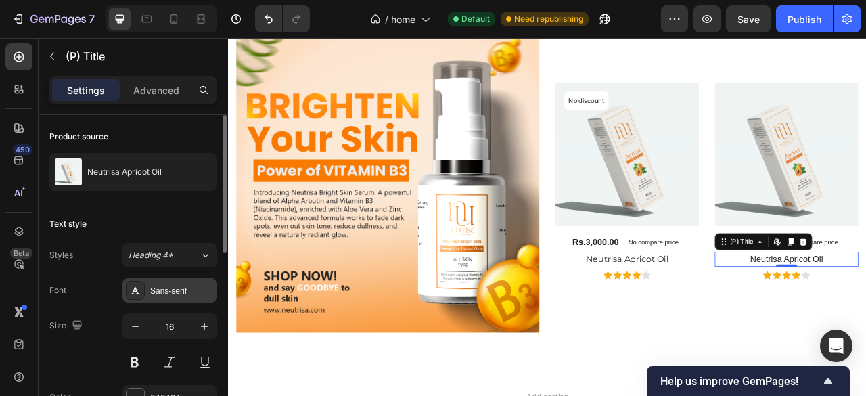
click at [191, 287] on div "Sans-serif" at bounding box center [182, 291] width 64 height 12
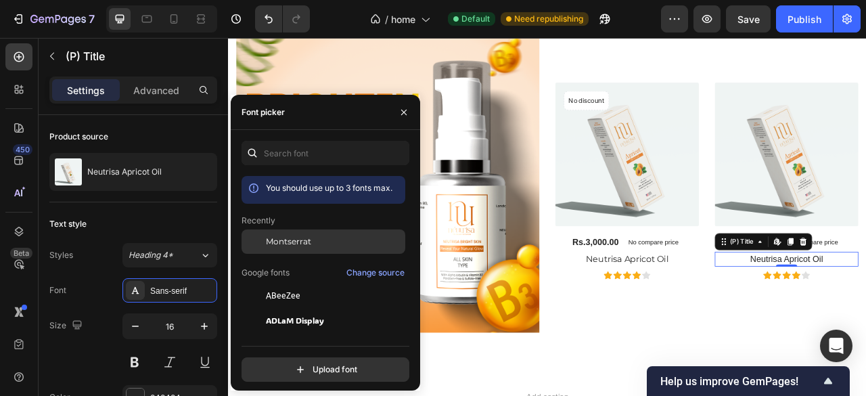
click at [284, 241] on span "Montserrat" at bounding box center [288, 242] width 45 height 12
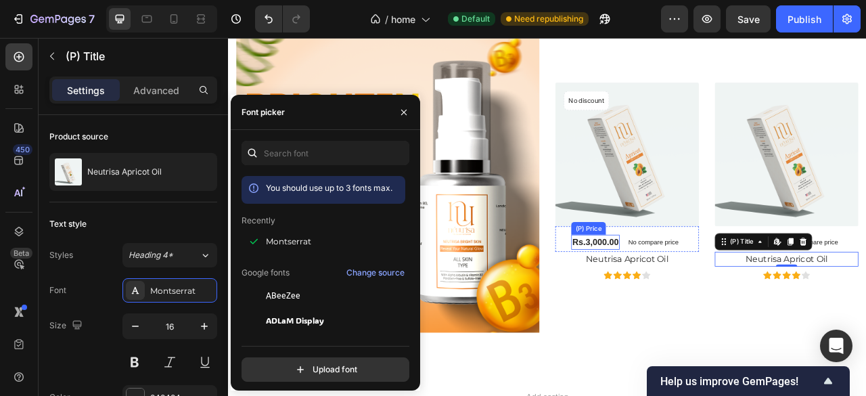
click at [703, 293] on div "Rs.3,000.00" at bounding box center [696, 297] width 62 height 19
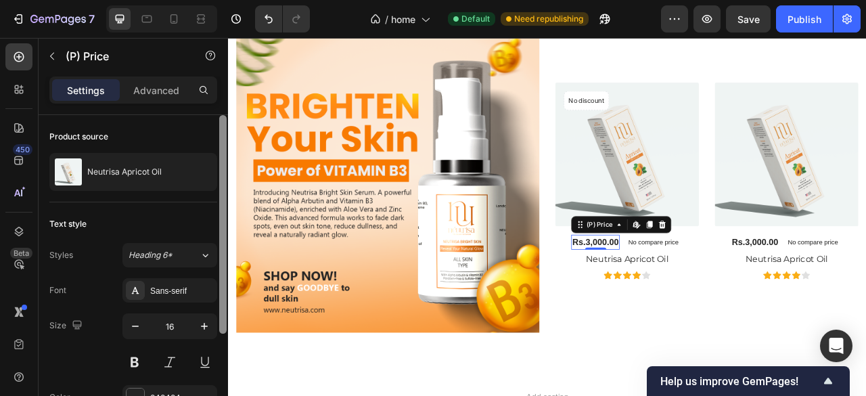
drag, startPoint x: 192, startPoint y: 286, endPoint x: 219, endPoint y: 281, distance: 28.3
click at [192, 286] on div "Sans-serif" at bounding box center [182, 291] width 64 height 12
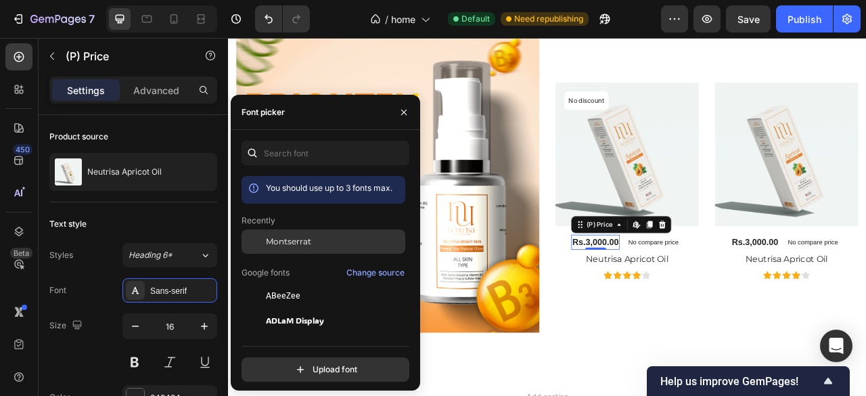
click at [276, 248] on div "Montserrat" at bounding box center [324, 241] width 164 height 24
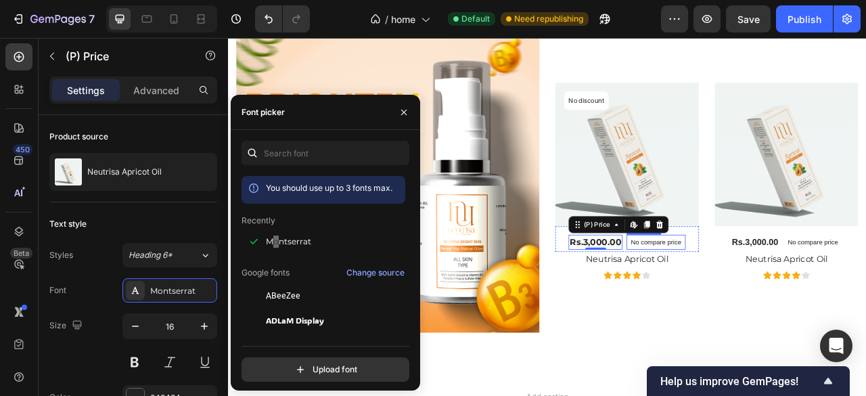
click at [775, 294] on p "No compare price" at bounding box center [772, 298] width 64 height 8
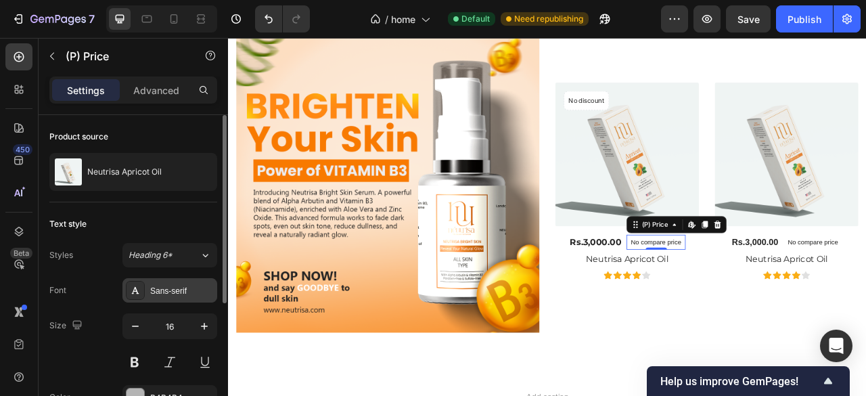
click at [185, 285] on div "Sans-serif" at bounding box center [182, 291] width 64 height 12
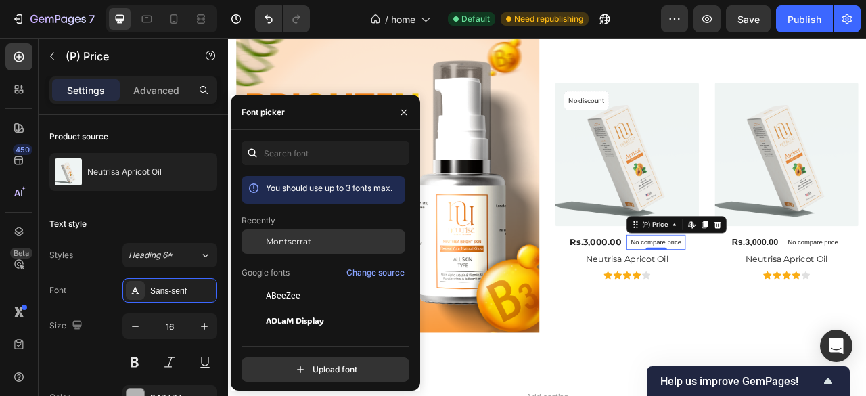
click at [282, 246] on span "Montserrat" at bounding box center [288, 242] width 45 height 12
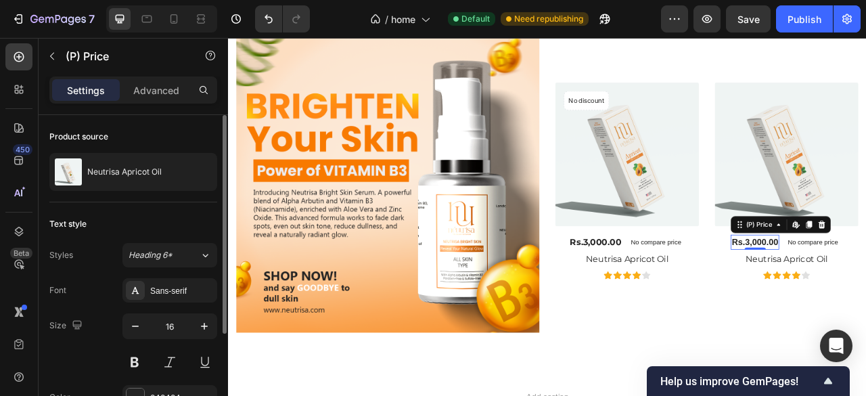
click at [196, 276] on div "Styles Heading 6* Font Sans-serif Size 16 Color 242424 Align Show more" at bounding box center [133, 361] width 168 height 237
click at [194, 286] on div "Sans-serif" at bounding box center [182, 291] width 64 height 12
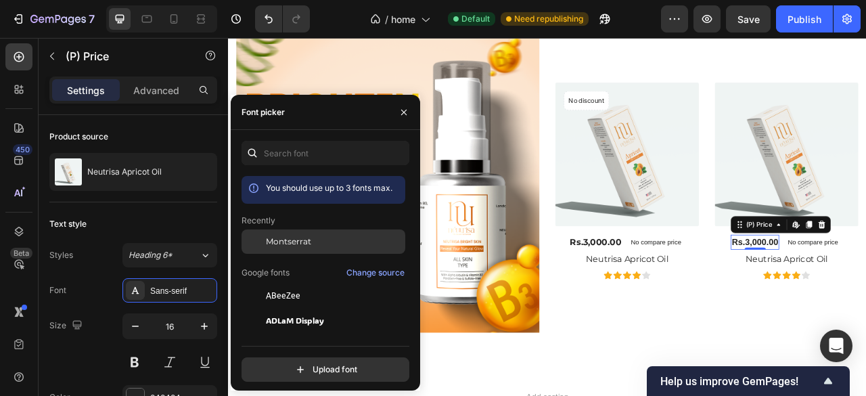
click at [284, 244] on span "Montserrat" at bounding box center [288, 242] width 45 height 12
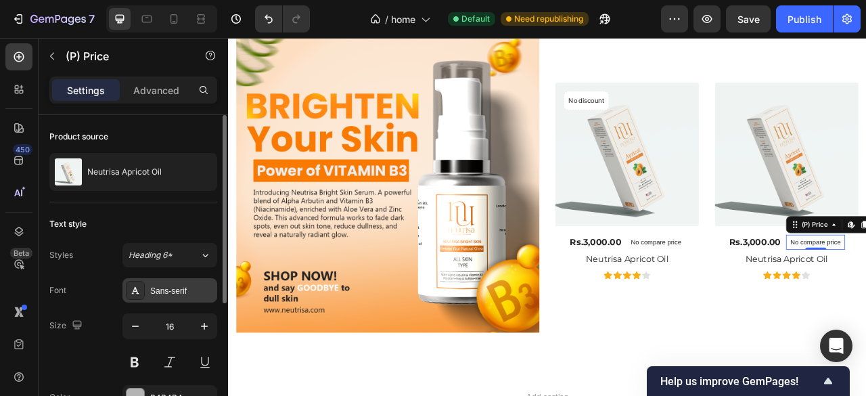
click at [149, 288] on div "Sans-serif" at bounding box center [169, 290] width 95 height 24
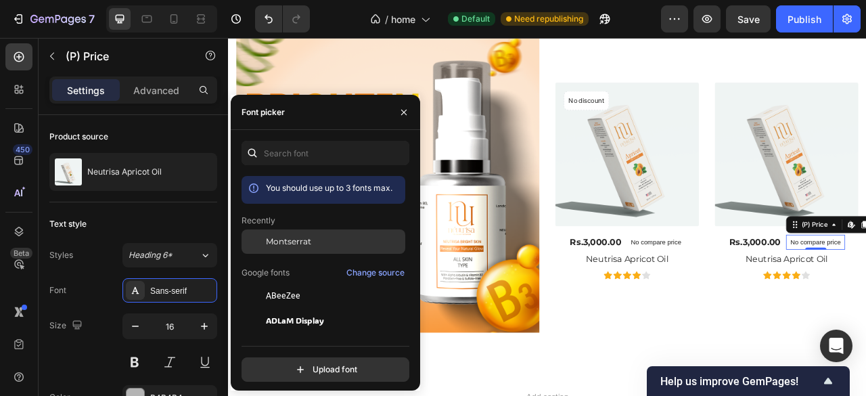
click at [315, 243] on div "Montserrat" at bounding box center [334, 242] width 137 height 12
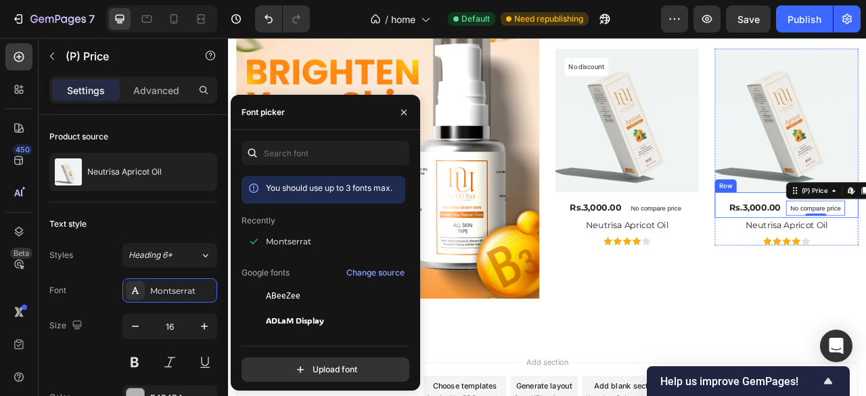
scroll to position [497, 0]
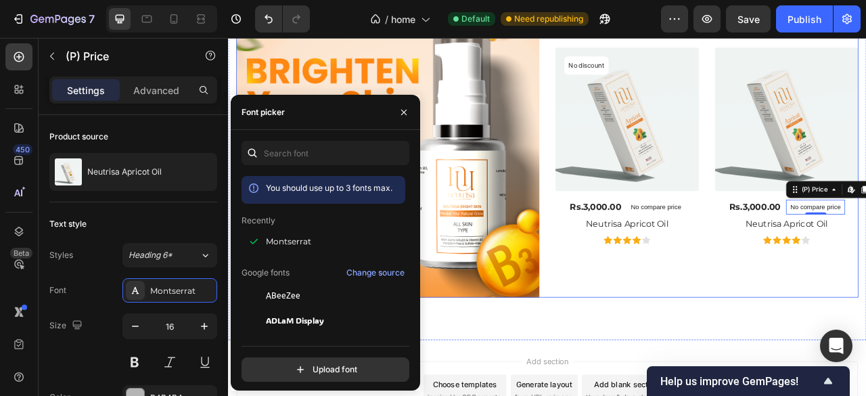
click at [779, 333] on div "(P) Images & Gallery No discount Not be displayed when published Product Badge …" at bounding box center [837, 175] width 386 height 386
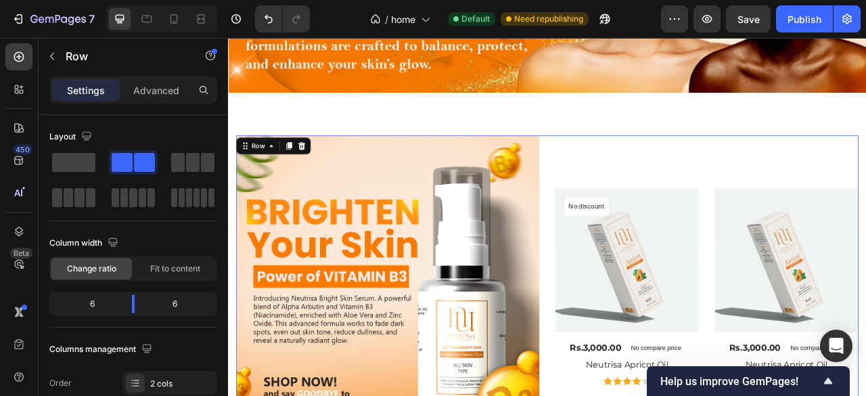
scroll to position [294, 0]
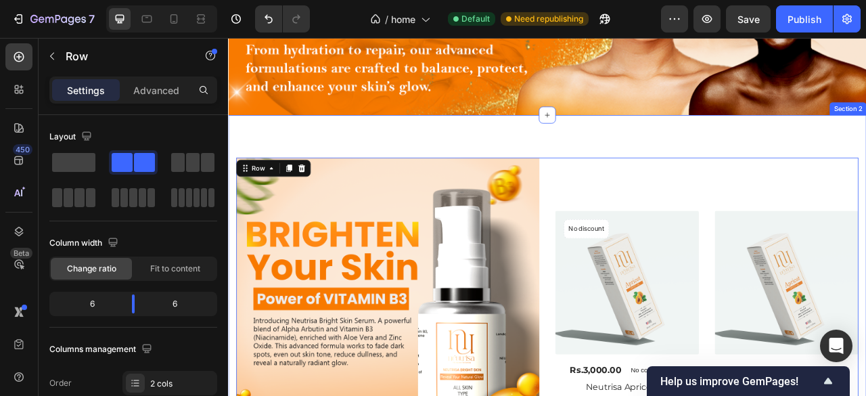
click at [674, 162] on div "Image (P) Images & Gallery No discount Not be displayed when published Product …" at bounding box center [634, 383] width 812 height 494
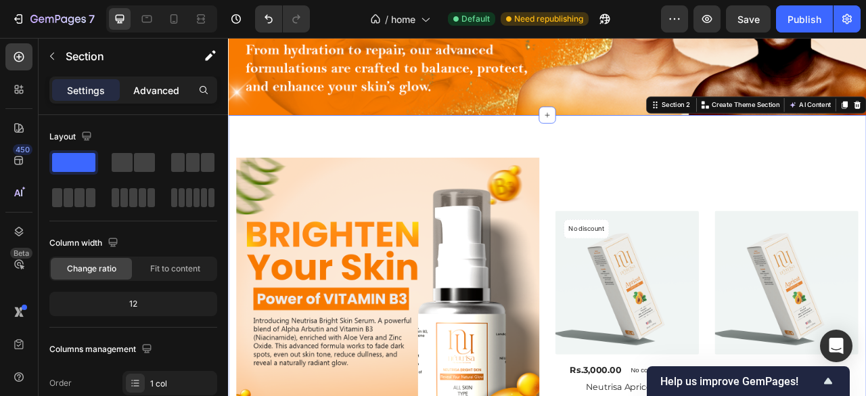
click at [148, 97] on div "Advanced" at bounding box center [156, 90] width 68 height 22
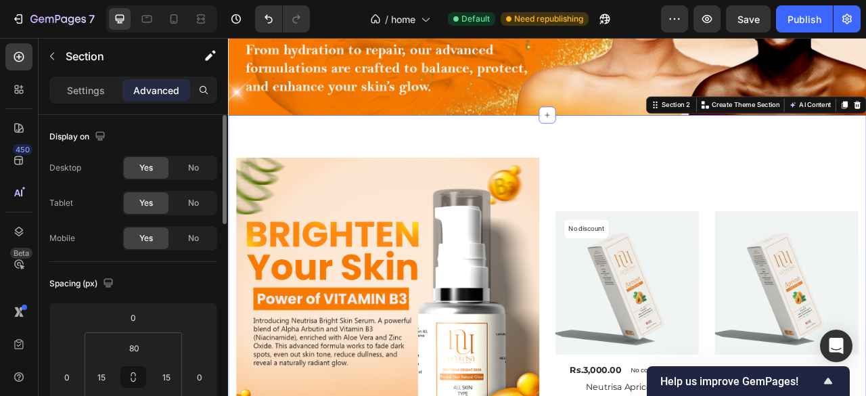
scroll to position [45, 0]
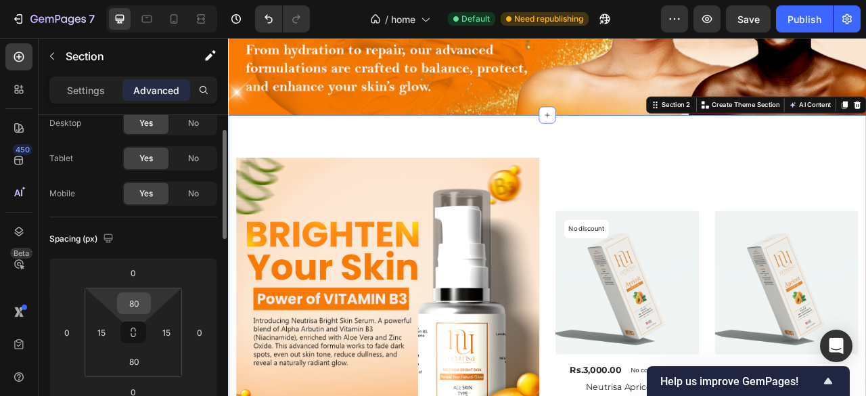
click at [131, 311] on input "80" at bounding box center [133, 303] width 27 height 20
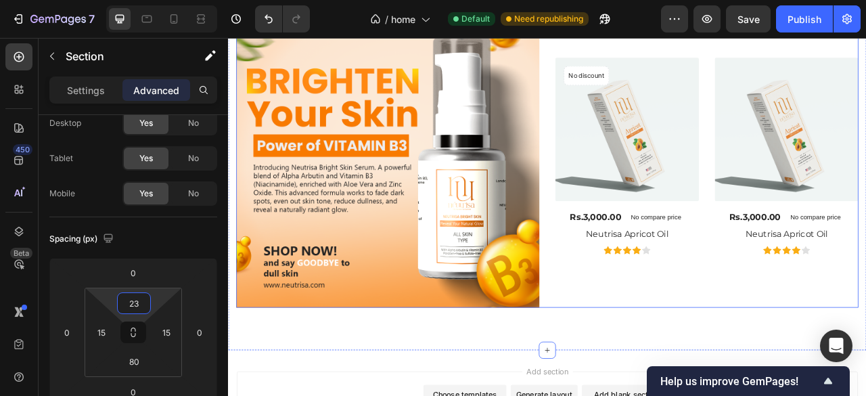
scroll to position [474, 0]
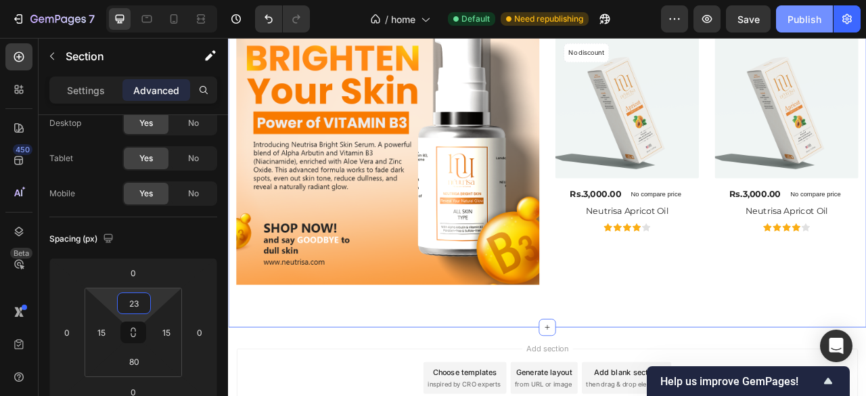
type input "23"
click at [801, 13] on div "Publish" at bounding box center [805, 19] width 34 height 14
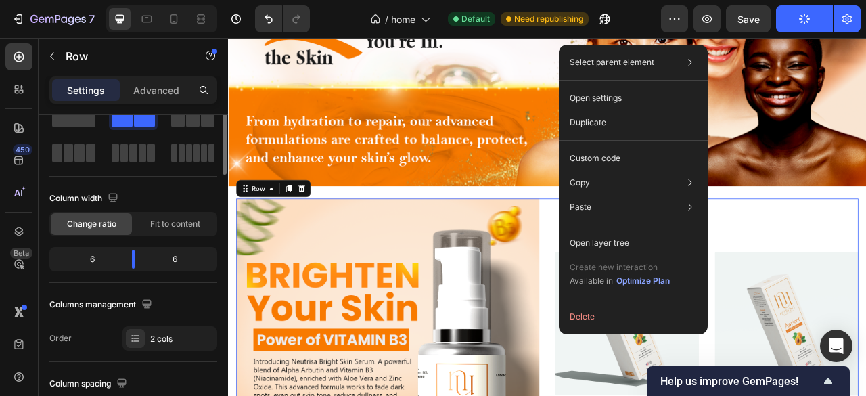
scroll to position [0, 0]
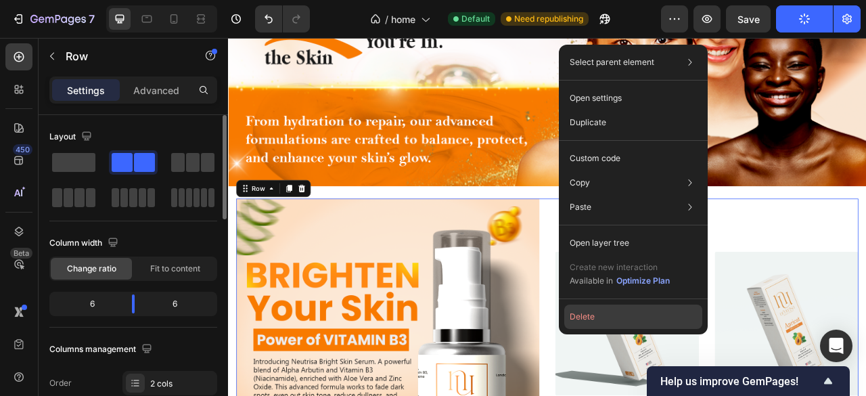
click at [606, 306] on button "Delete" at bounding box center [633, 317] width 138 height 24
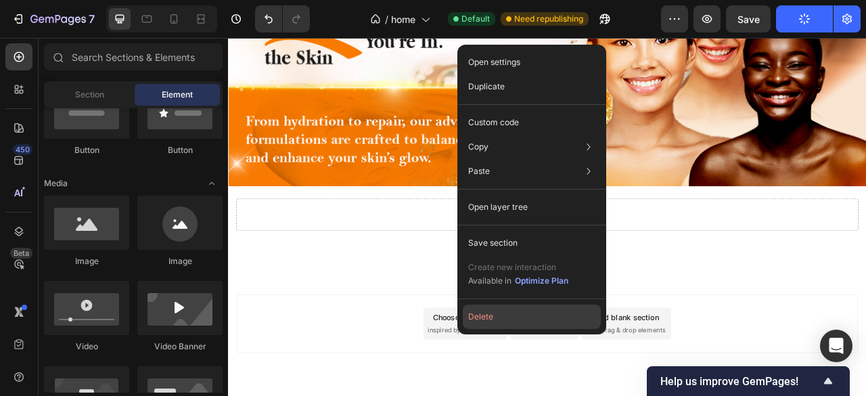
click at [536, 310] on button "Delete" at bounding box center [532, 317] width 138 height 24
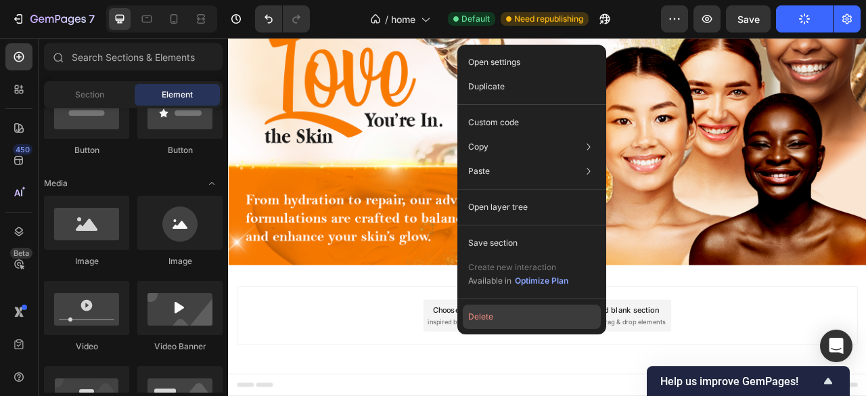
scroll to position [97, 0]
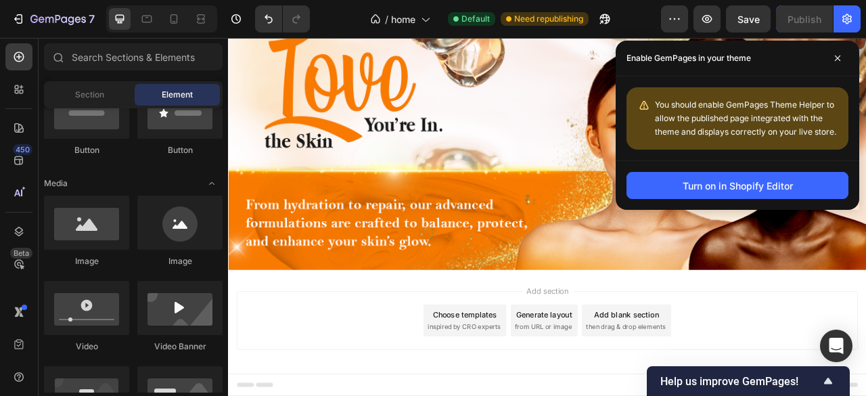
click at [837, 65] on span at bounding box center [838, 58] width 22 height 22
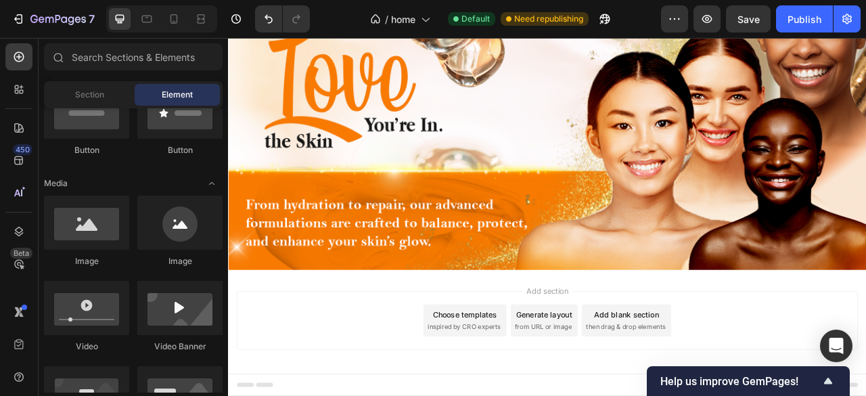
click at [768, 377] on div "Add blank section then drag & drop elements" at bounding box center [735, 397] width 114 height 41
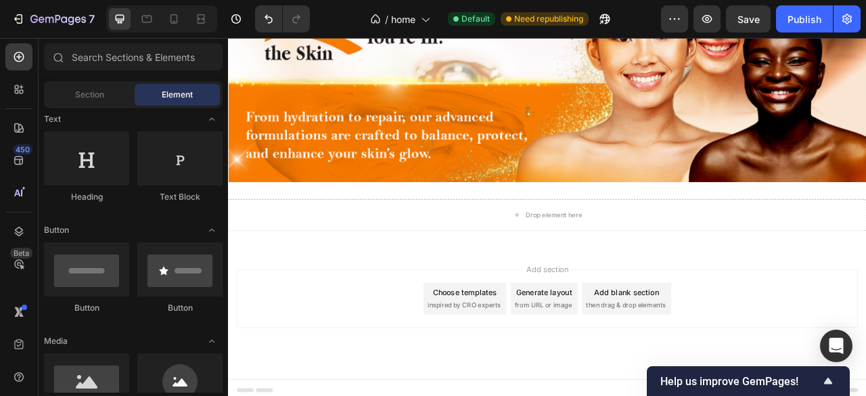
scroll to position [0, 0]
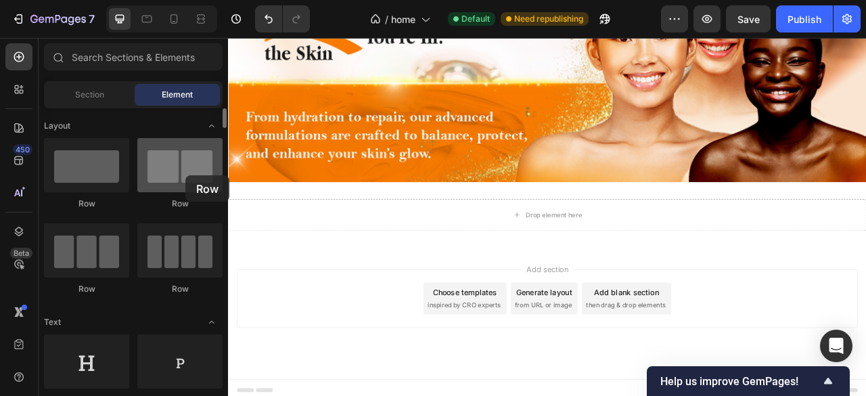
drag, startPoint x: 206, startPoint y: 174, endPoint x: 112, endPoint y: 217, distance: 103.9
click at [185, 175] on div at bounding box center [179, 165] width 85 height 54
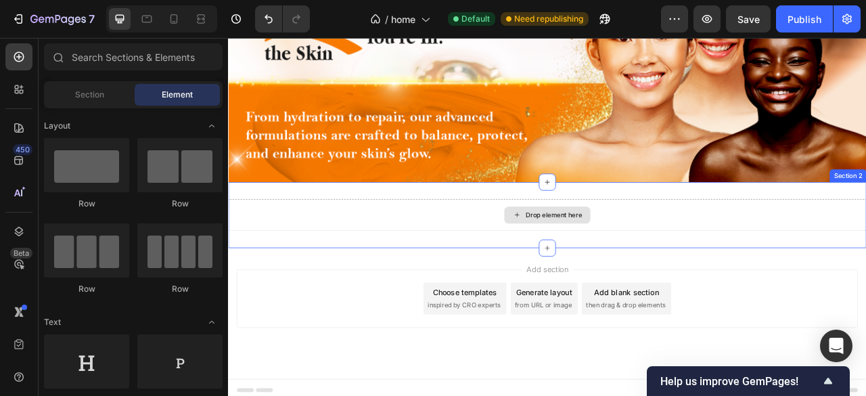
click at [348, 256] on div "Drop element here" at bounding box center [634, 263] width 812 height 41
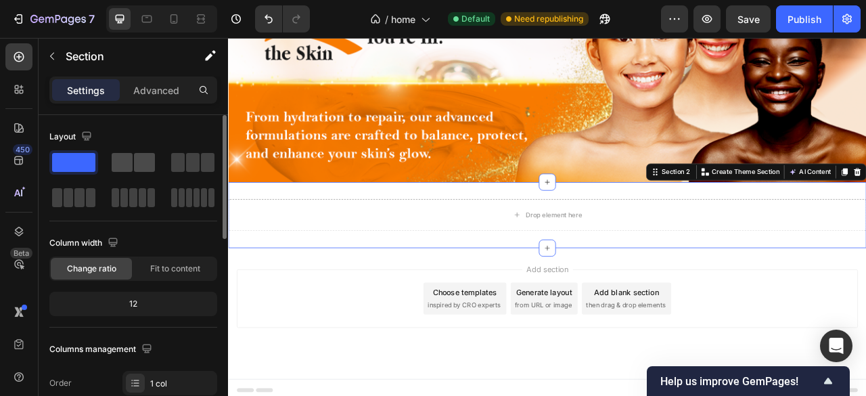
click at [123, 153] on span at bounding box center [122, 162] width 21 height 19
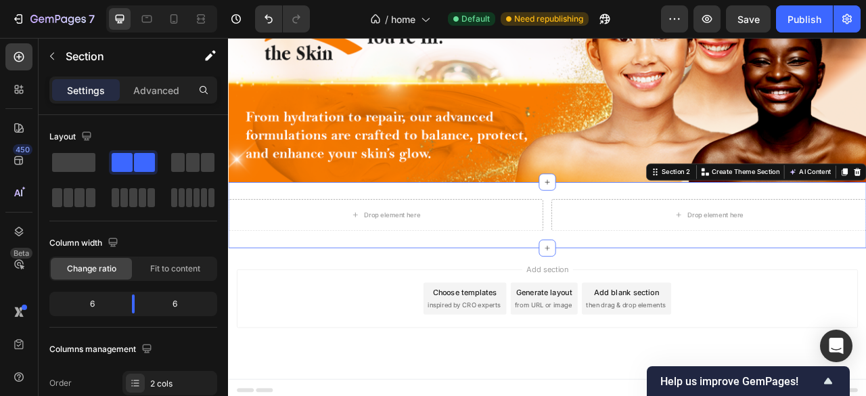
click at [377, 231] on div "Drop element here Drop element here Section 2 You can create reusable sections …" at bounding box center [634, 263] width 812 height 84
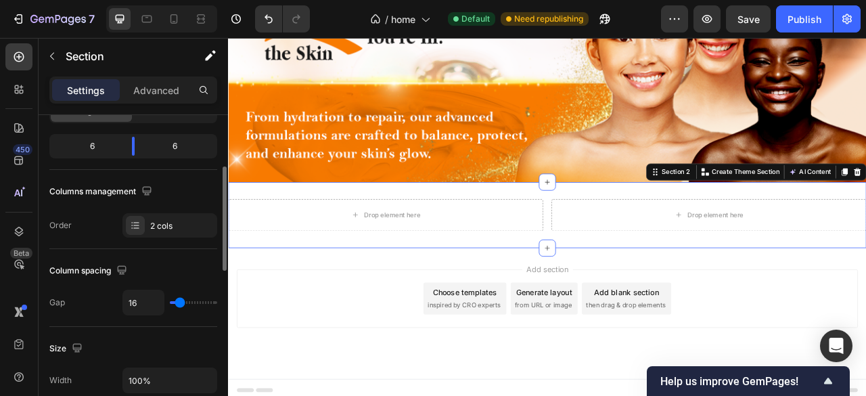
scroll to position [293, 0]
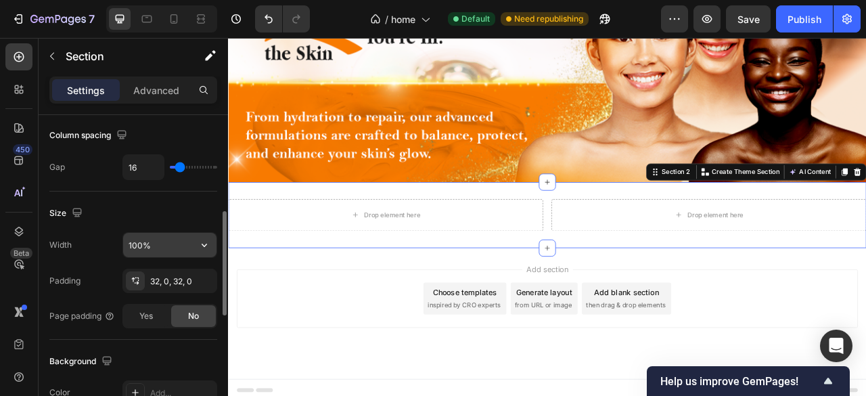
click at [163, 236] on input "100%" at bounding box center [169, 245] width 93 height 24
click at [202, 244] on icon "button" at bounding box center [204, 245] width 5 height 3
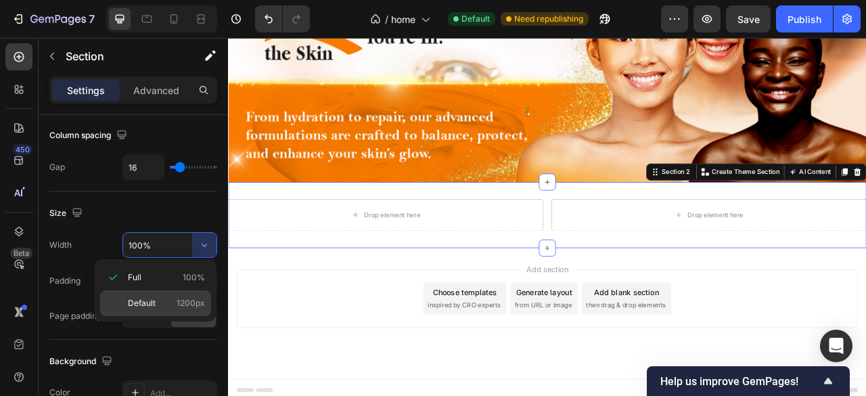
click at [177, 293] on div "Default 1200px" at bounding box center [155, 303] width 111 height 26
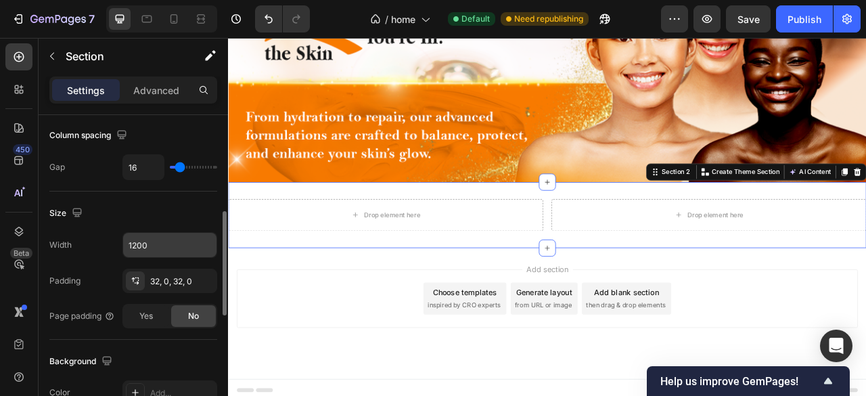
click at [154, 239] on input "1200" at bounding box center [169, 245] width 93 height 24
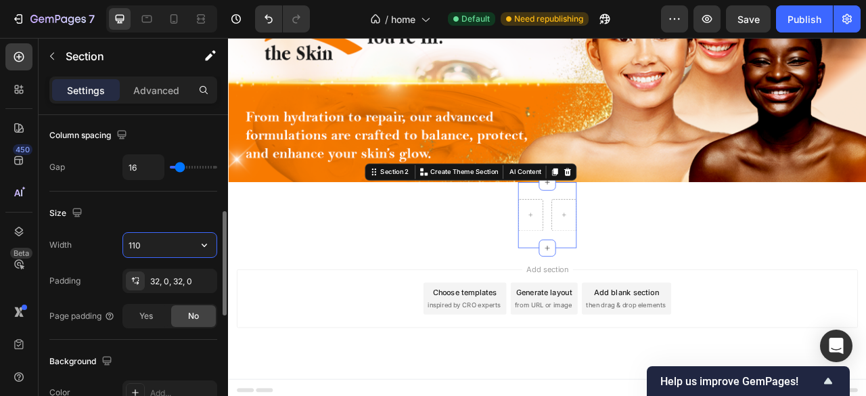
type input "1100"
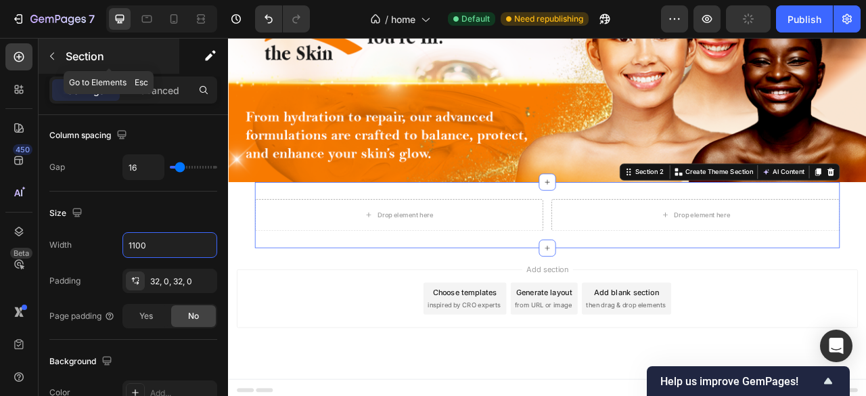
click at [49, 63] on button "button" at bounding box center [52, 56] width 22 height 22
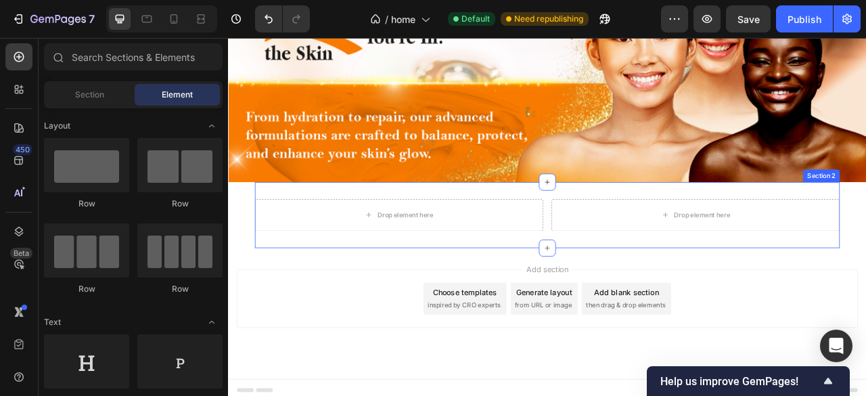
click at [627, 261] on div "Drop element here Drop element here Section 2" at bounding box center [634, 263] width 744 height 84
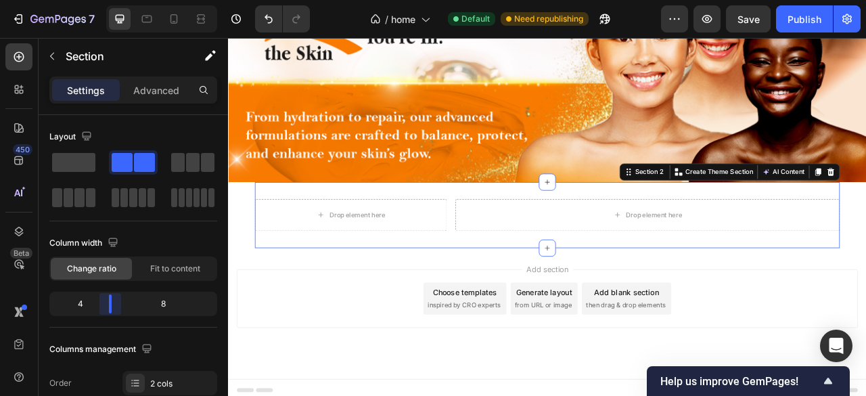
drag, startPoint x: 131, startPoint y: 300, endPoint x: 110, endPoint y: 304, distance: 20.7
click at [110, 102] on body "7 / home Default Need republishing Preview Save Publish 450 Beta Sections(30) E…" at bounding box center [433, 51] width 866 height 102
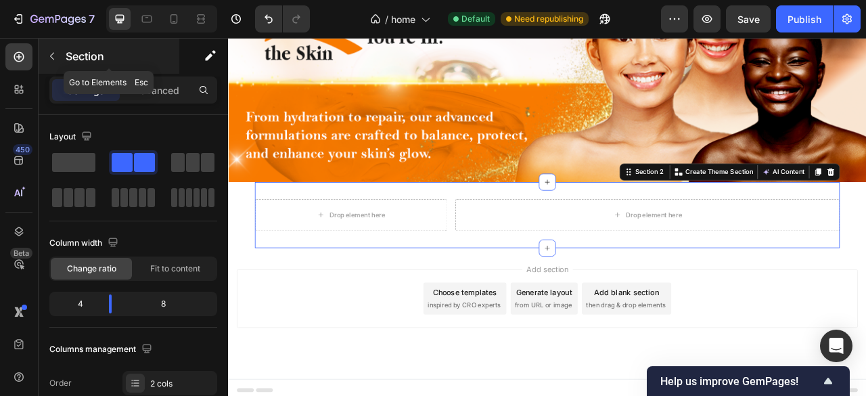
click at [52, 56] on icon "button" at bounding box center [52, 56] width 11 height 11
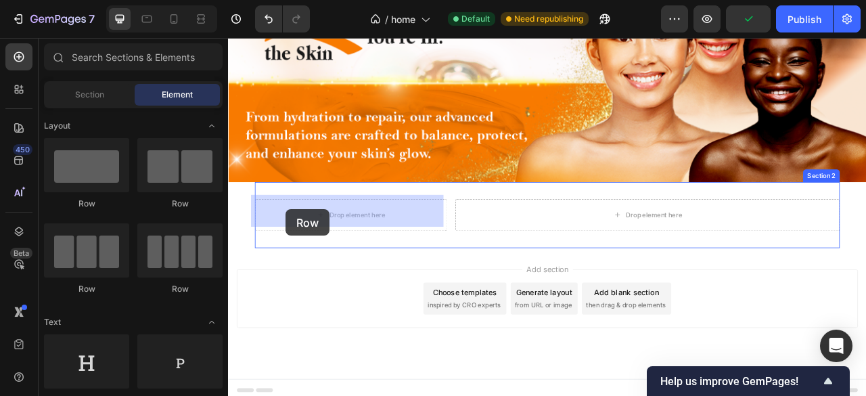
drag, startPoint x: 334, startPoint y: 217, endPoint x: 252, endPoint y: 251, distance: 88.0
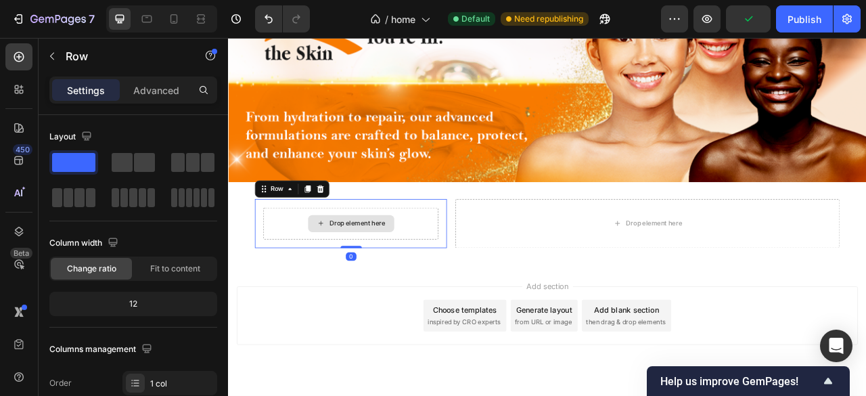
click at [315, 267] on div "Drop element here" at bounding box center [384, 274] width 223 height 41
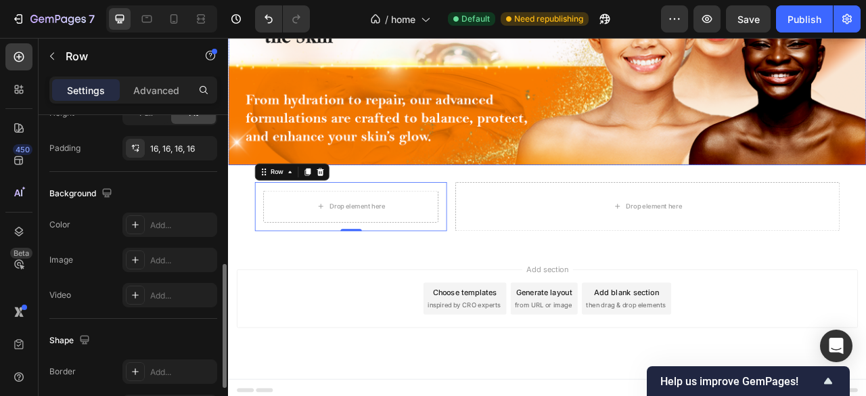
scroll to position [230, 0]
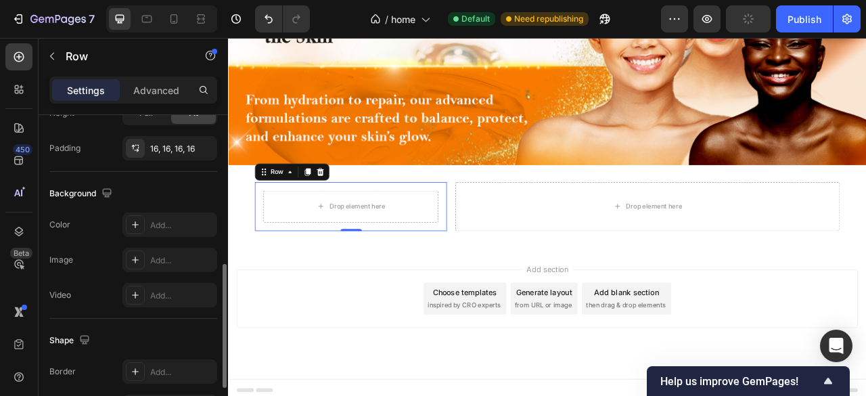
click at [85, 248] on div "Image Add..." at bounding box center [133, 260] width 168 height 24
click at [156, 223] on div "Add..." at bounding box center [182, 225] width 64 height 12
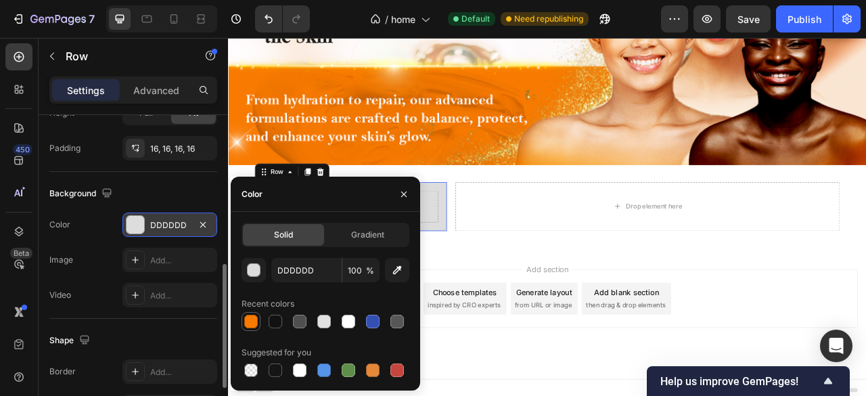
click at [254, 315] on div at bounding box center [251, 322] width 14 height 14
type input "F87A00"
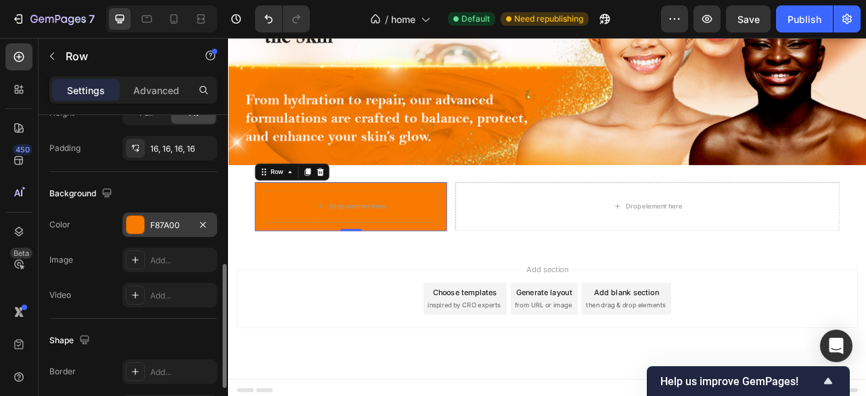
click at [93, 263] on div "Image Add..." at bounding box center [133, 260] width 168 height 24
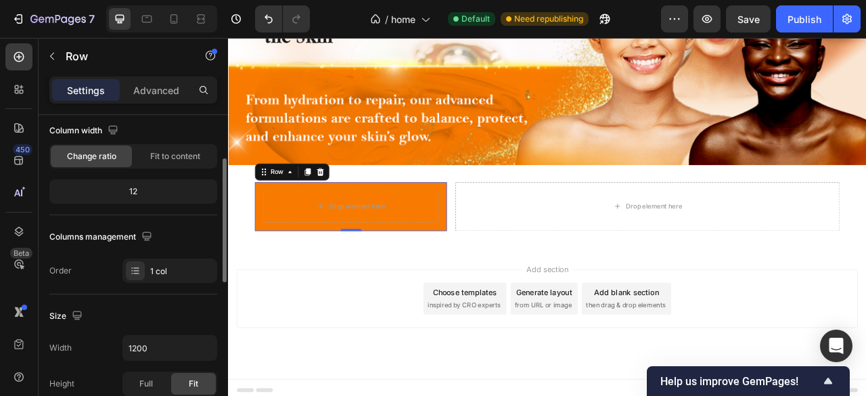
scroll to position [0, 0]
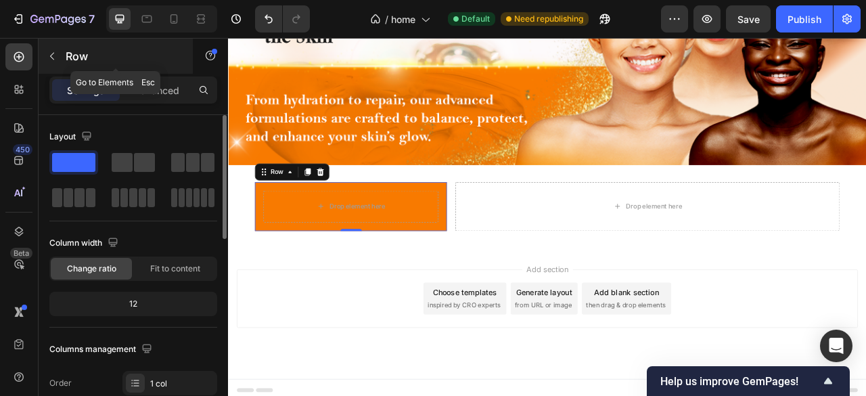
click at [51, 56] on icon "button" at bounding box center [52, 56] width 11 height 11
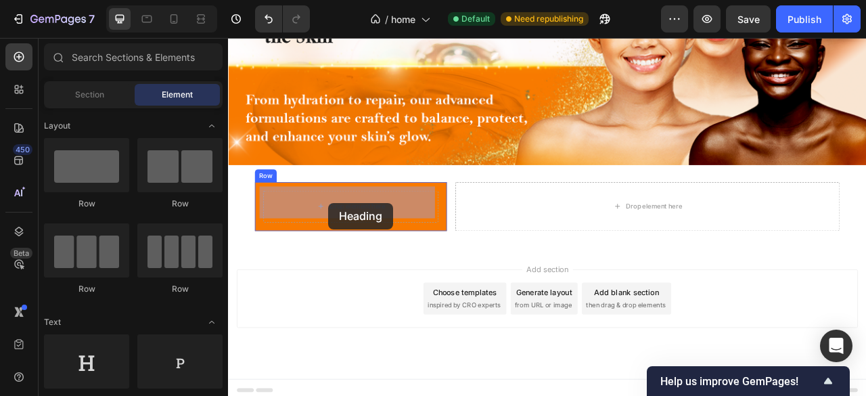
drag, startPoint x: 318, startPoint y: 407, endPoint x: 355, endPoint y: 248, distance: 164.0
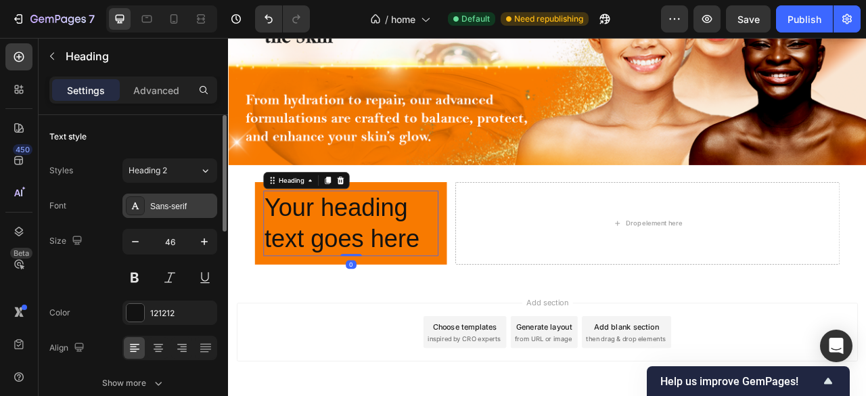
click at [173, 202] on div "Sans-serif" at bounding box center [182, 206] width 64 height 12
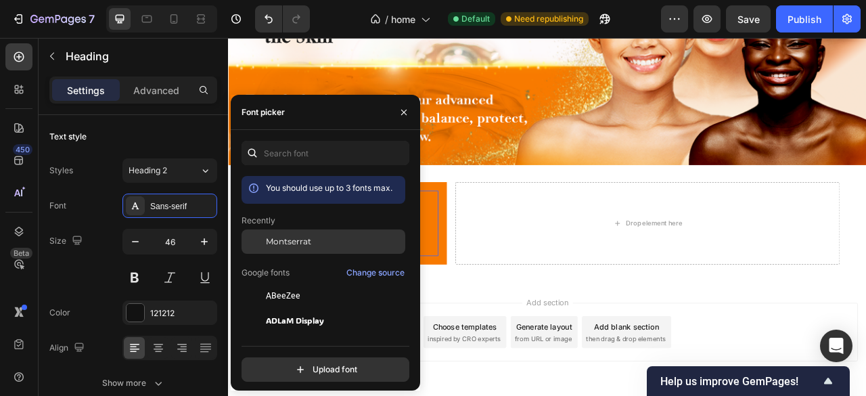
click at [258, 238] on div at bounding box center [254, 241] width 24 height 24
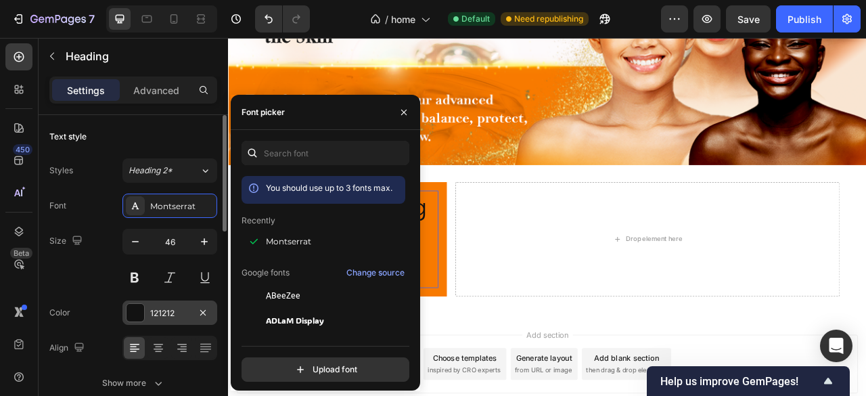
click at [128, 304] on div at bounding box center [136, 313] width 18 height 18
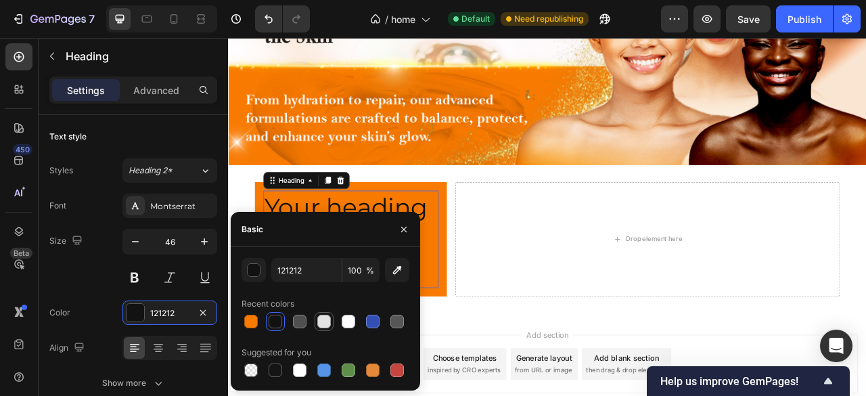
click at [319, 319] on div at bounding box center [324, 322] width 14 height 14
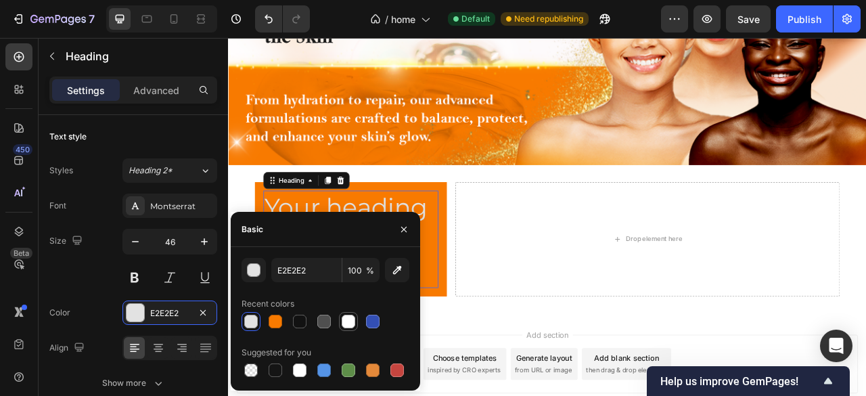
click at [353, 326] on div at bounding box center [349, 322] width 14 height 14
type input "FFFFFF"
click at [66, 280] on div "Size 46" at bounding box center [133, 259] width 168 height 61
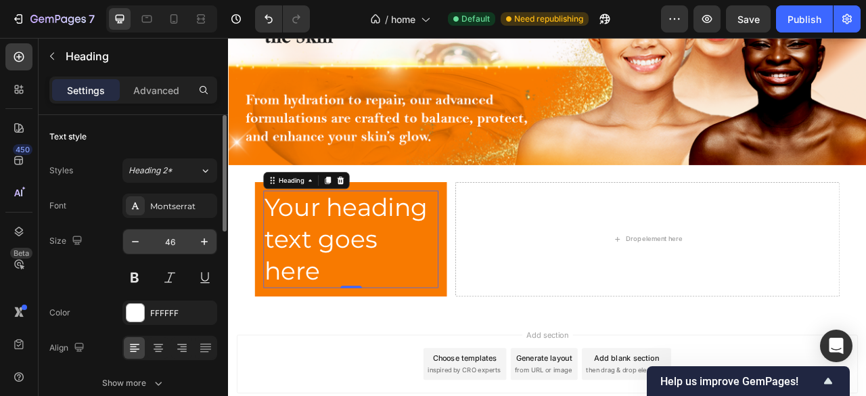
click at [164, 246] on input "46" at bounding box center [170, 241] width 45 height 24
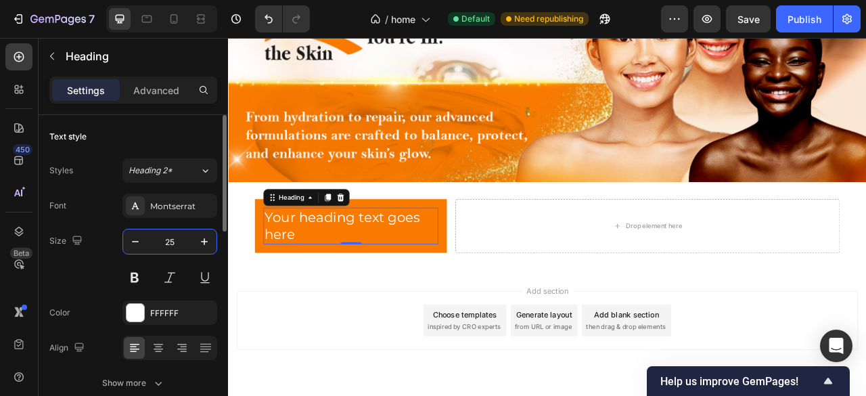
scroll to position [230, 0]
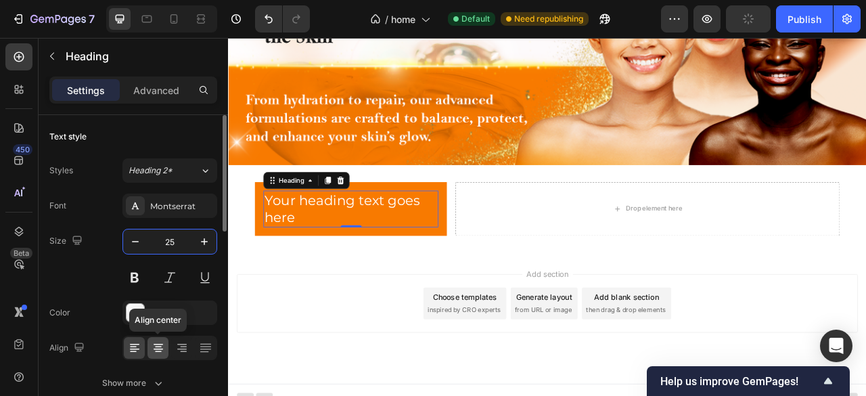
type input "25"
click at [156, 353] on icon at bounding box center [159, 348] width 14 height 14
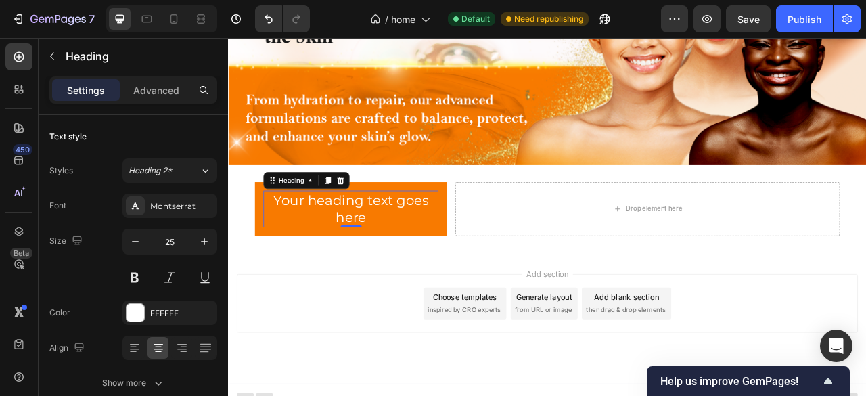
click at [393, 236] on h2 "Your heading text goes here" at bounding box center [384, 255] width 223 height 47
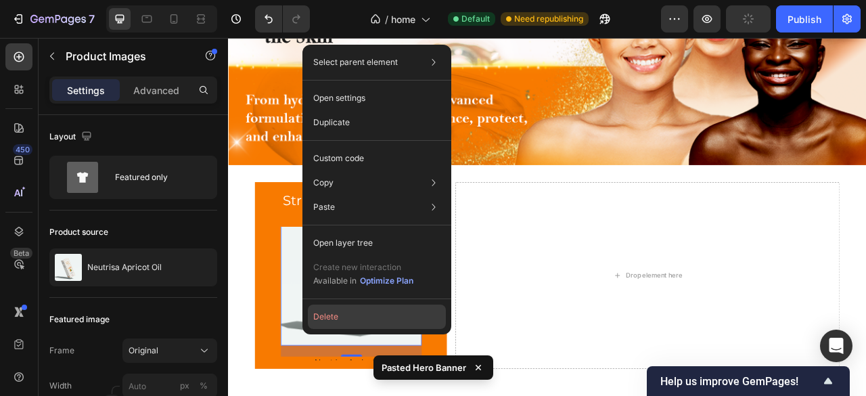
click at [357, 317] on button "Delete" at bounding box center [377, 317] width 138 height 24
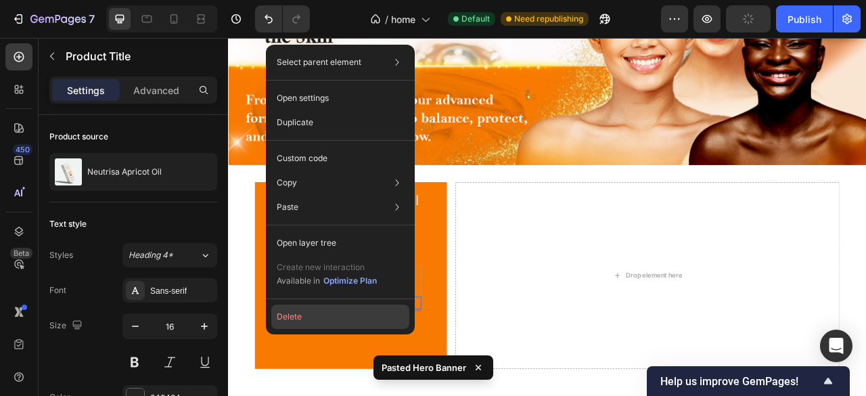
click at [347, 315] on button "Delete" at bounding box center [340, 317] width 138 height 24
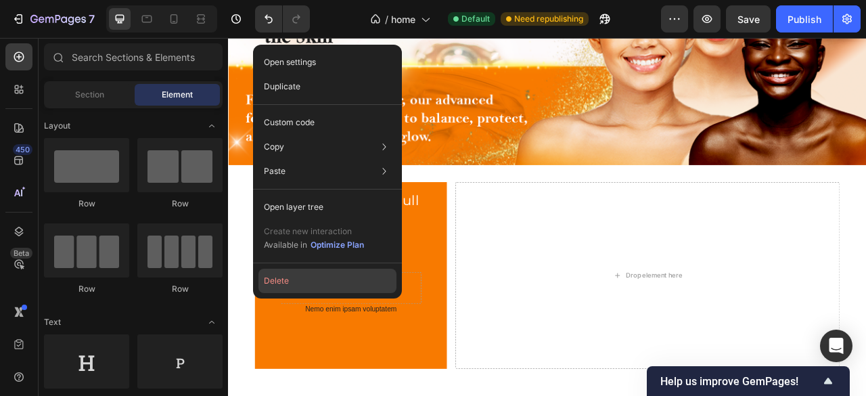
click at [329, 286] on button "Delete" at bounding box center [328, 281] width 138 height 24
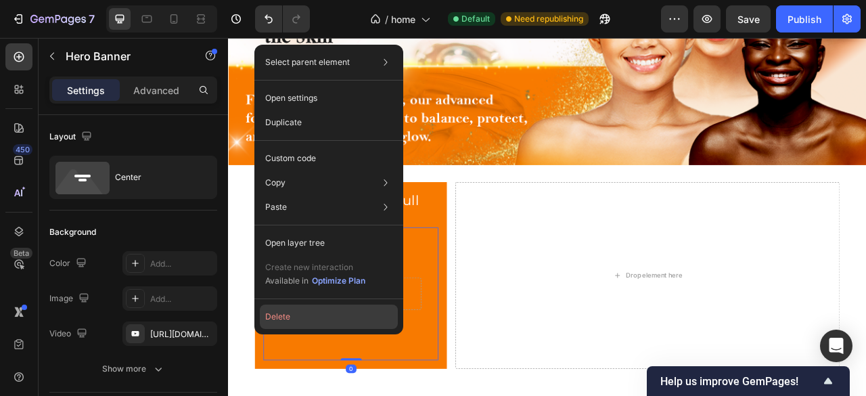
click at [305, 309] on button "Delete" at bounding box center [329, 317] width 138 height 24
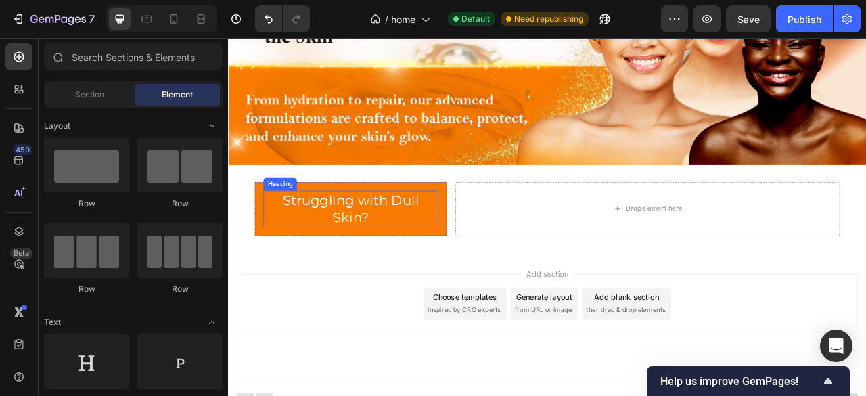
click at [425, 245] on p "Struggling with Dull Skin?" at bounding box center [384, 255] width 220 height 44
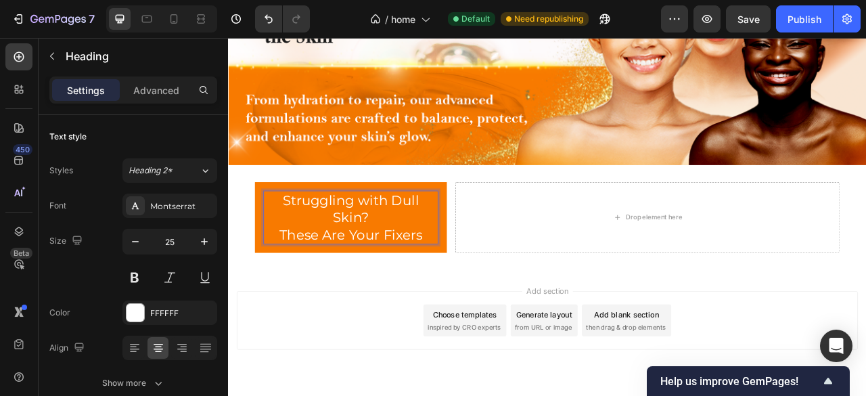
click at [371, 263] on p "Struggling with Dull Skin? These Are Your Fixers" at bounding box center [384, 266] width 220 height 66
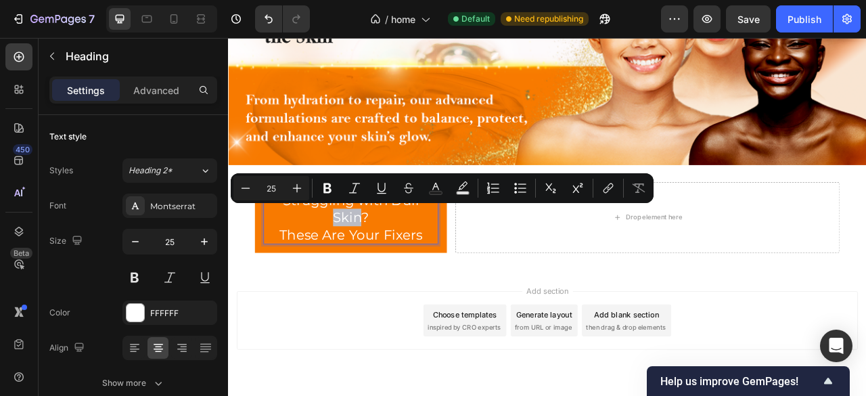
click at [399, 259] on p "Struggling with Dull Skin? These Are Your Fixers" at bounding box center [384, 266] width 220 height 66
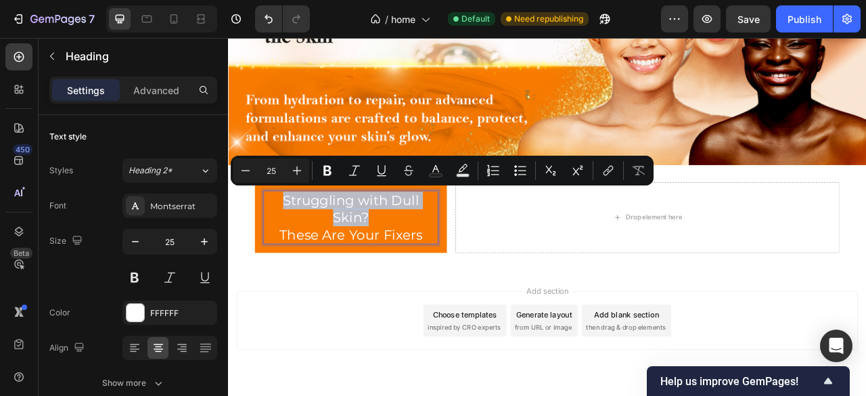
drag, startPoint x: 409, startPoint y: 259, endPoint x: 499, endPoint y: 208, distance: 103.9
click at [290, 240] on p "Struggling with Dull Skin? These Are Your Fixers" at bounding box center [384, 266] width 220 height 66
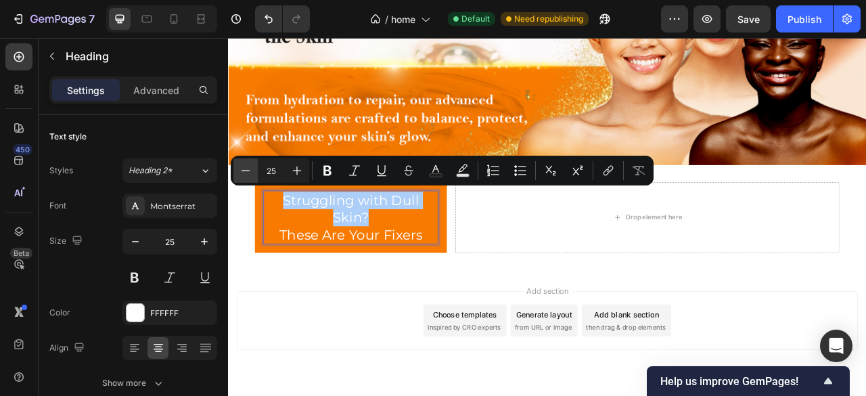
click at [242, 164] on icon "Editor contextual toolbar" at bounding box center [246, 171] width 14 height 14
type input "24"
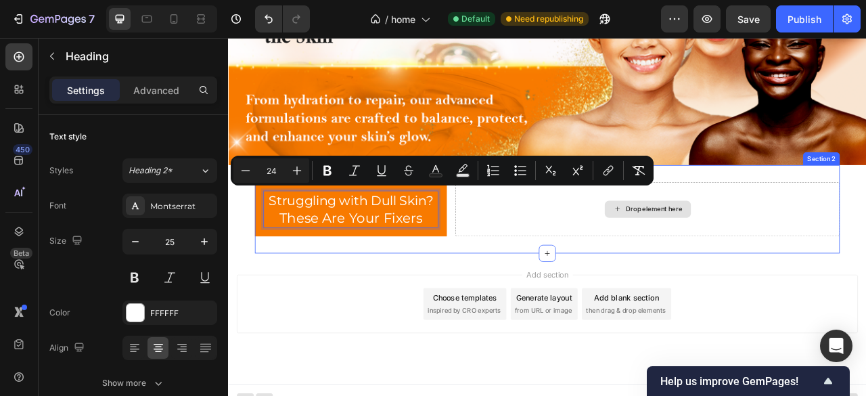
click at [551, 259] on div "Drop element here" at bounding box center [761, 255] width 489 height 69
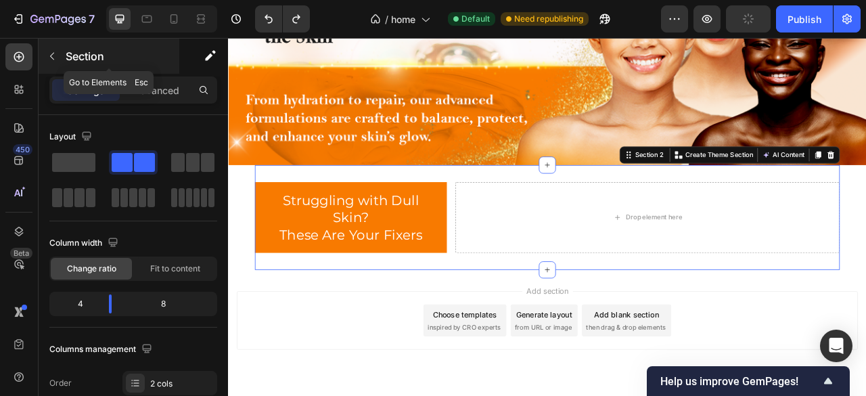
click at [55, 66] on button "button" at bounding box center [52, 56] width 22 height 22
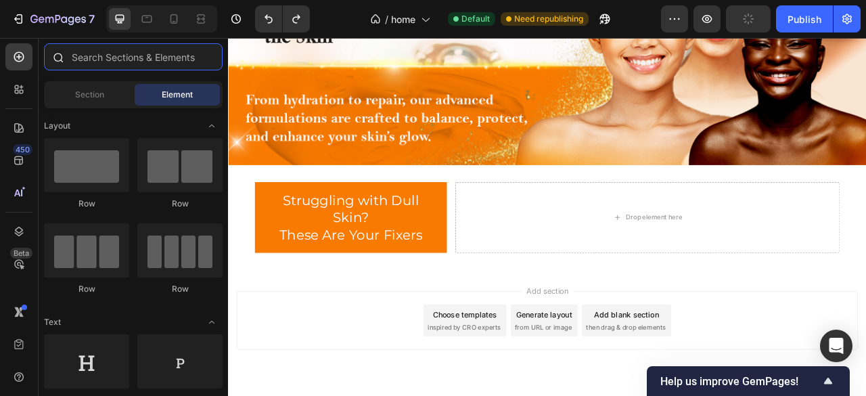
click at [103, 65] on input "text" at bounding box center [133, 56] width 179 height 27
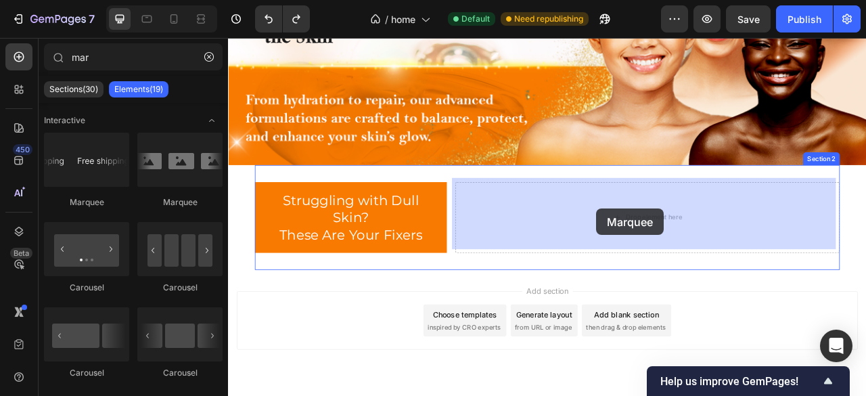
drag, startPoint x: 317, startPoint y: 206, endPoint x: 696, endPoint y: 255, distance: 382.8
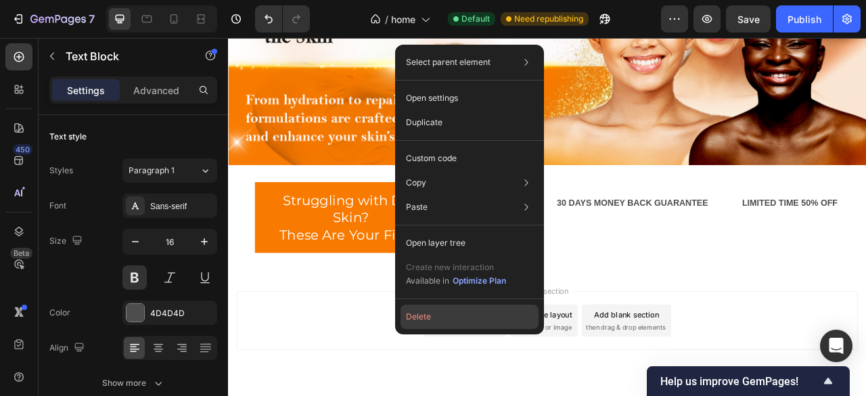
click at [468, 313] on button "Delete" at bounding box center [470, 317] width 138 height 24
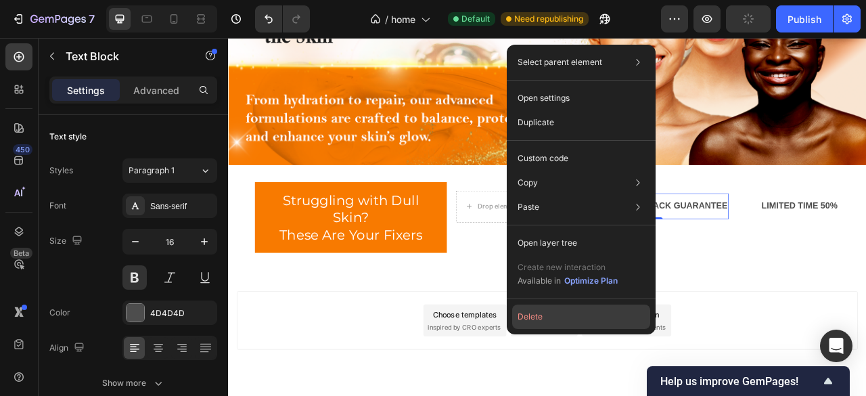
click at [570, 321] on button "Delete" at bounding box center [581, 317] width 138 height 24
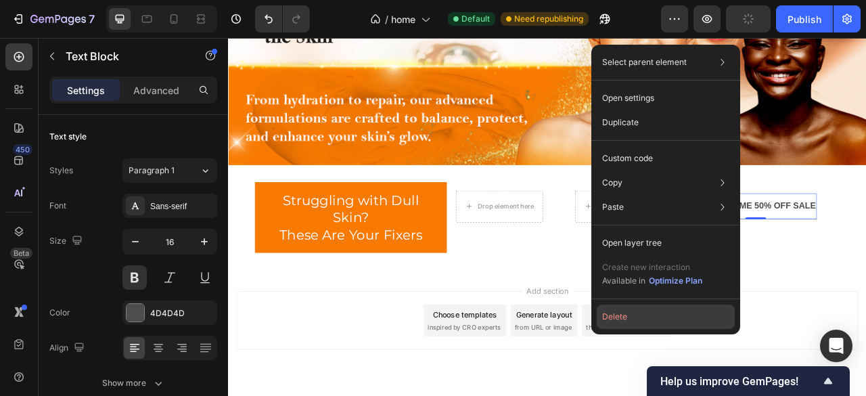
click at [662, 313] on button "Delete" at bounding box center [666, 317] width 138 height 24
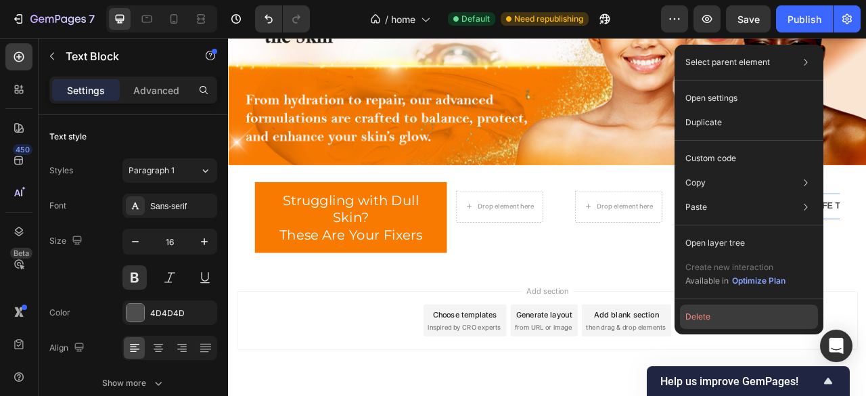
click at [739, 320] on button "Delete" at bounding box center [749, 317] width 138 height 24
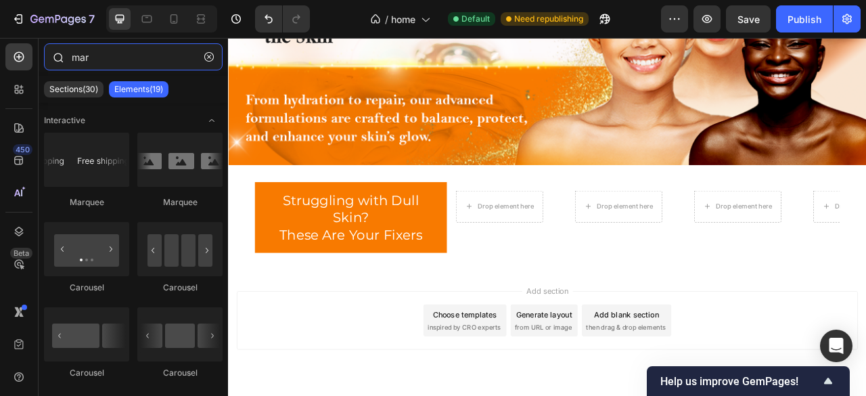
click at [97, 66] on input "mar" at bounding box center [133, 56] width 179 height 27
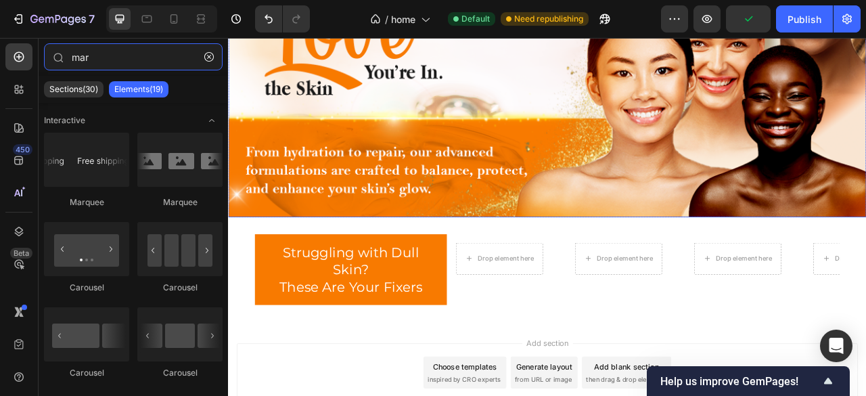
scroll to position [162, 0]
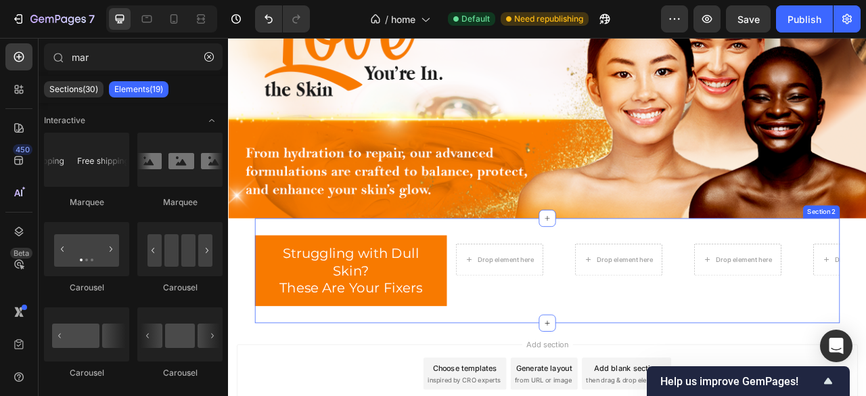
click at [635, 359] on div "Drop element here Drop element here Drop element here Drop element here Drop el…" at bounding box center [761, 334] width 489 height 91
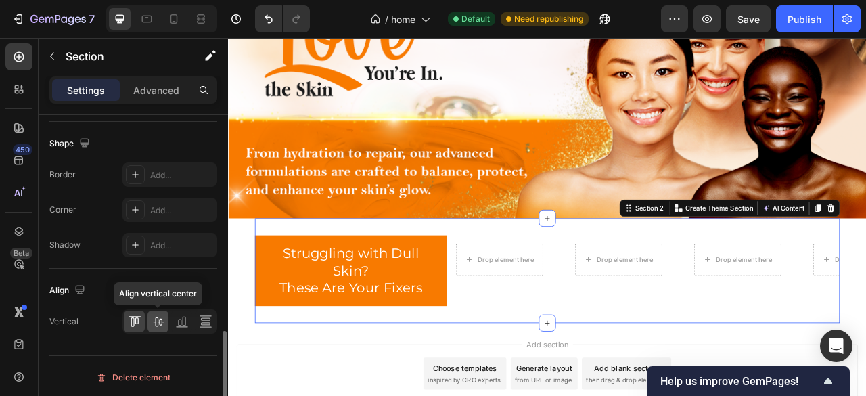
click at [160, 317] on icon at bounding box center [159, 322] width 14 height 14
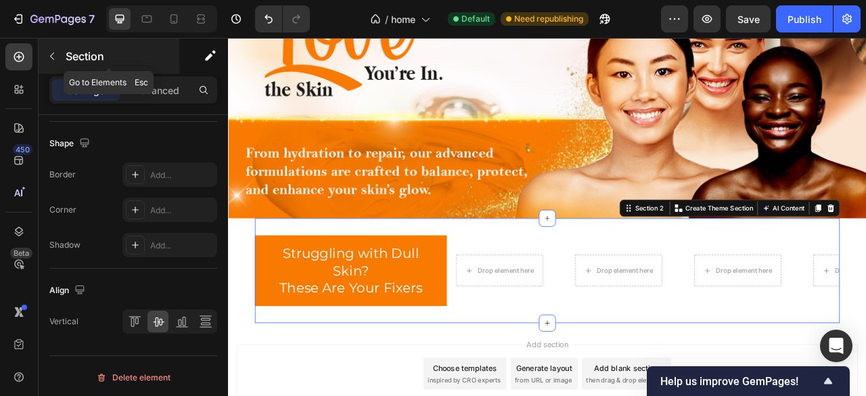
click at [56, 52] on icon "button" at bounding box center [52, 56] width 11 height 11
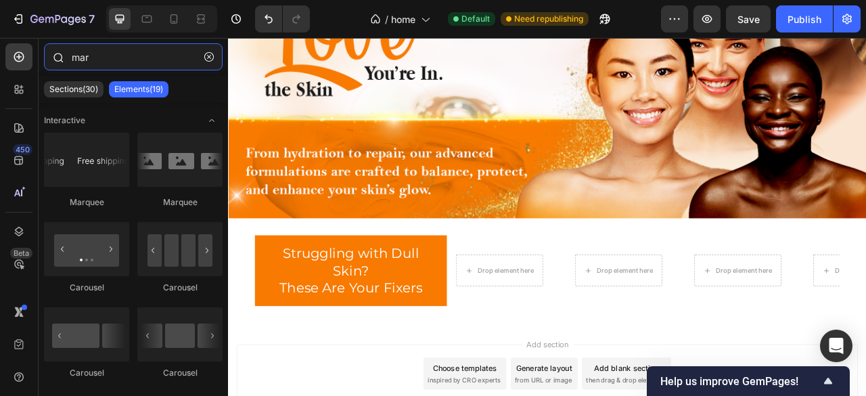
click at [125, 68] on input "mar" at bounding box center [133, 56] width 179 height 27
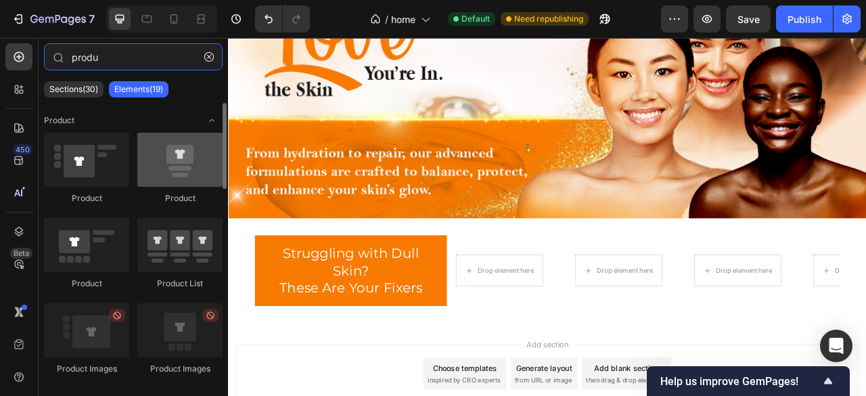
type input "produ"
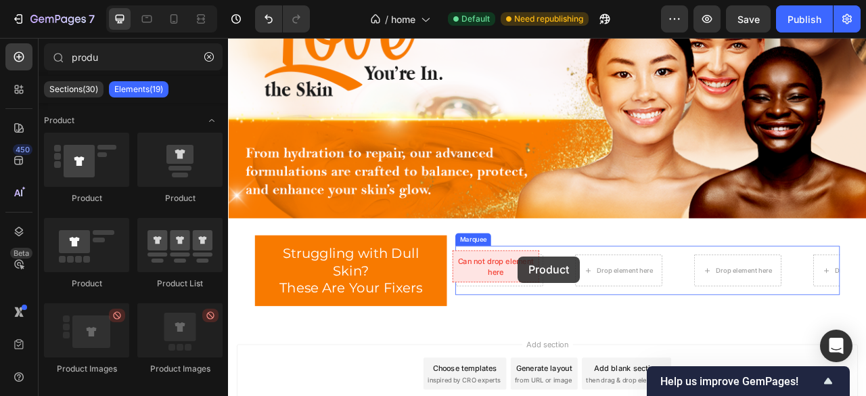
drag, startPoint x: 417, startPoint y: 221, endPoint x: 597, endPoint y: 316, distance: 203.4
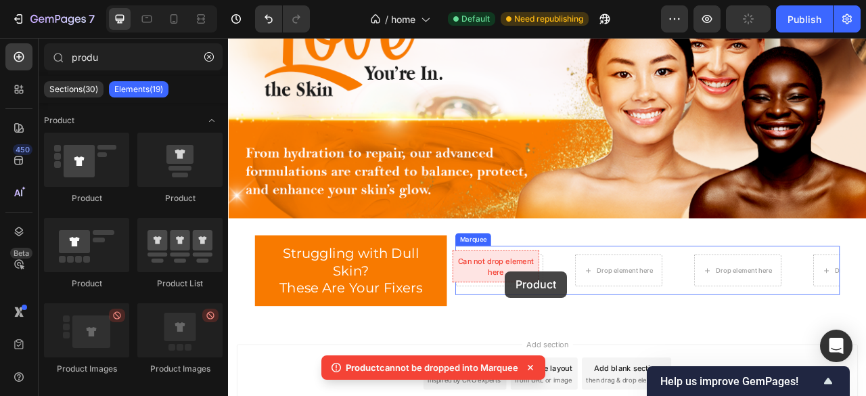
drag, startPoint x: 408, startPoint y: 208, endPoint x: 380, endPoint y: 303, distance: 99.4
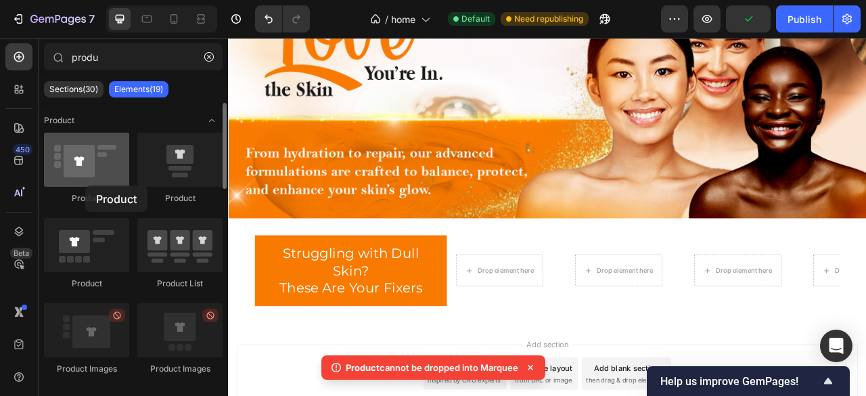
drag, startPoint x: 79, startPoint y: 164, endPoint x: 85, endPoint y: 185, distance: 22.0
click at [85, 185] on div at bounding box center [86, 160] width 85 height 54
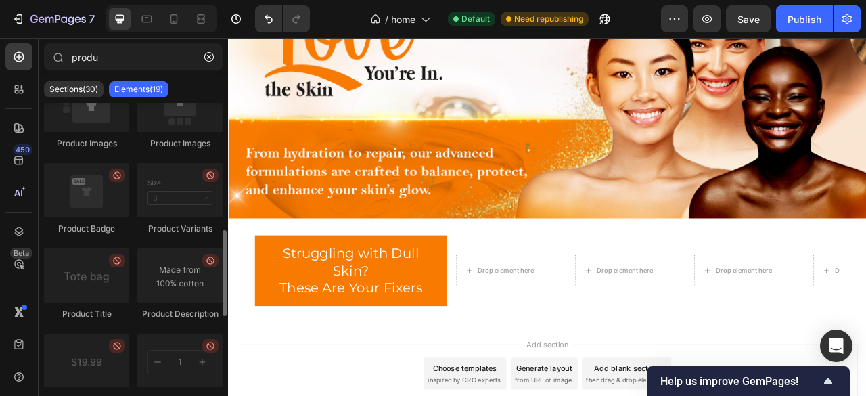
scroll to position [293, 0]
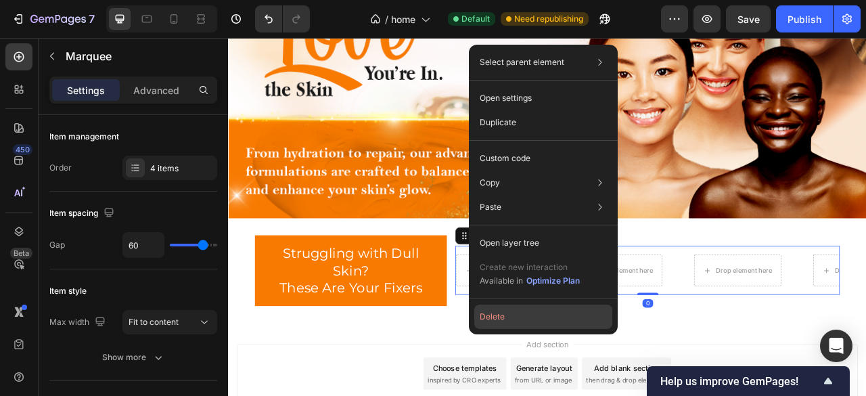
click at [529, 316] on button "Delete" at bounding box center [543, 317] width 138 height 24
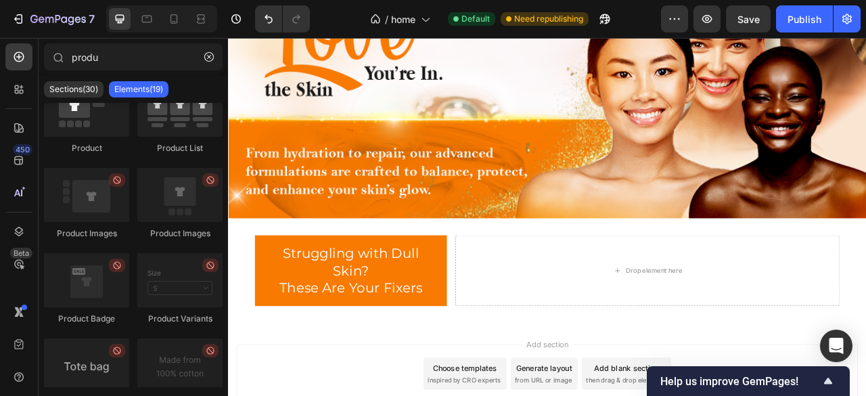
scroll to position [0, 0]
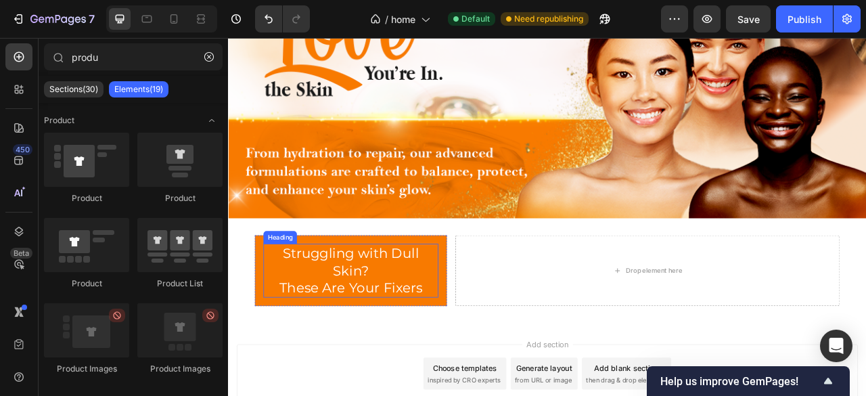
click at [321, 328] on h2 "Struggling with Dull Skin? These Are Your Fixers" at bounding box center [384, 334] width 223 height 69
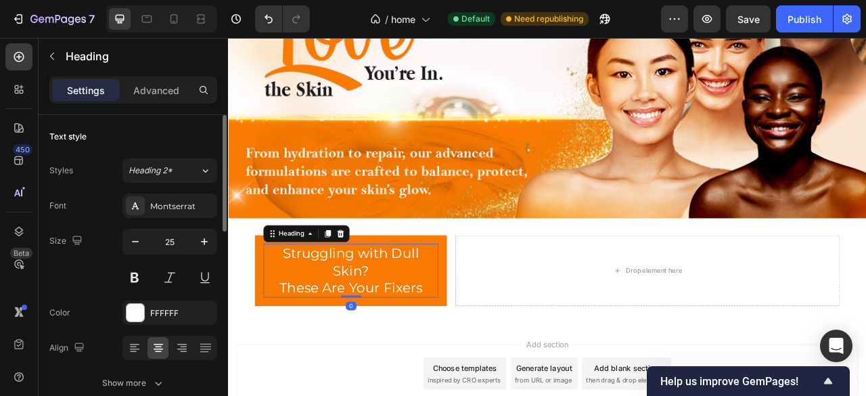
scroll to position [45, 0]
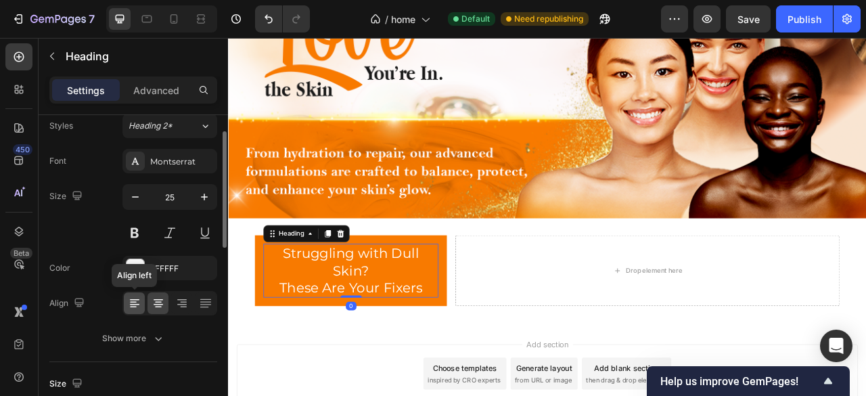
click at [127, 311] on div at bounding box center [134, 303] width 21 height 22
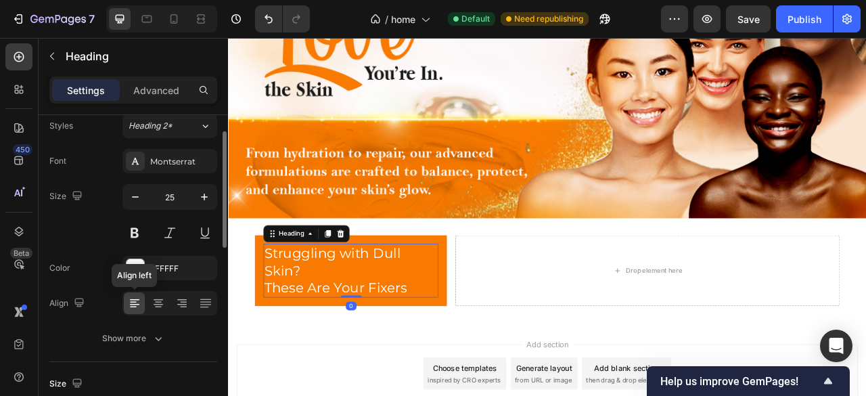
click at [137, 308] on icon at bounding box center [135, 303] width 14 height 14
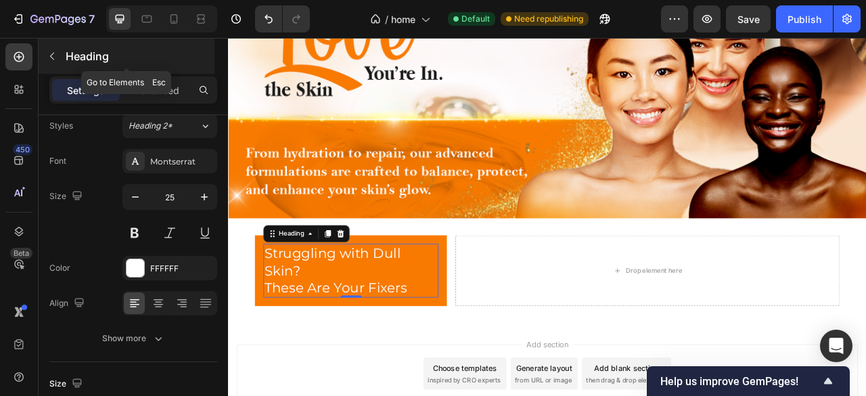
click at [51, 53] on icon "button" at bounding box center [52, 56] width 11 height 11
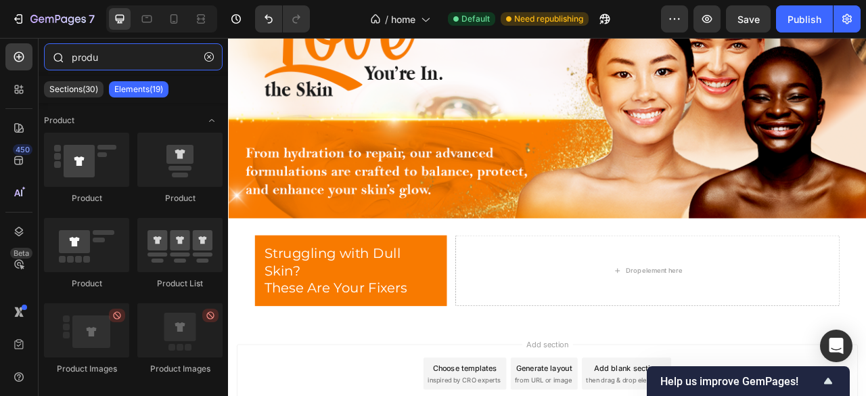
click at [102, 58] on input "produ" at bounding box center [133, 56] width 179 height 27
click at [206, 54] on icon "button" at bounding box center [208, 56] width 9 height 9
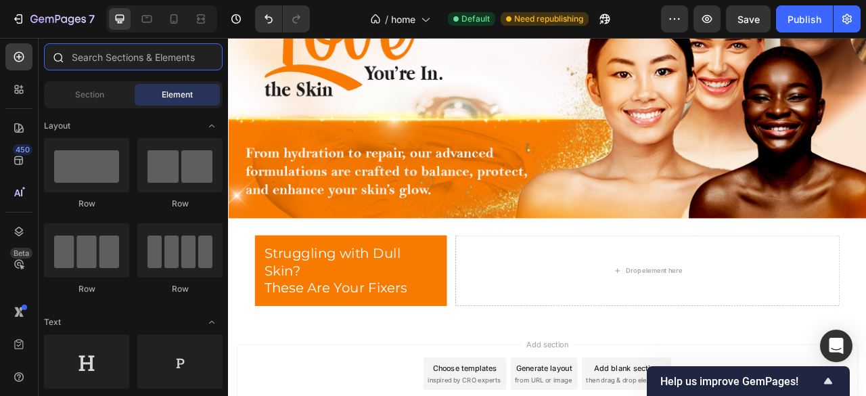
click at [177, 56] on input "text" at bounding box center [133, 56] width 179 height 27
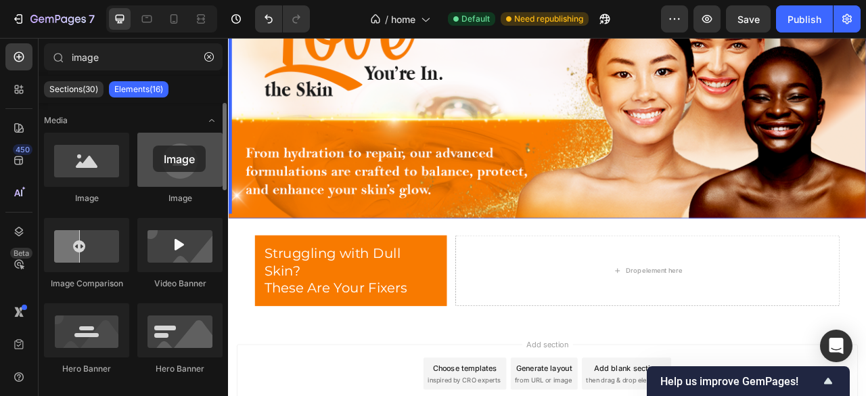
drag, startPoint x: 208, startPoint y: 160, endPoint x: 152, endPoint y: 146, distance: 58.1
click at [152, 146] on div at bounding box center [179, 160] width 85 height 54
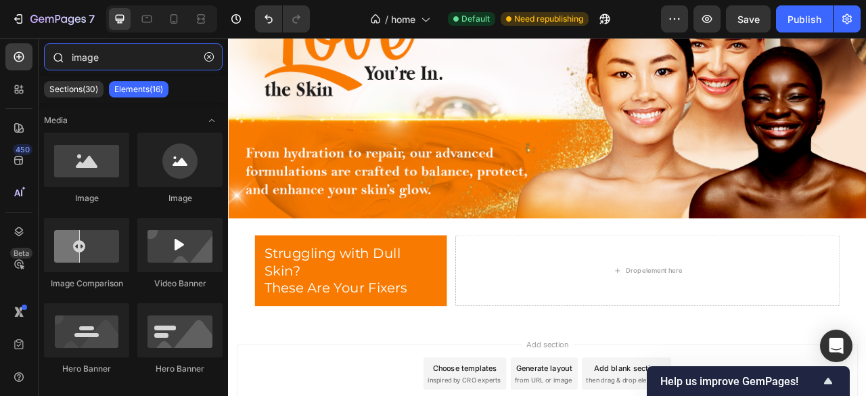
click at [116, 66] on input "image" at bounding box center [133, 56] width 179 height 27
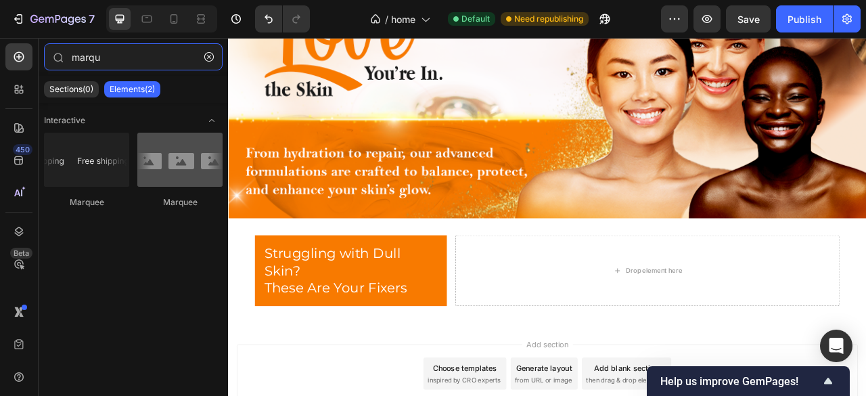
type input "marqu"
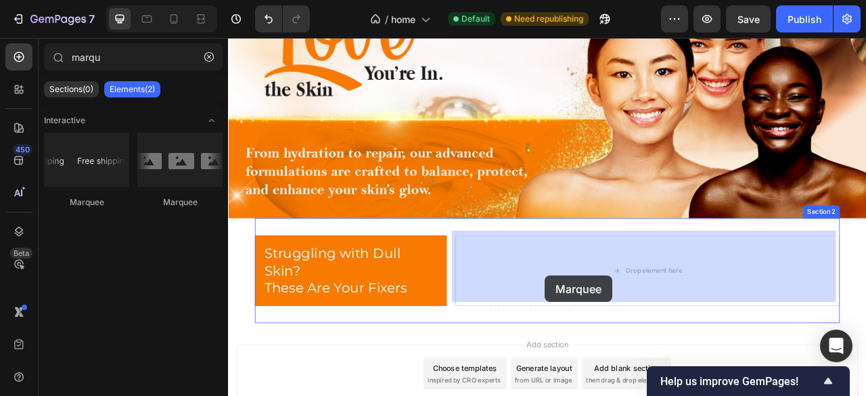
drag, startPoint x: 411, startPoint y: 209, endPoint x: 631, endPoint y: 340, distance: 256.7
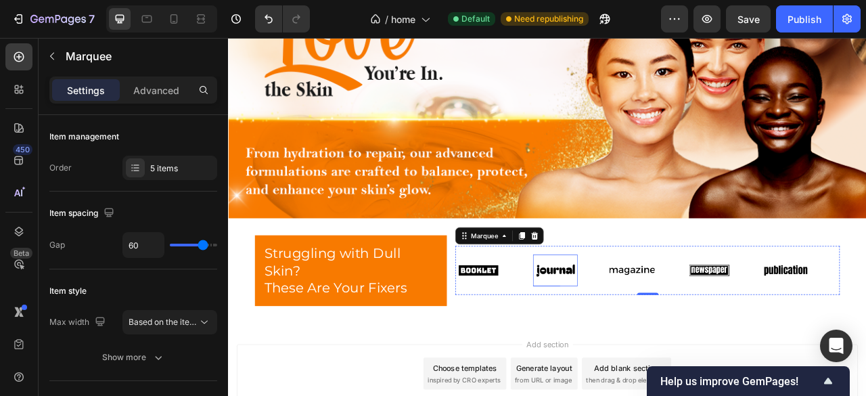
click at [623, 321] on img at bounding box center [645, 333] width 58 height 24
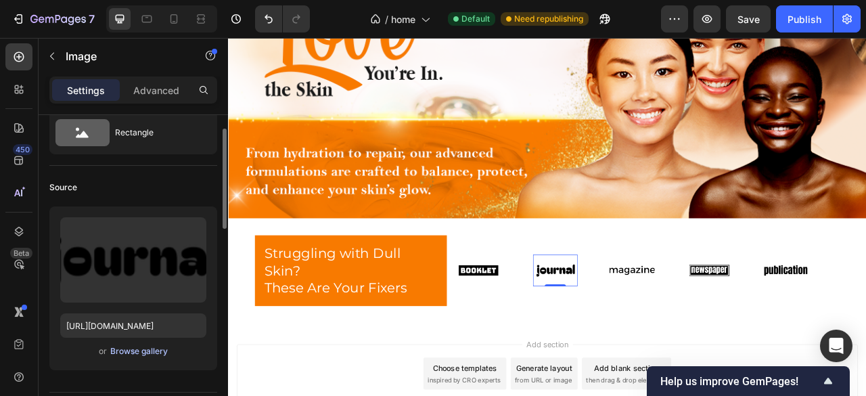
click at [139, 347] on div "Browse gallery" at bounding box center [139, 351] width 58 height 12
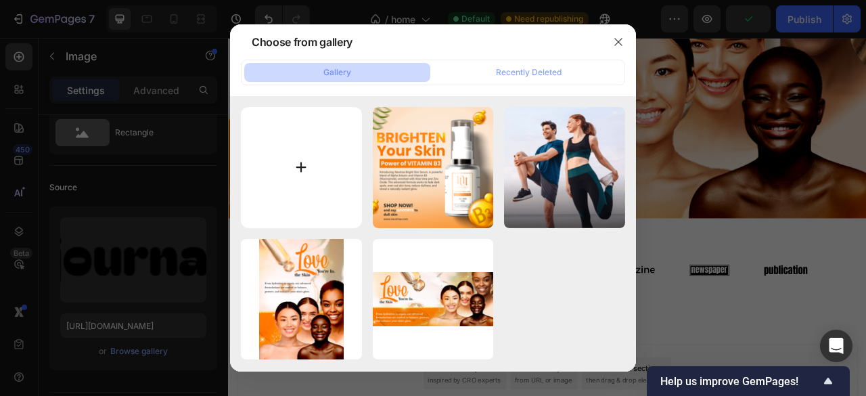
click at [329, 138] on input "file" at bounding box center [301, 167] width 121 height 121
type input "C:\fakepath\apricot-oil5.png"
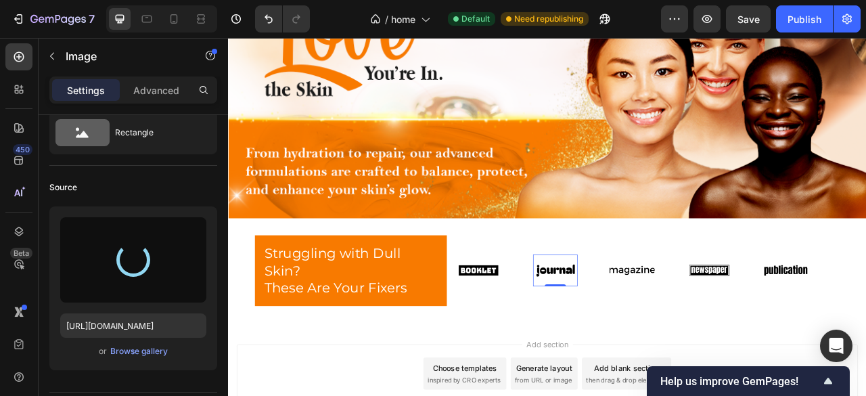
type input "[URL][DOMAIN_NAME]"
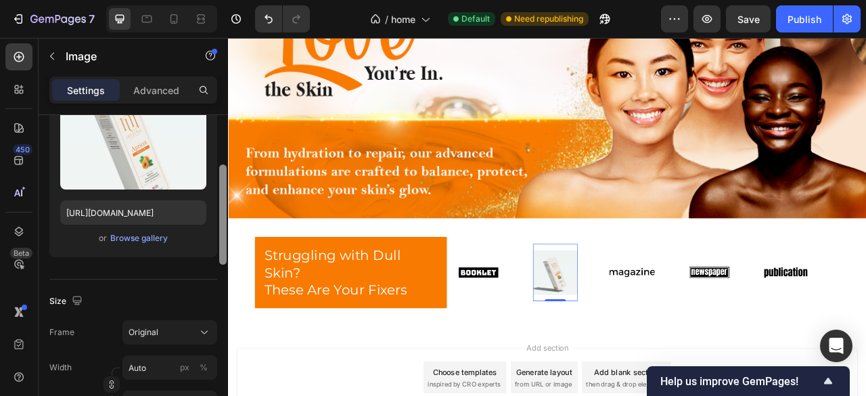
scroll to position [271, 0]
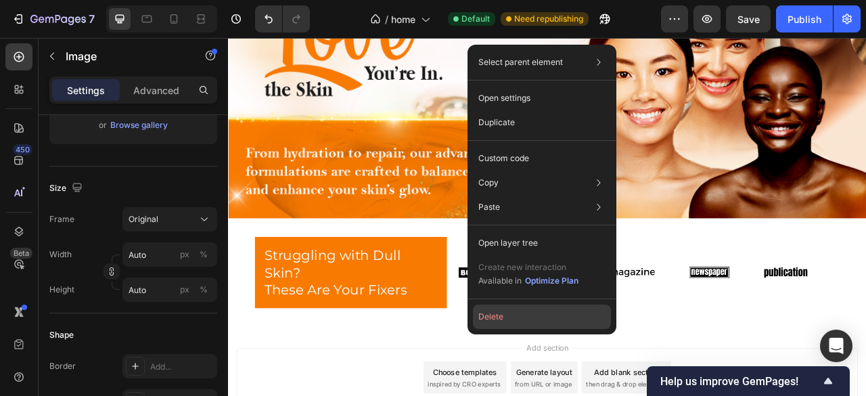
drag, startPoint x: 531, startPoint y: 319, endPoint x: 365, endPoint y: 349, distance: 167.8
click at [531, 319] on button "Delete" at bounding box center [542, 317] width 138 height 24
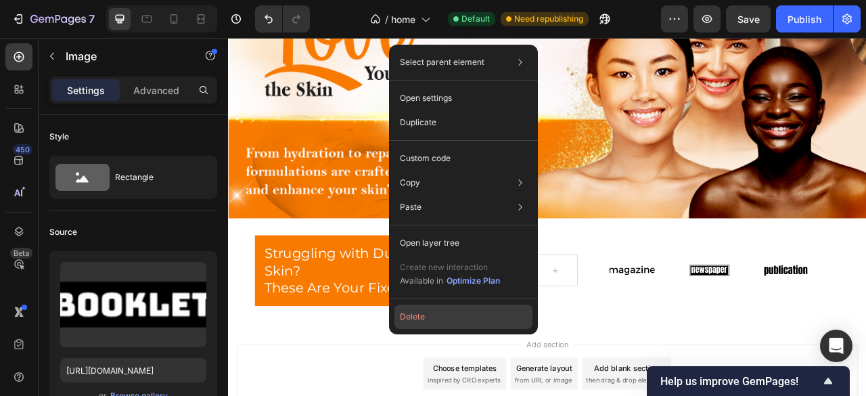
click at [462, 307] on button "Delete" at bounding box center [464, 317] width 138 height 24
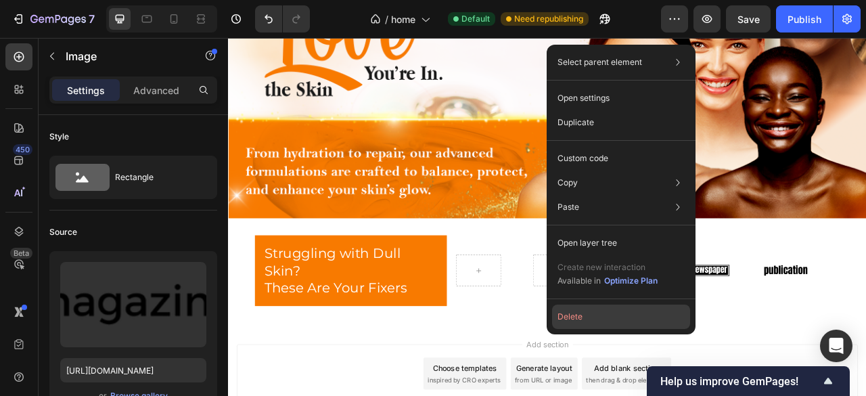
drag, startPoint x: 602, startPoint y: 312, endPoint x: 540, endPoint y: 326, distance: 63.1
click at [602, 312] on button "Delete" at bounding box center [621, 317] width 138 height 24
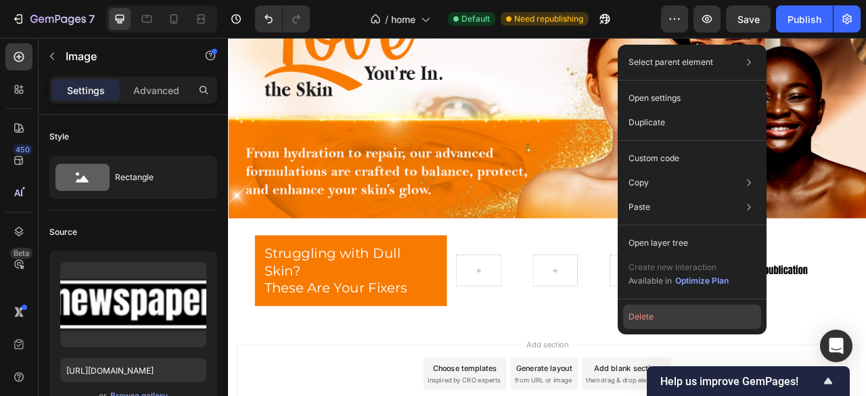
drag, startPoint x: 677, startPoint y: 321, endPoint x: 621, endPoint y: 341, distance: 59.7
click at [677, 321] on button "Delete" at bounding box center [692, 317] width 138 height 24
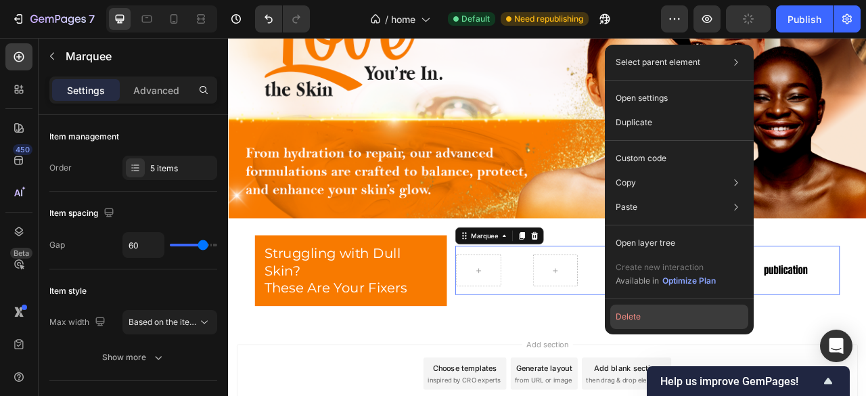
click at [683, 309] on button "Delete" at bounding box center [679, 317] width 138 height 24
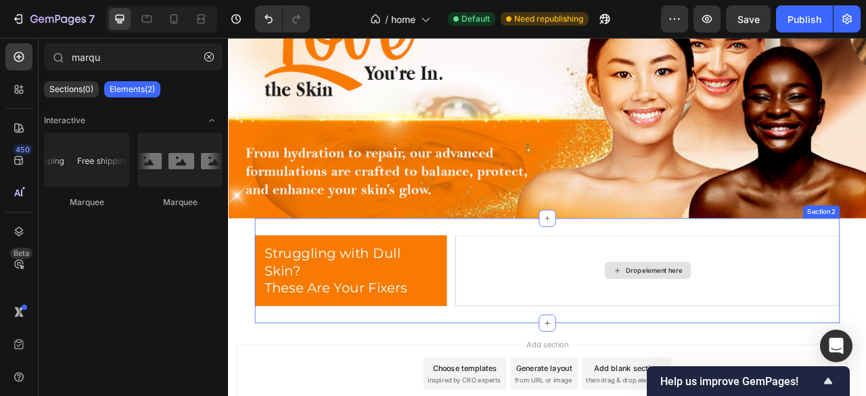
type input "marq"
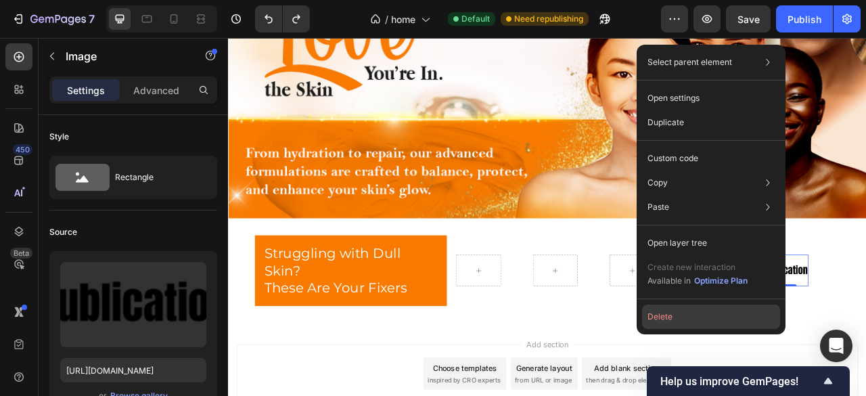
drag, startPoint x: 742, startPoint y: 319, endPoint x: 643, endPoint y: 334, distance: 100.0
click at [742, 319] on button "Delete" at bounding box center [711, 317] width 138 height 24
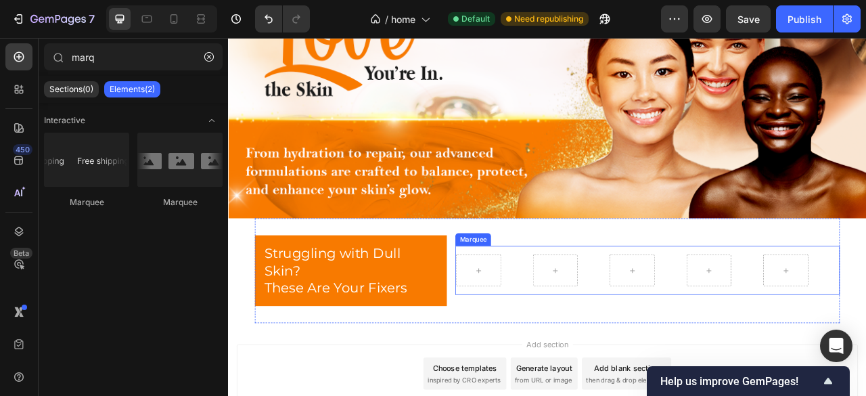
click at [866, 334] on div at bounding box center [860, 333] width 98 height 41
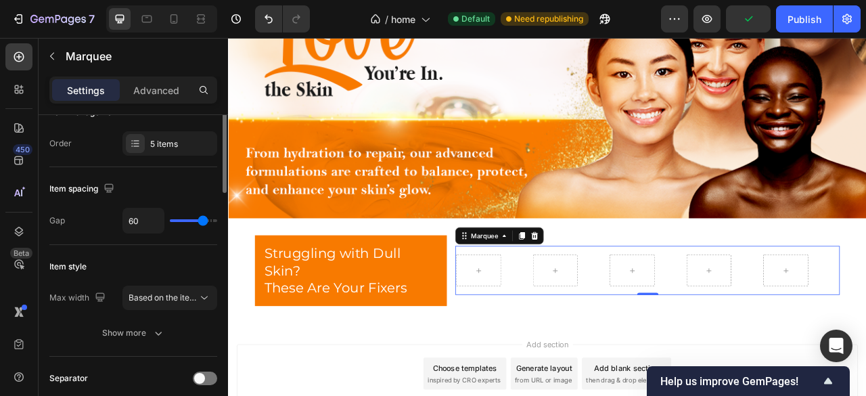
scroll to position [0, 0]
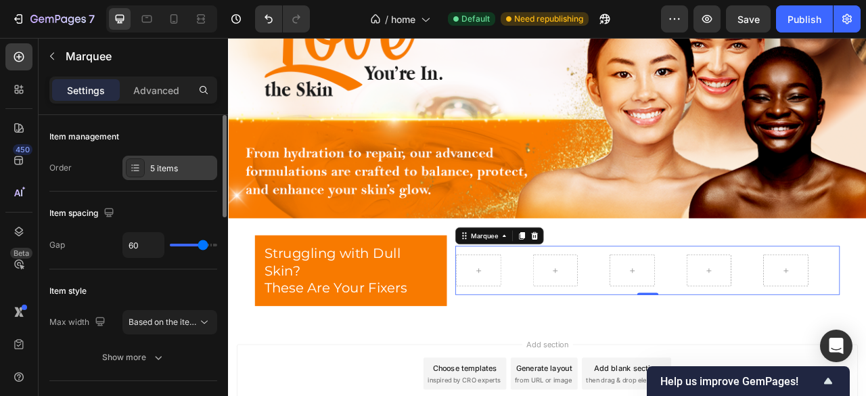
click at [145, 166] on div "5 items" at bounding box center [169, 168] width 95 height 24
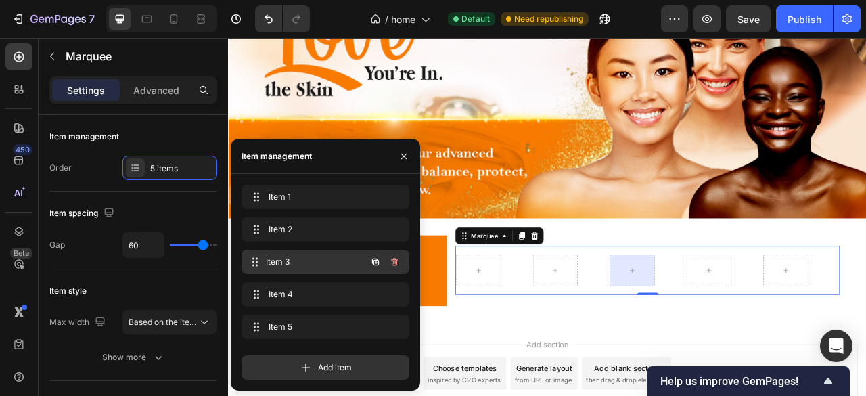
click at [282, 258] on span "Item 3" at bounding box center [316, 262] width 100 height 12
click at [397, 263] on icon "button" at bounding box center [394, 262] width 7 height 8
click at [397, 263] on div "Delete" at bounding box center [385, 262] width 25 height 12
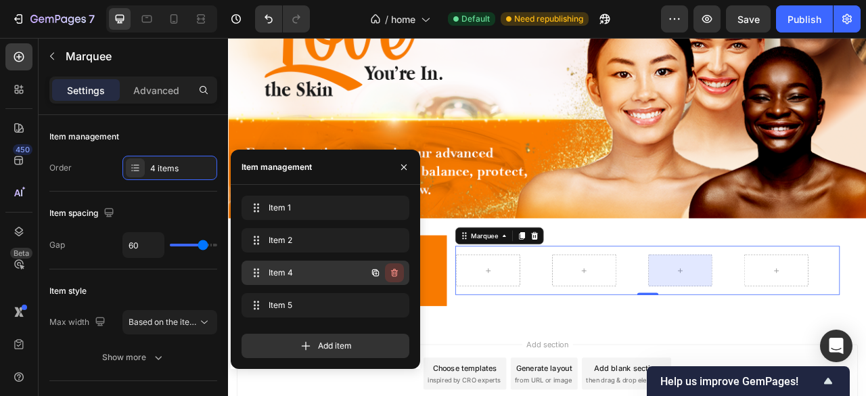
click at [389, 271] on icon "button" at bounding box center [394, 272] width 11 height 11
click at [389, 271] on div "Delete" at bounding box center [385, 273] width 25 height 12
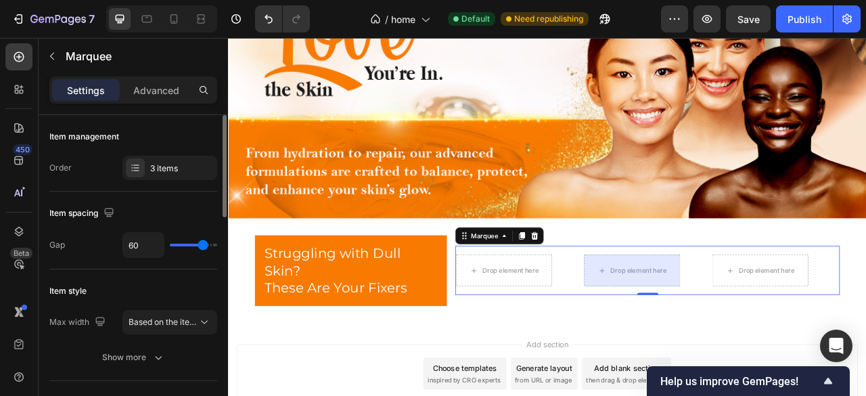
click at [181, 209] on div "Item spacing" at bounding box center [133, 213] width 168 height 22
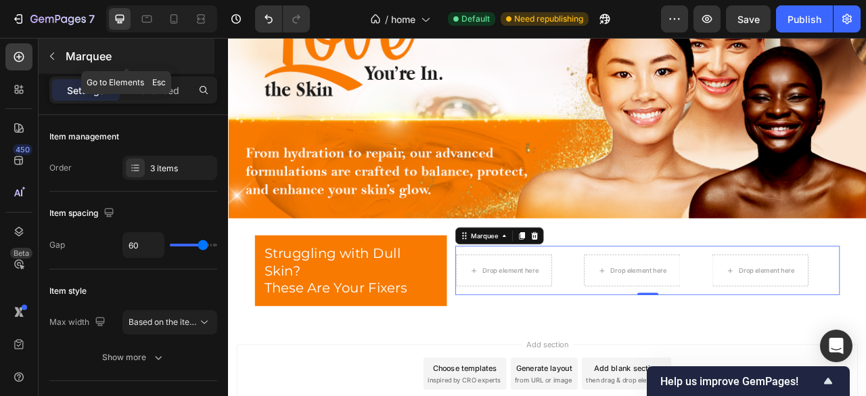
click at [54, 58] on icon "button" at bounding box center [52, 56] width 11 height 11
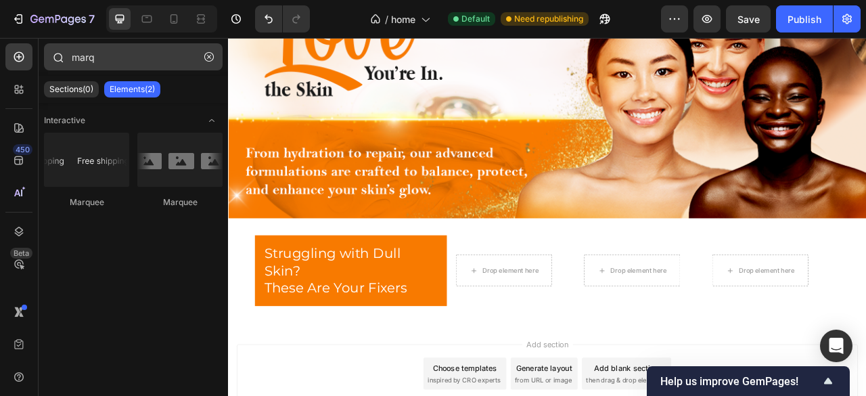
drag, startPoint x: 217, startPoint y: 60, endPoint x: 192, endPoint y: 57, distance: 25.2
click at [212, 60] on button "button" at bounding box center [209, 57] width 22 height 22
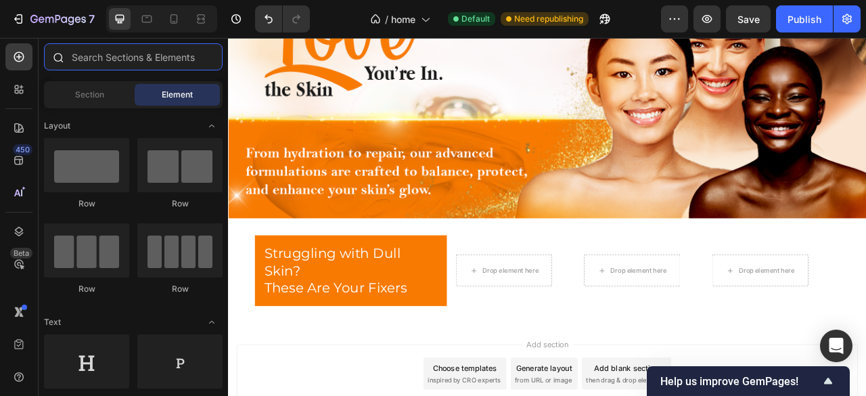
click at [181, 53] on input "text" at bounding box center [133, 56] width 179 height 27
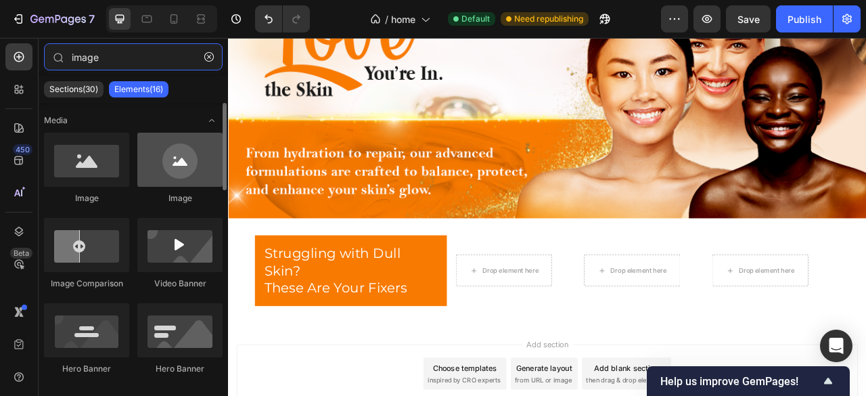
type input "image"
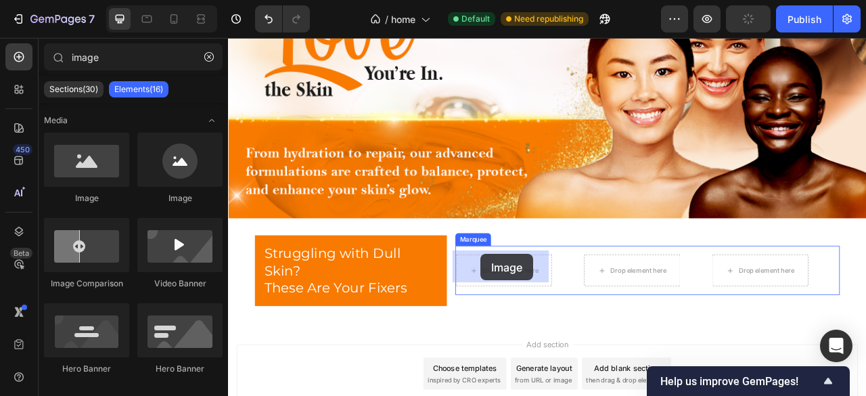
drag, startPoint x: 423, startPoint y: 210, endPoint x: 550, endPoint y: 313, distance: 162.7
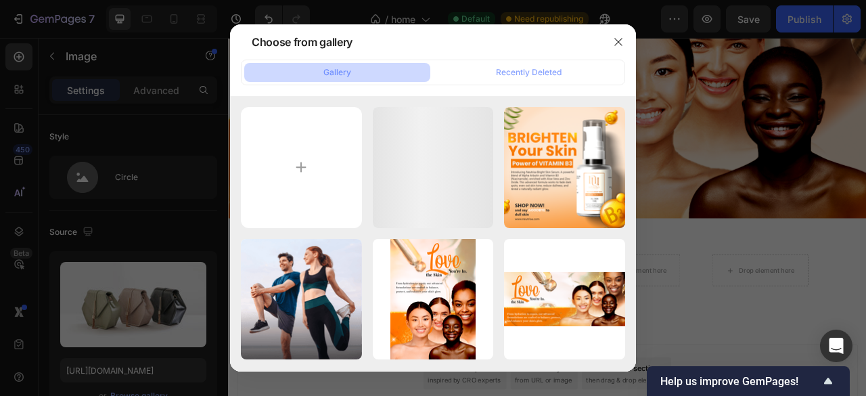
scroll to position [68, 0]
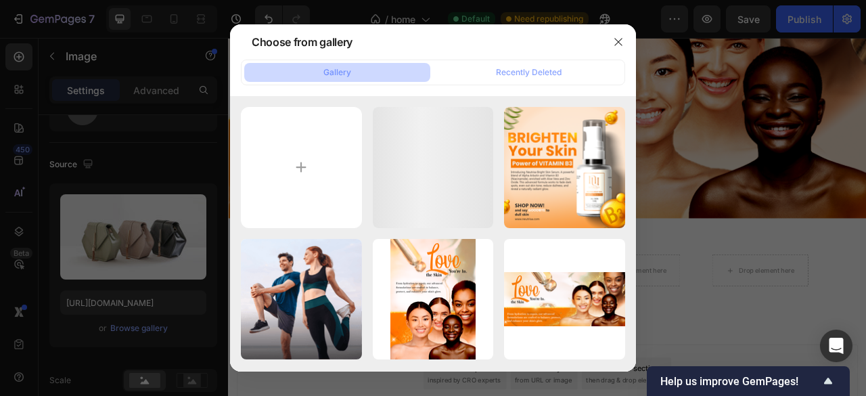
click at [0, 0] on div "apricot-oil5.png 514.06 kb" at bounding box center [0, 0] width 0 height 0
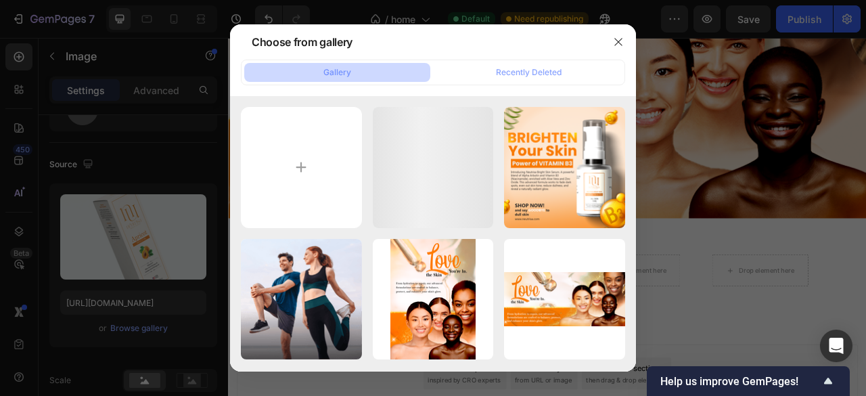
type input "[URL][DOMAIN_NAME]"
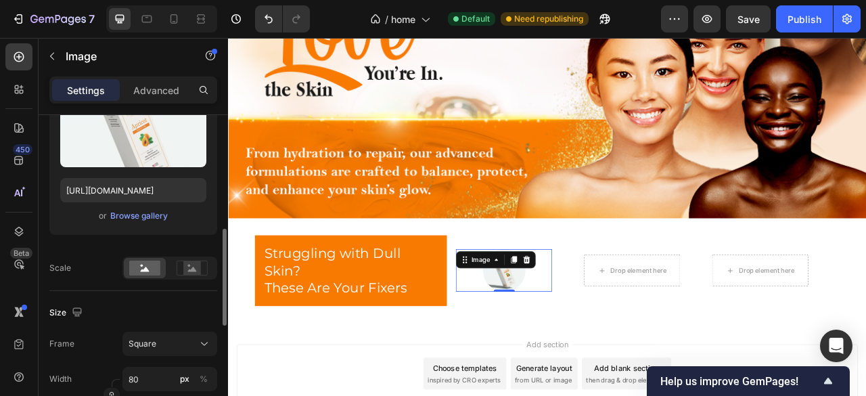
scroll to position [293, 0]
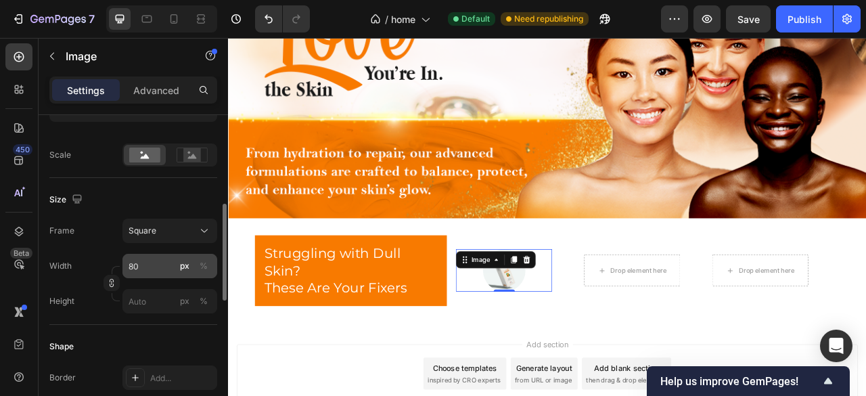
drag, startPoint x: 204, startPoint y: 266, endPoint x: 147, endPoint y: 274, distance: 58.1
click at [190, 267] on div "px %" at bounding box center [194, 266] width 35 height 24
click at [190, 267] on input "80" at bounding box center [169, 266] width 95 height 24
click at [140, 274] on input "80" at bounding box center [169, 266] width 95 height 24
click at [210, 267] on button "%" at bounding box center [204, 266] width 16 height 16
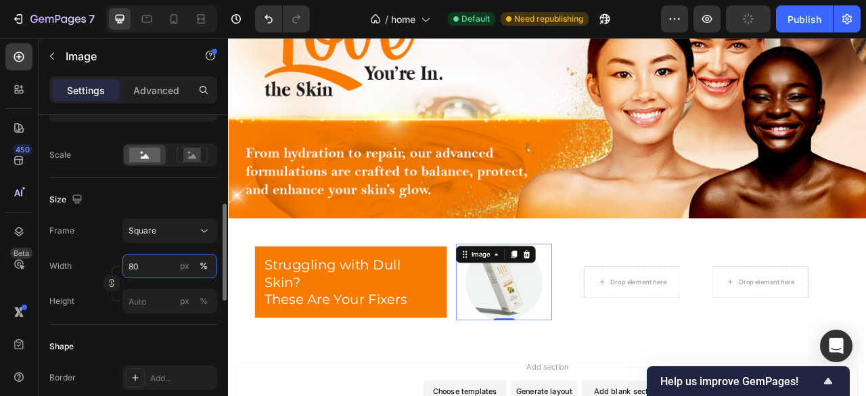
click at [135, 257] on input "80" at bounding box center [169, 266] width 95 height 24
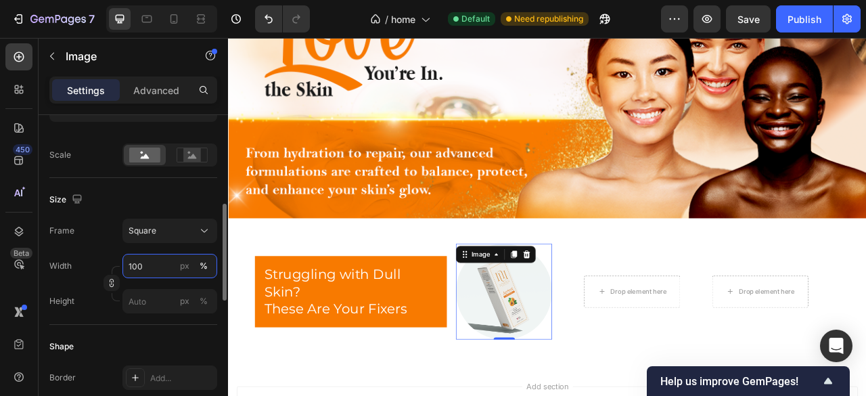
click at [135, 257] on input "100" at bounding box center [169, 266] width 95 height 24
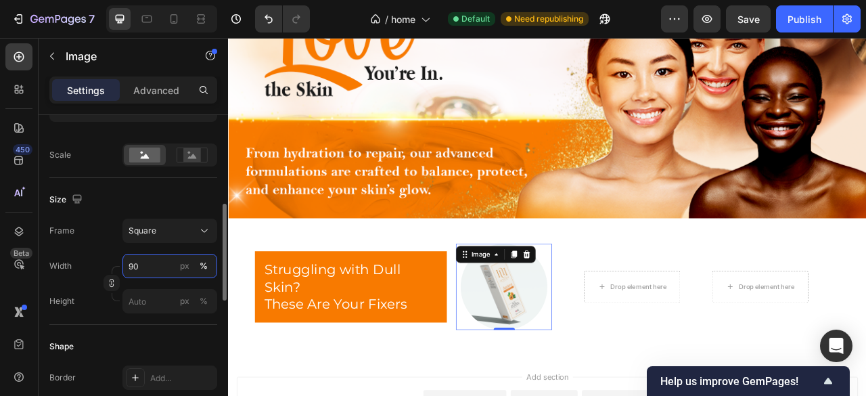
type input "9"
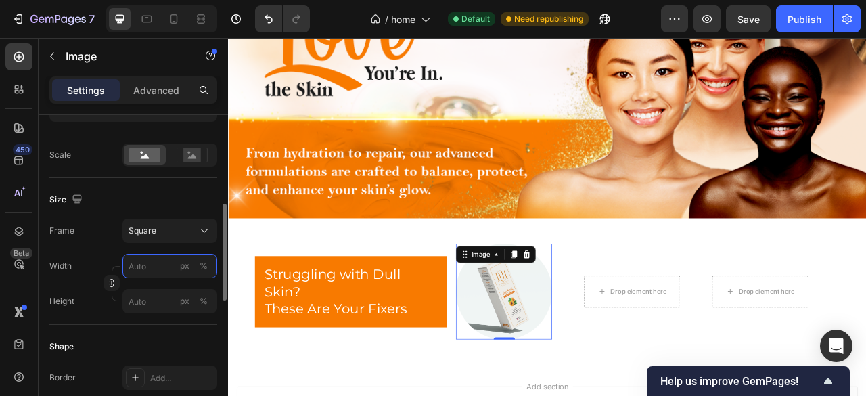
type input "8"
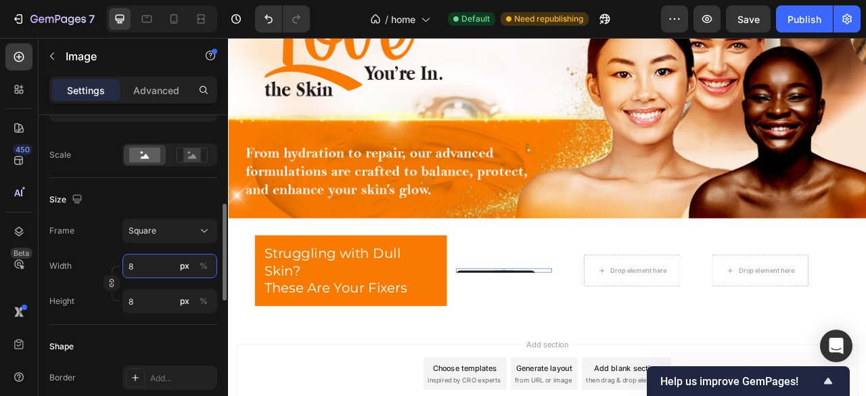
type input "80"
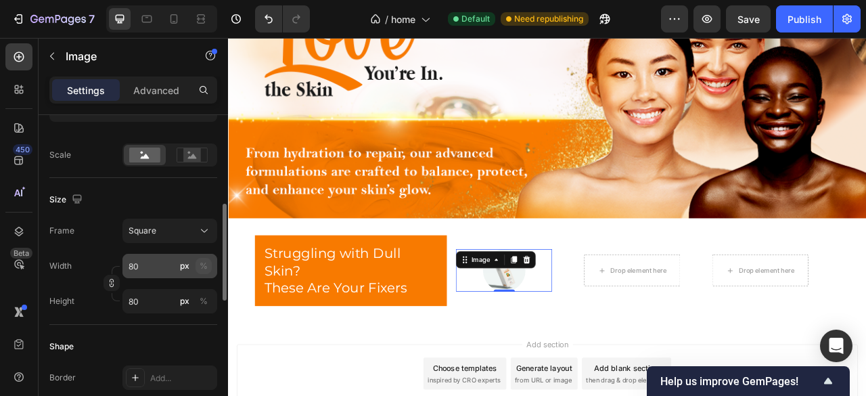
click at [207, 265] on div "%" at bounding box center [204, 266] width 8 height 12
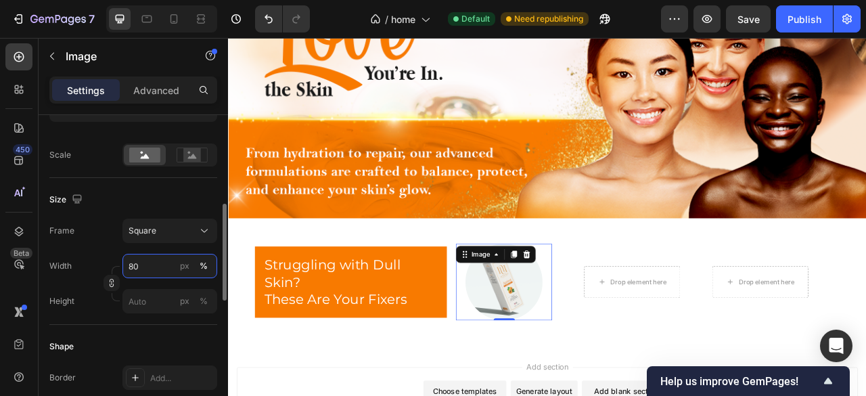
click at [150, 267] on input "80" at bounding box center [169, 266] width 95 height 24
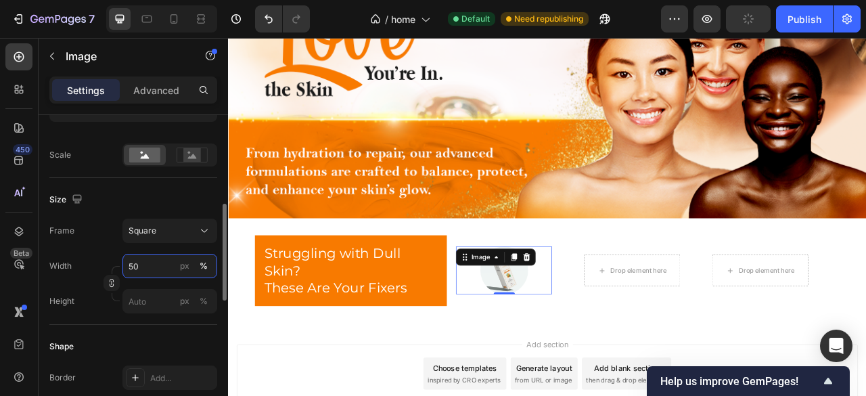
type input "5"
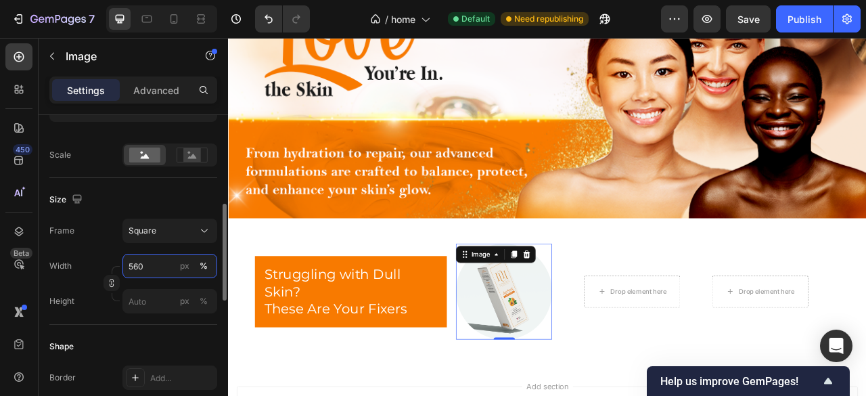
click at [158, 270] on input "560" at bounding box center [169, 266] width 95 height 24
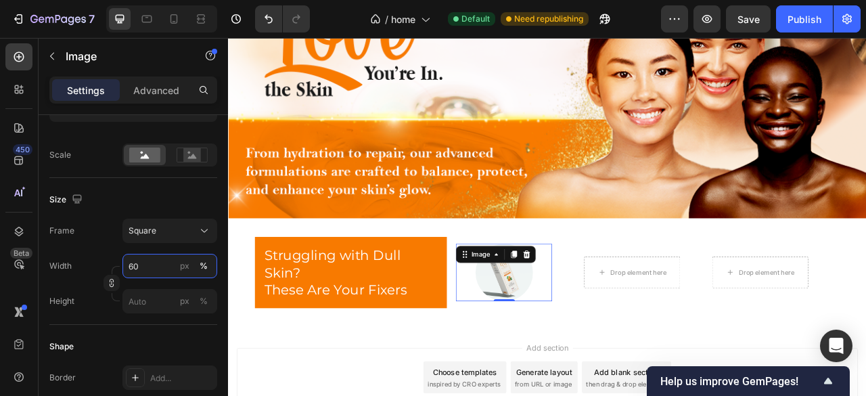
type input "60"
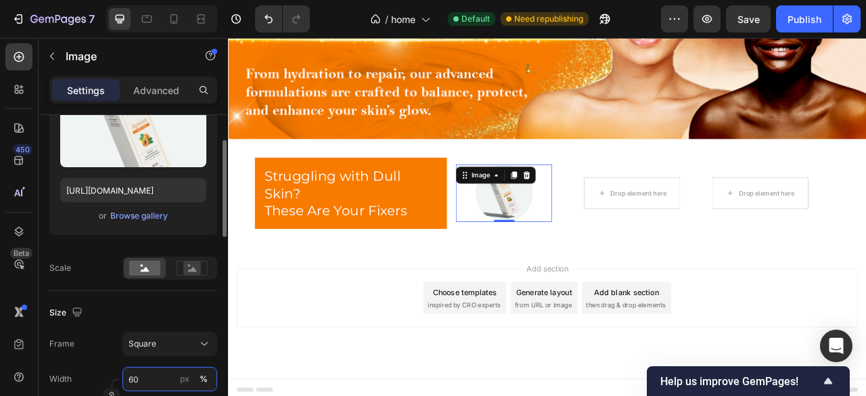
scroll to position [135, 0]
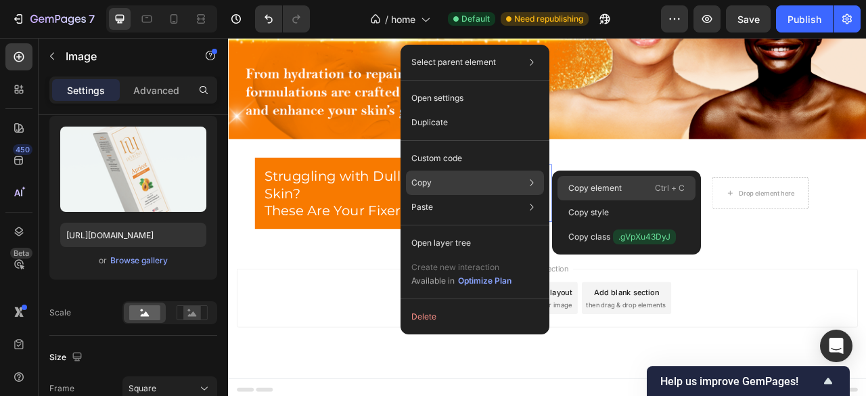
click at [586, 183] on p "Copy element" at bounding box center [595, 188] width 53 height 12
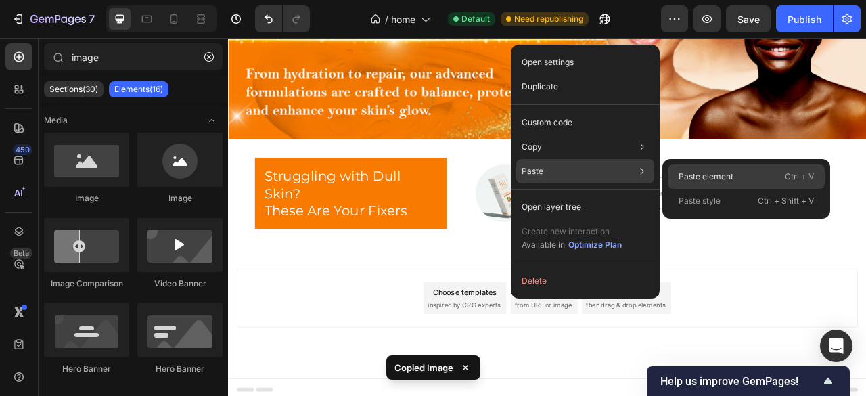
click at [697, 173] on p "Paste element" at bounding box center [706, 177] width 55 height 12
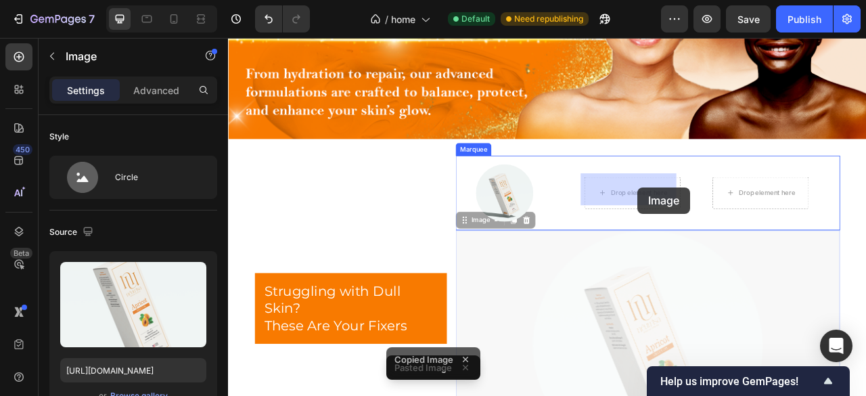
drag, startPoint x: 756, startPoint y: 292, endPoint x: 749, endPoint y: 238, distance: 54.7
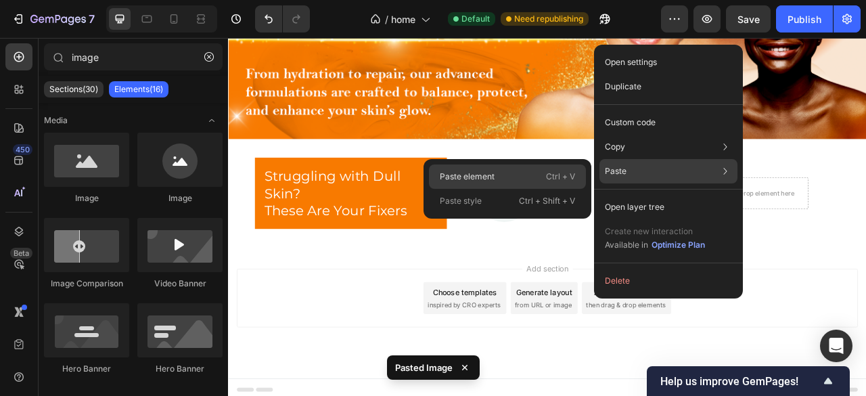
drag, startPoint x: 539, startPoint y: 174, endPoint x: 528, endPoint y: 234, distance: 61.3
click at [539, 174] on div "Paste element Ctrl + V" at bounding box center [507, 176] width 157 height 24
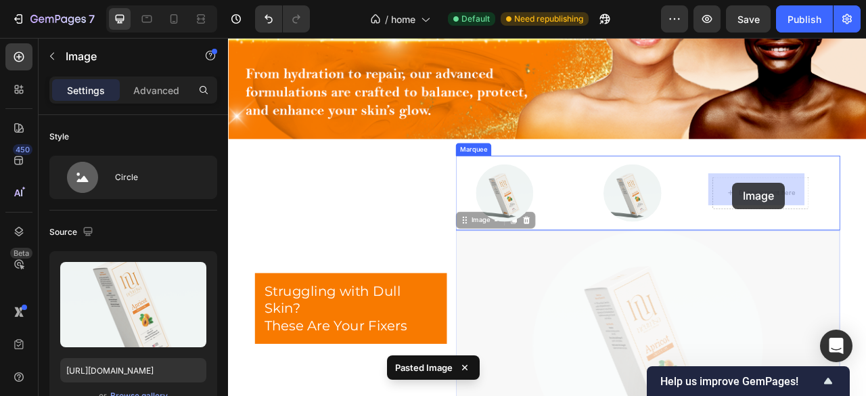
drag, startPoint x: 784, startPoint y: 331, endPoint x: 870, endPoint y: 222, distance: 138.8
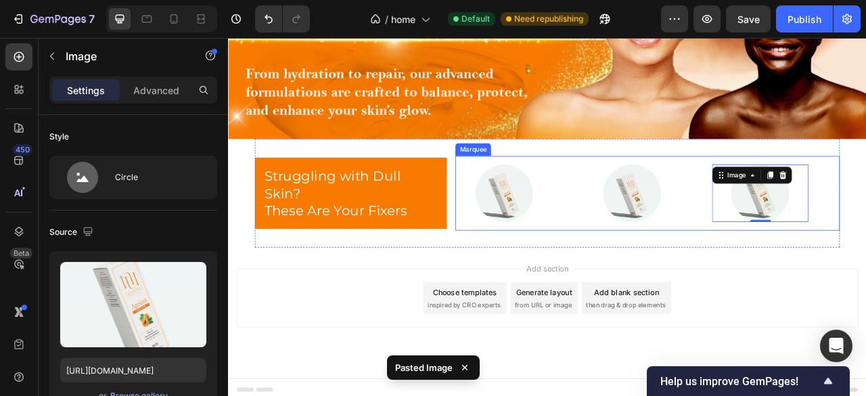
click at [816, 228] on div "Image" at bounding box center [762, 236] width 163 height 74
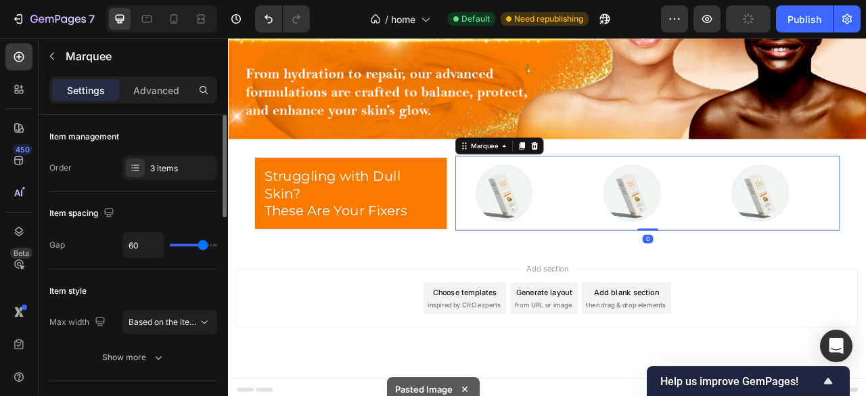
type input "10"
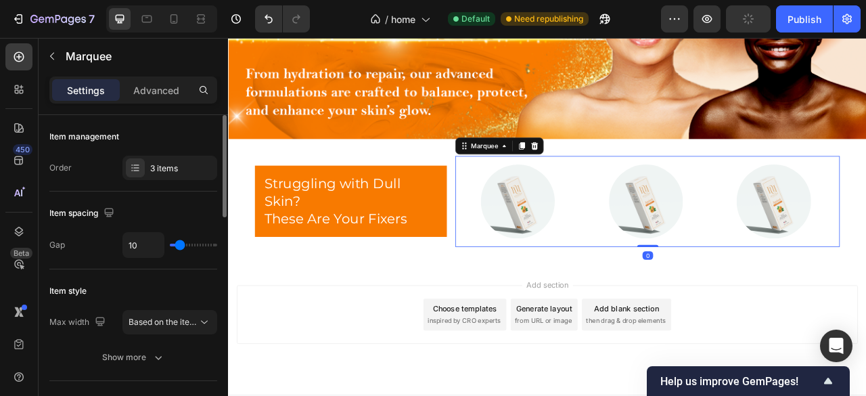
type input "9"
type input "22"
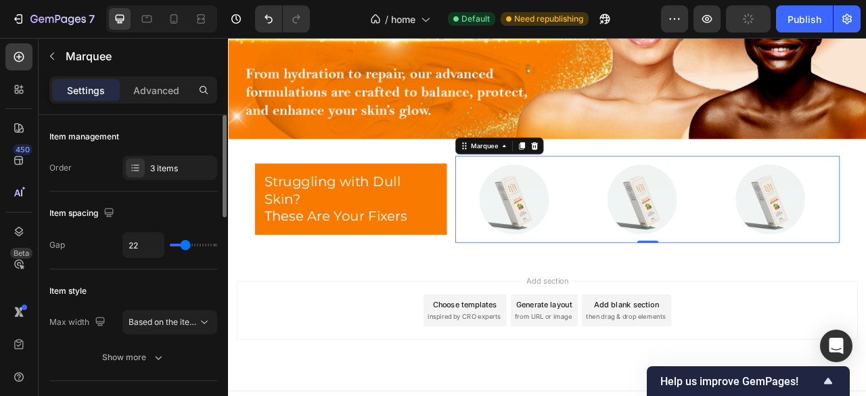
drag, startPoint x: 202, startPoint y: 245, endPoint x: 185, endPoint y: 245, distance: 16.2
type input "22"
click at [185, 245] on input "range" at bounding box center [193, 245] width 47 height 3
type input "0"
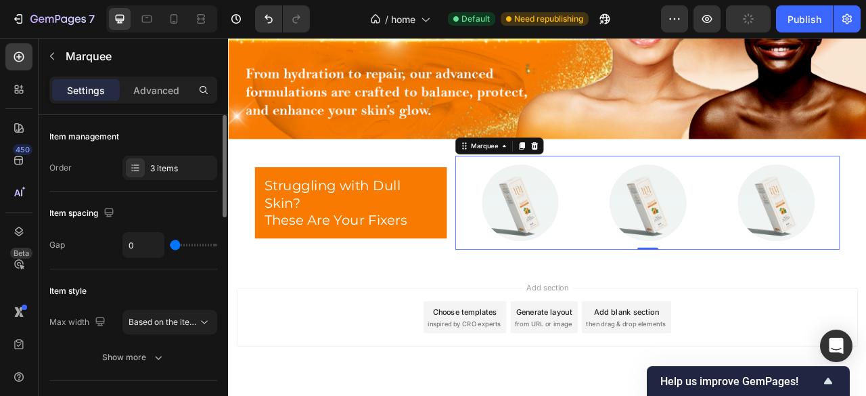
type input "80"
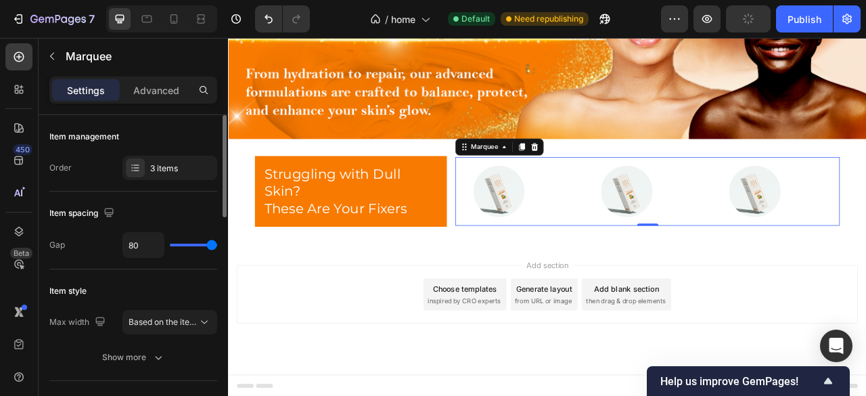
scroll to position [259, 0]
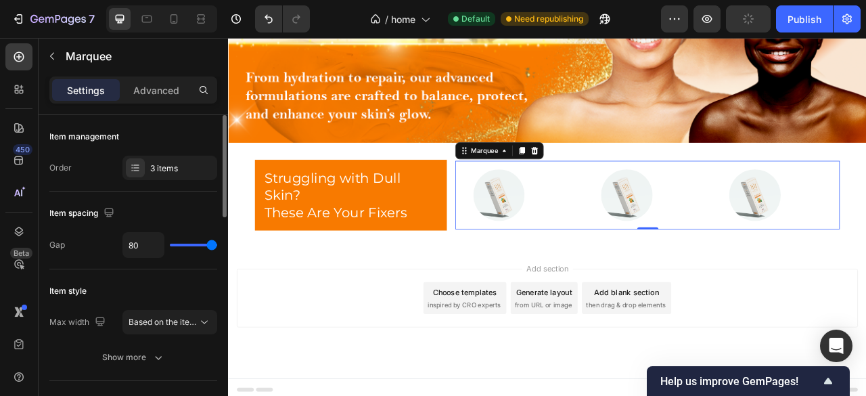
type input "43"
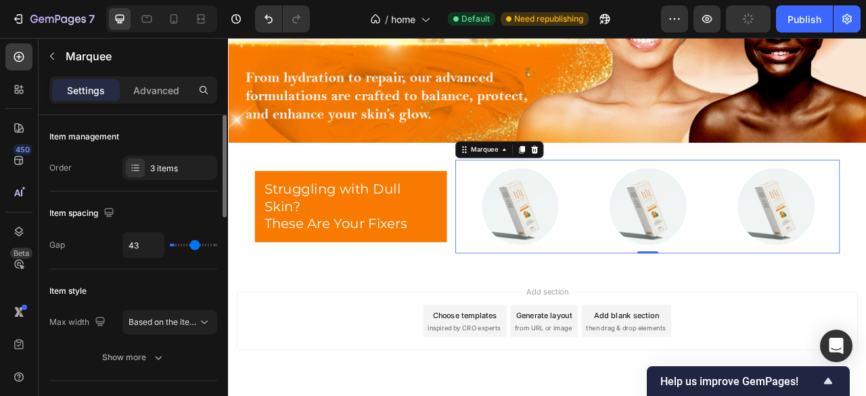
type input "0"
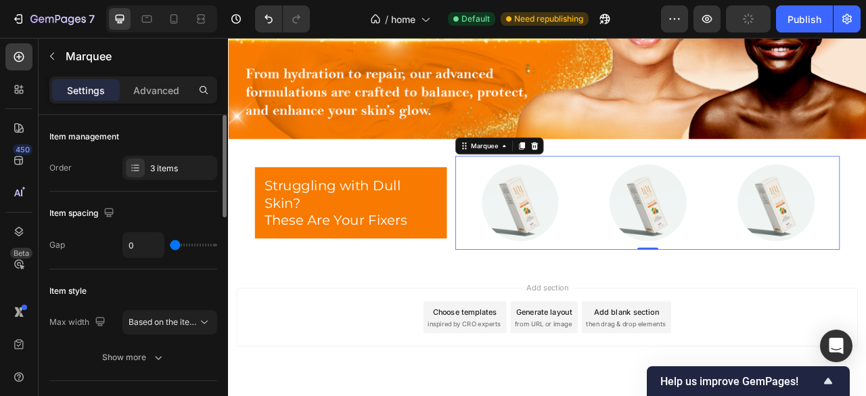
type input "10"
type input "17"
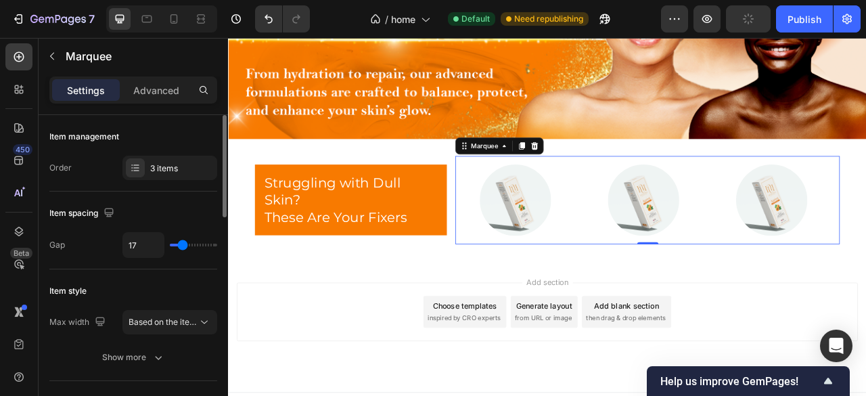
drag, startPoint x: 188, startPoint y: 243, endPoint x: 183, endPoint y: 252, distance: 10.9
type input "17"
click at [183, 246] on input "range" at bounding box center [193, 245] width 47 height 3
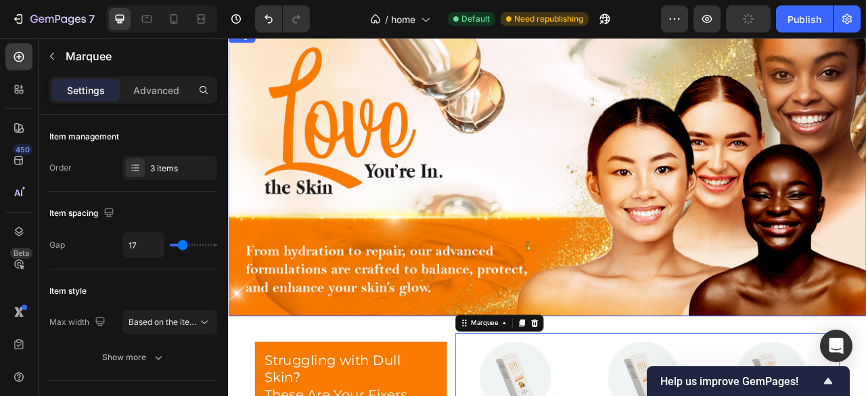
scroll to position [150, 0]
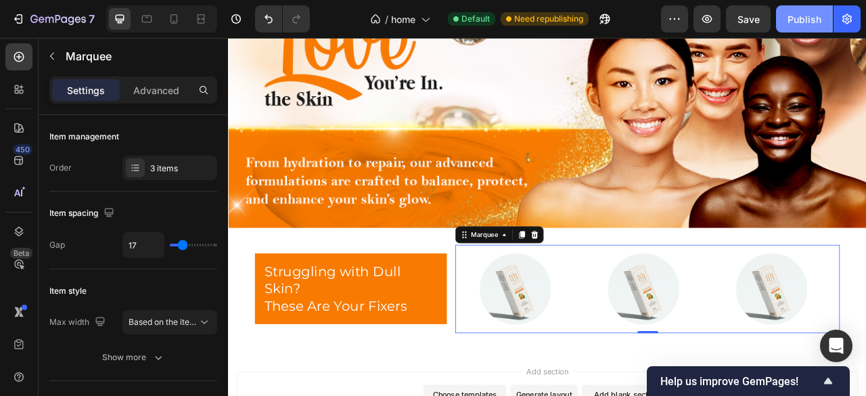
click at [804, 16] on div "Publish" at bounding box center [805, 19] width 34 height 14
